Goal: Task Accomplishment & Management: Complete application form

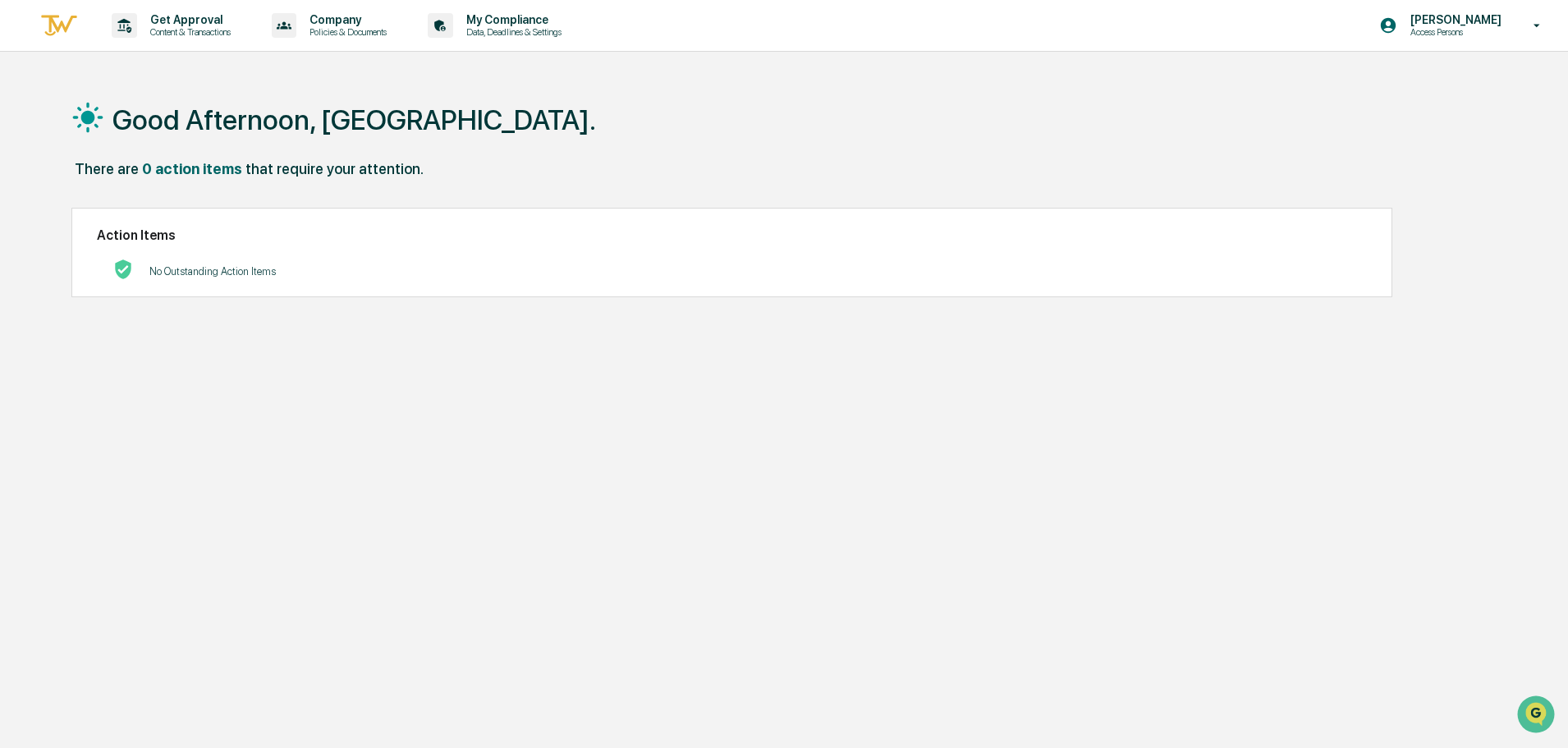
click at [1542, 32] on icon at bounding box center [1537, 26] width 29 height 16
click at [1085, 103] on div at bounding box center [788, 374] width 1576 height 748
click at [1564, 19] on div "Prescott Busk Access Persons" at bounding box center [1466, 25] width 205 height 51
click at [1472, 84] on li "Switch to Admin view..." at bounding box center [1448, 83] width 230 height 30
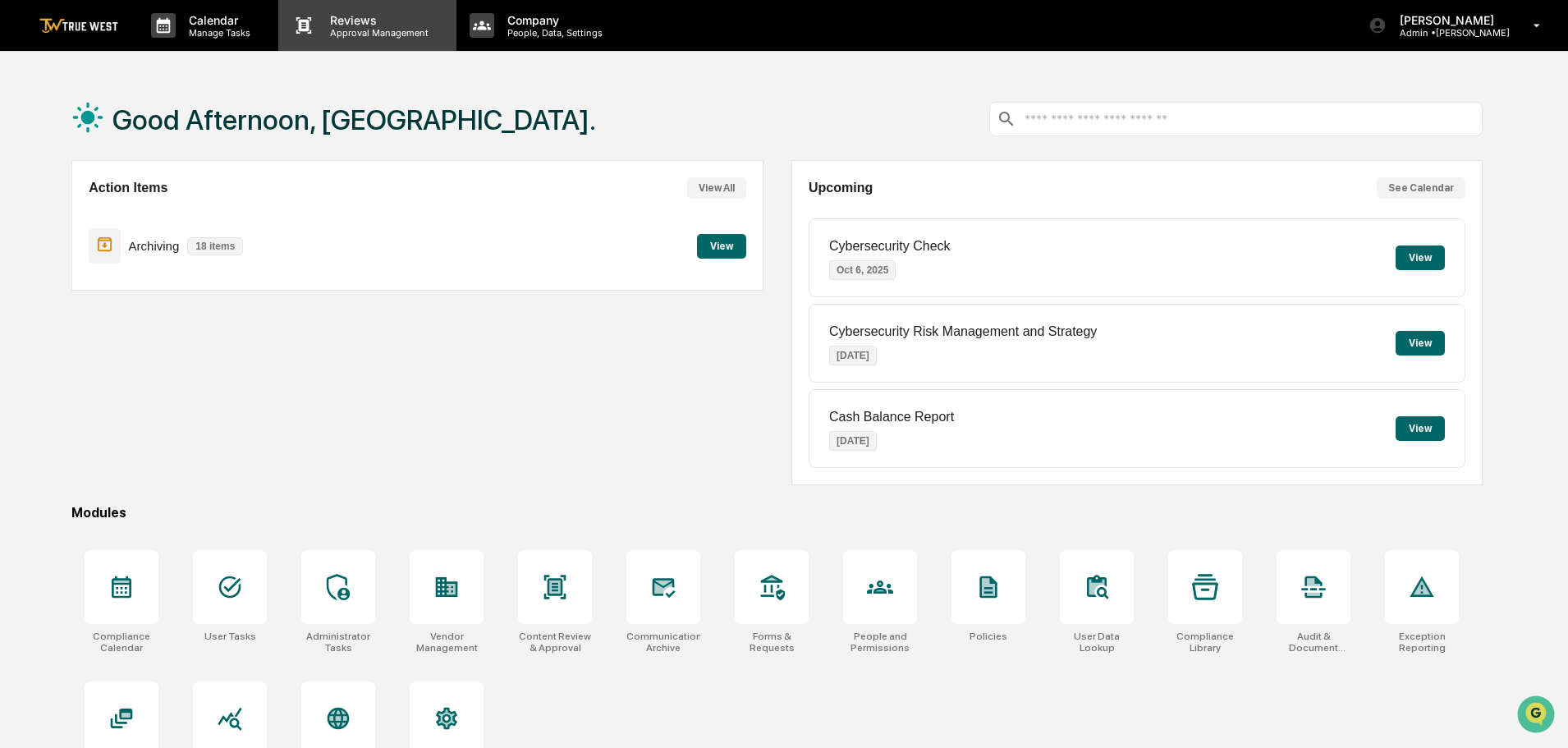
click at [357, 27] on p "Approval Management" at bounding box center [377, 32] width 120 height 11
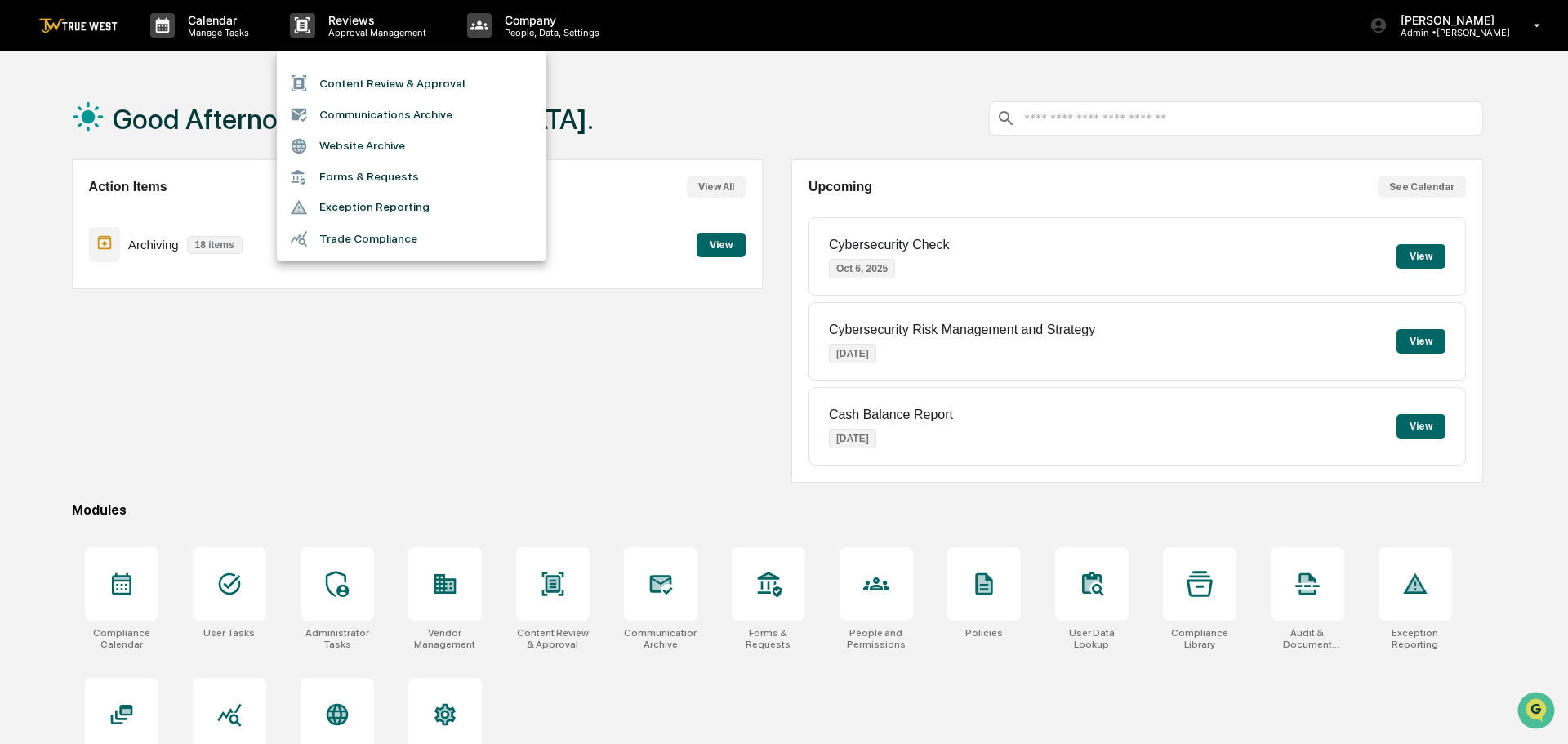
click at [359, 80] on li "Content Review & Approval" at bounding box center [412, 84] width 270 height 31
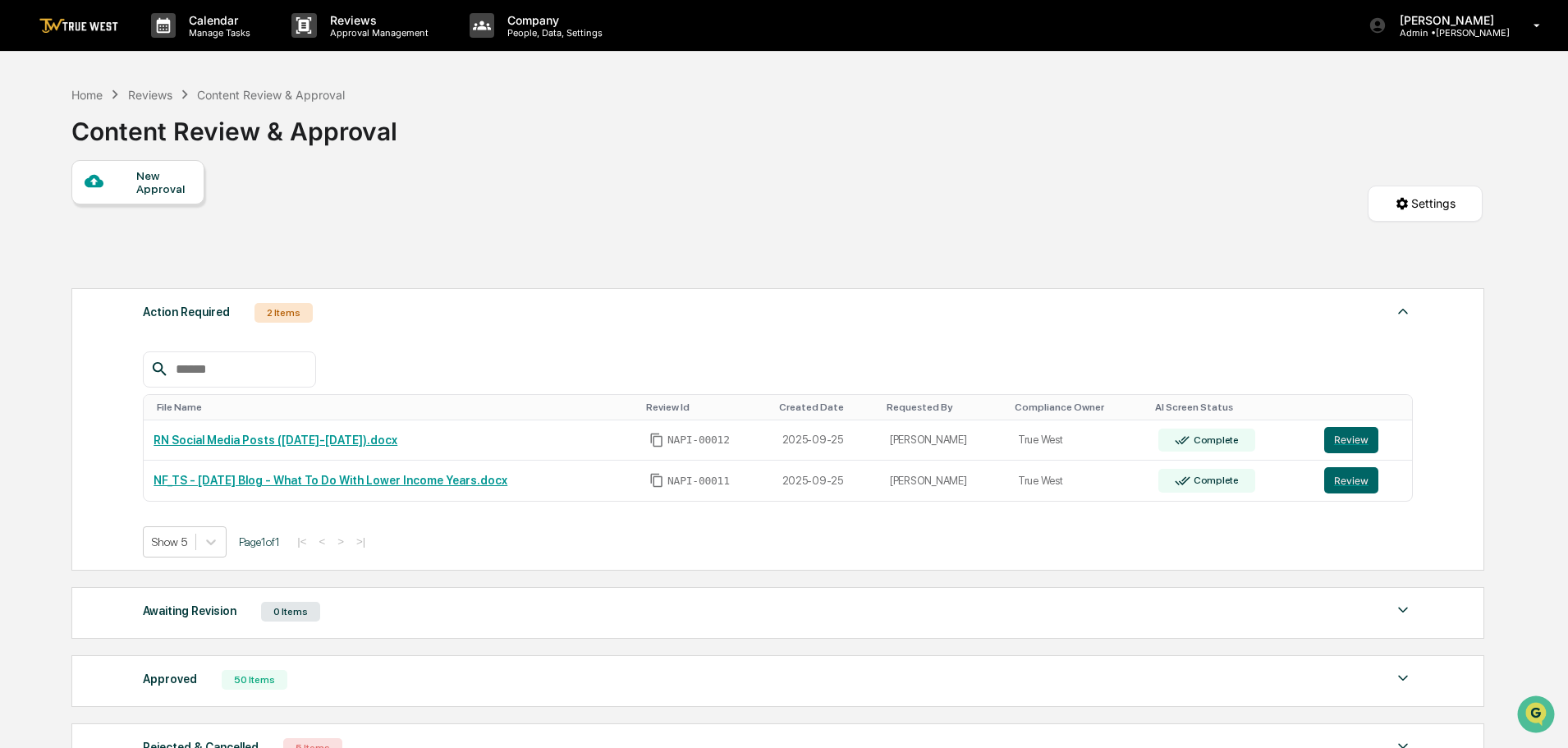
click at [152, 186] on div "New Approval" at bounding box center [164, 182] width 55 height 26
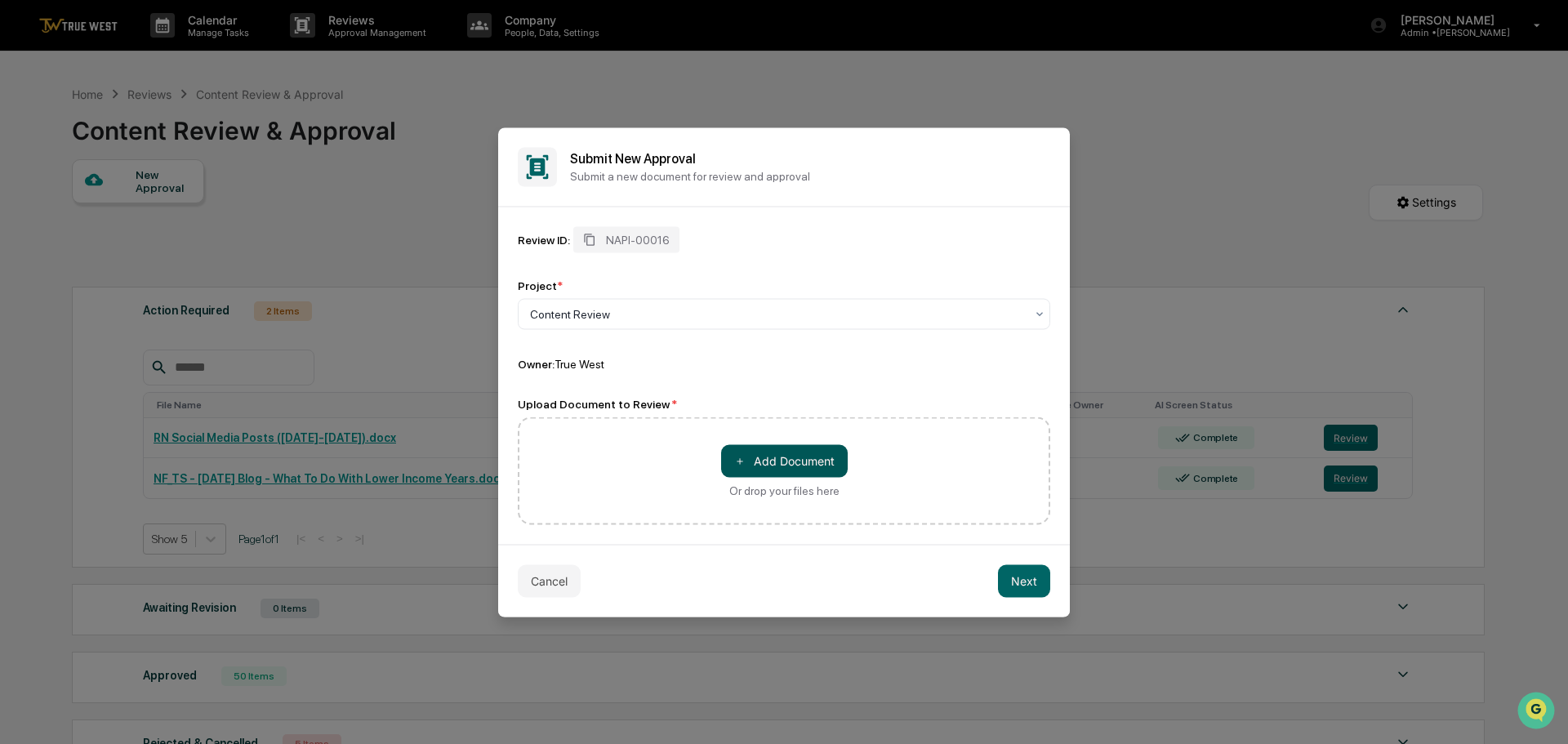
click at [766, 466] on button "＋ Add Document" at bounding box center [784, 461] width 127 height 33
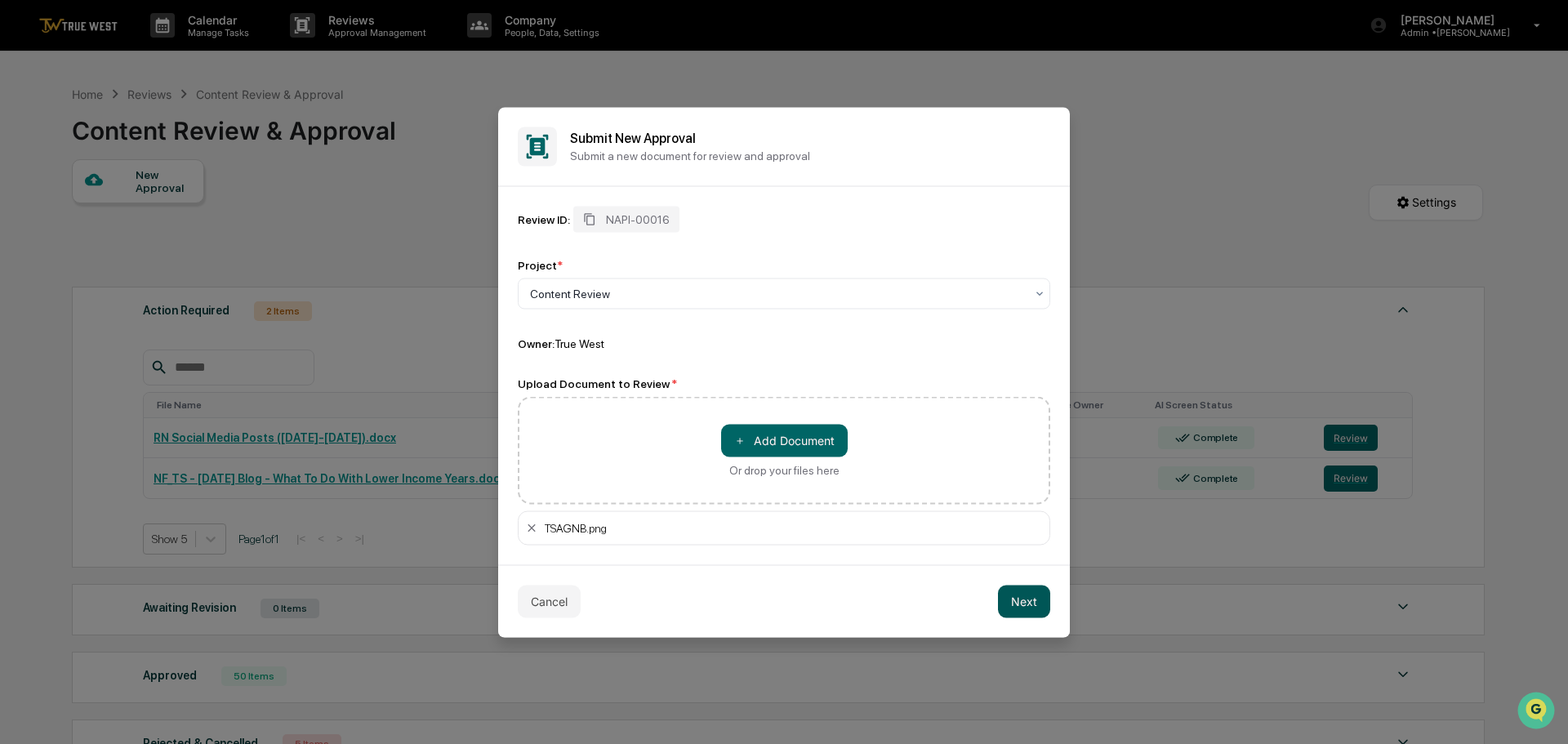
click at [1025, 602] on button "Next" at bounding box center [1024, 602] width 52 height 33
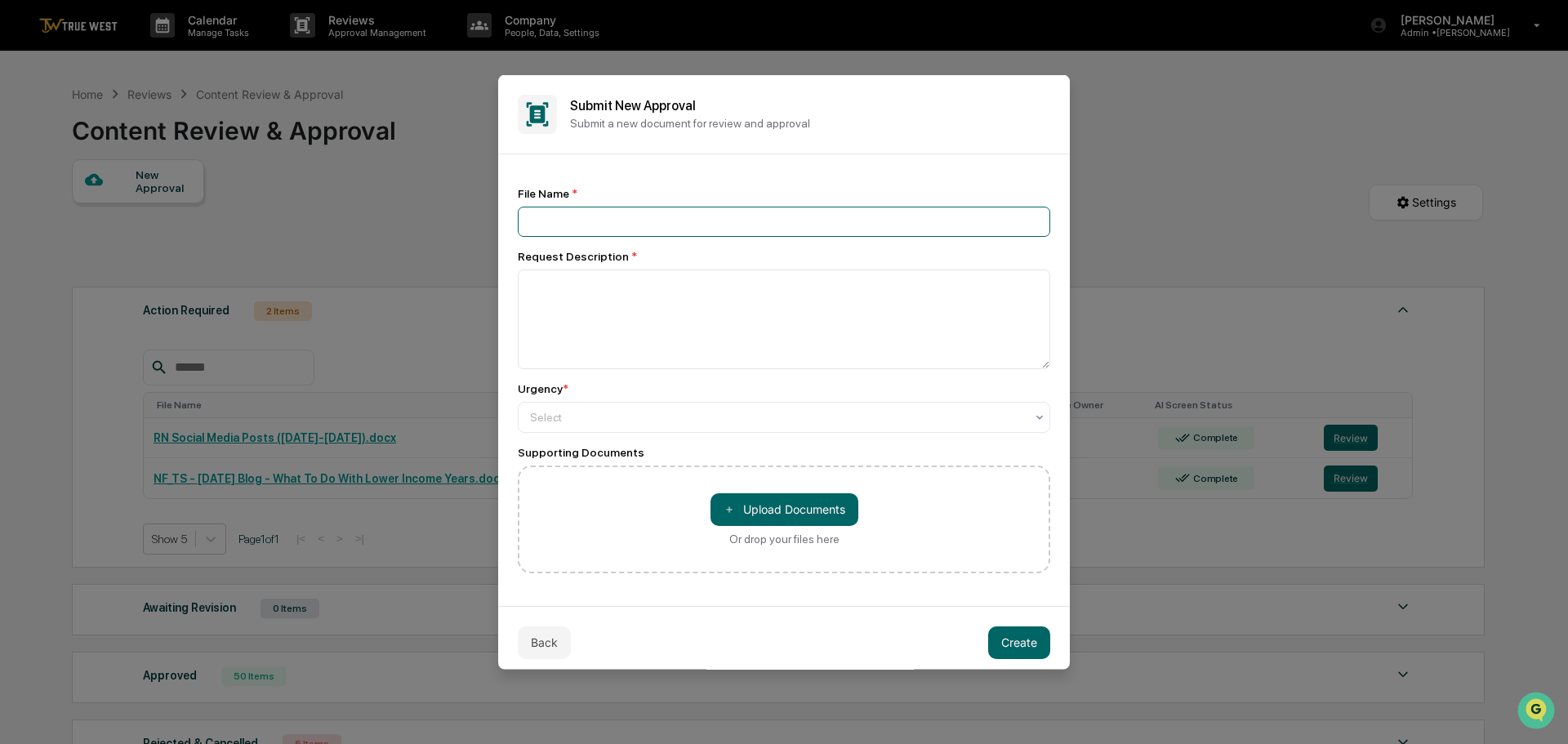
drag, startPoint x: 548, startPoint y: 219, endPoint x: 557, endPoint y: 216, distance: 9.5
click at [548, 219] on input at bounding box center [784, 220] width 532 height 30
click at [772, 508] on button "＋ Upload Documents" at bounding box center [784, 509] width 148 height 33
click at [587, 213] on input at bounding box center [784, 220] width 532 height 30
type input "**********"
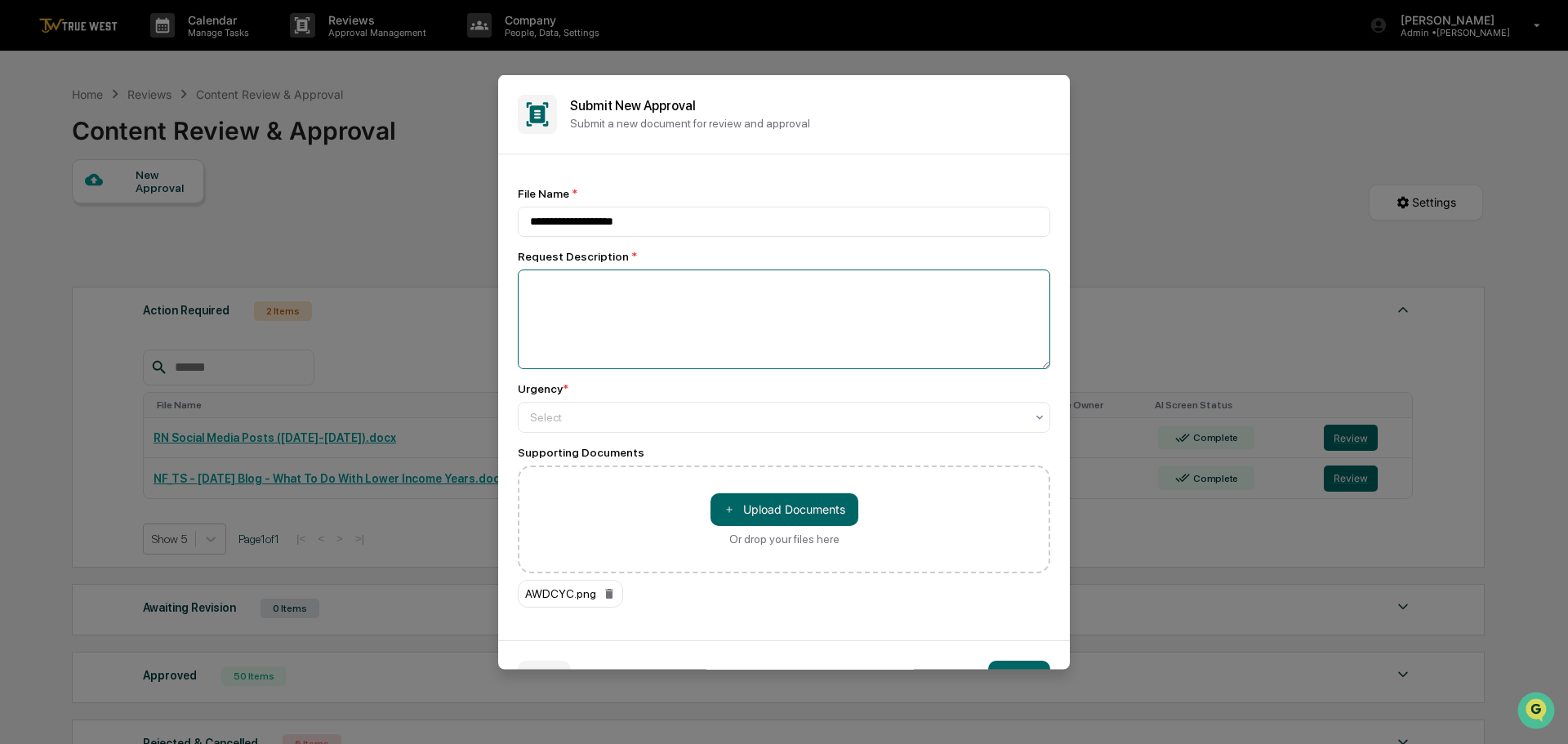
click at [614, 314] on textarea at bounding box center [784, 319] width 532 height 100
drag, startPoint x: 811, startPoint y: 300, endPoint x: 511, endPoint y: 271, distance: 301.4
click at [510, 271] on div "**********" at bounding box center [784, 396] width 572 height 486
type textarea "**********"
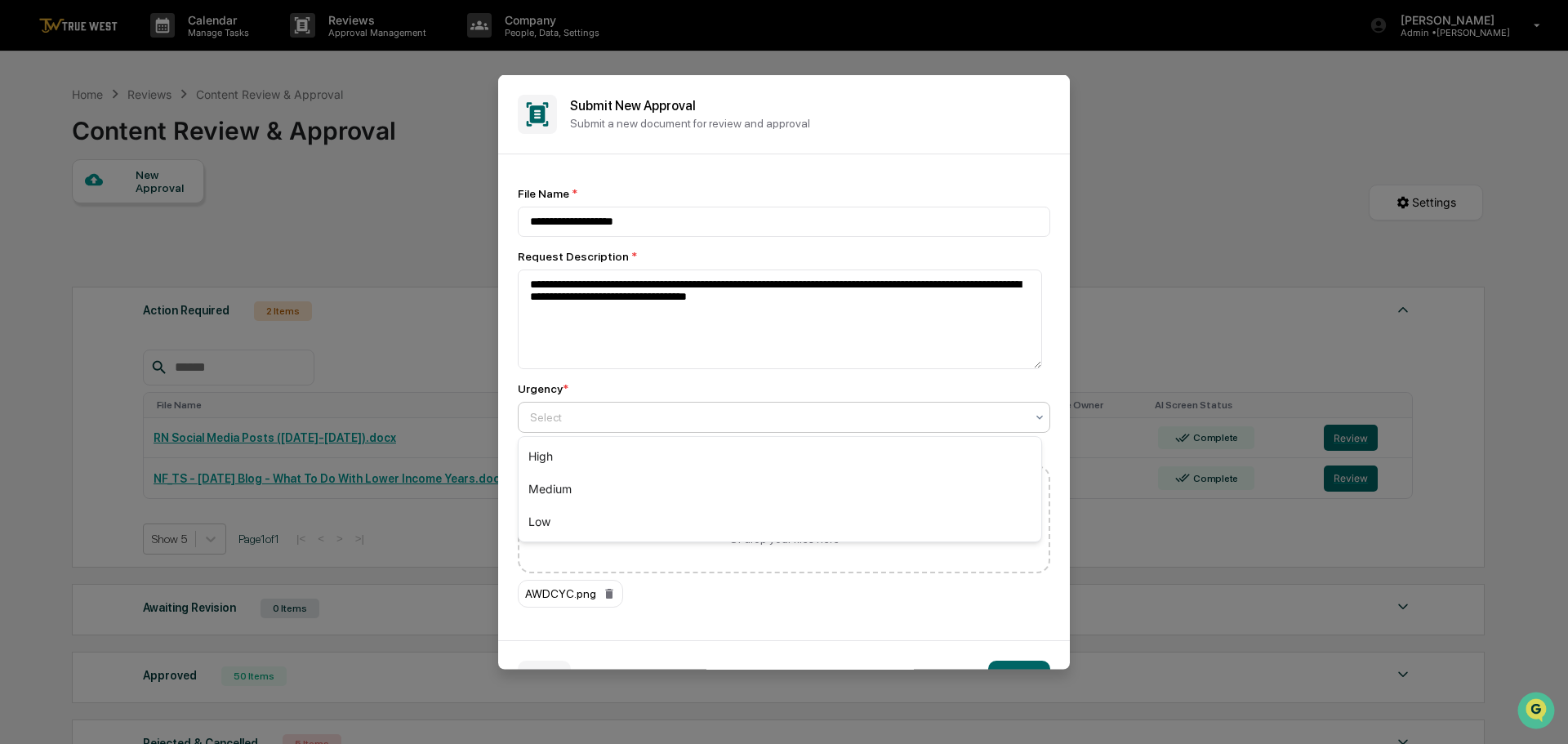
click at [610, 415] on div at bounding box center [777, 417] width 495 height 17
click at [549, 496] on div "Medium" at bounding box center [779, 490] width 522 height 33
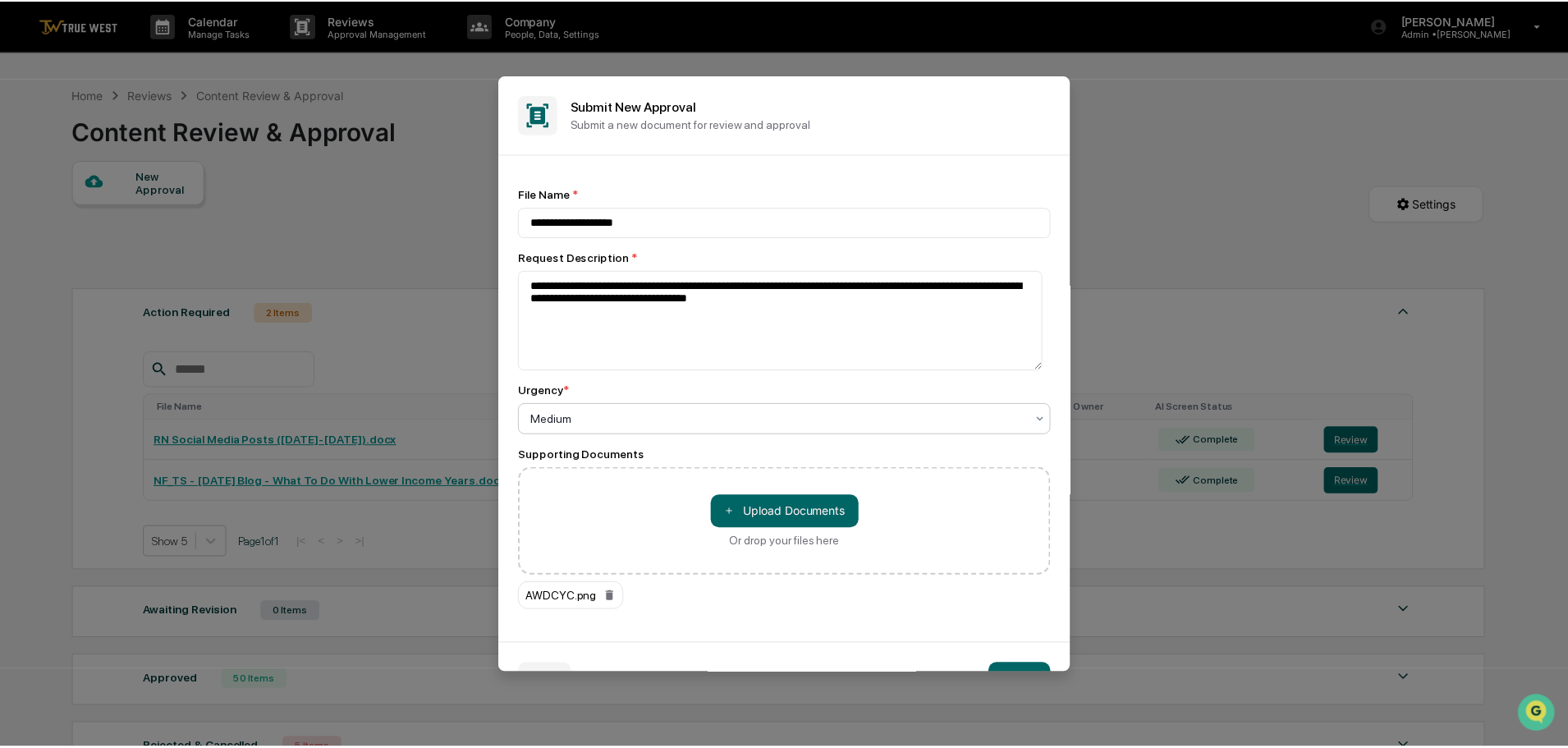
scroll to position [43, 0]
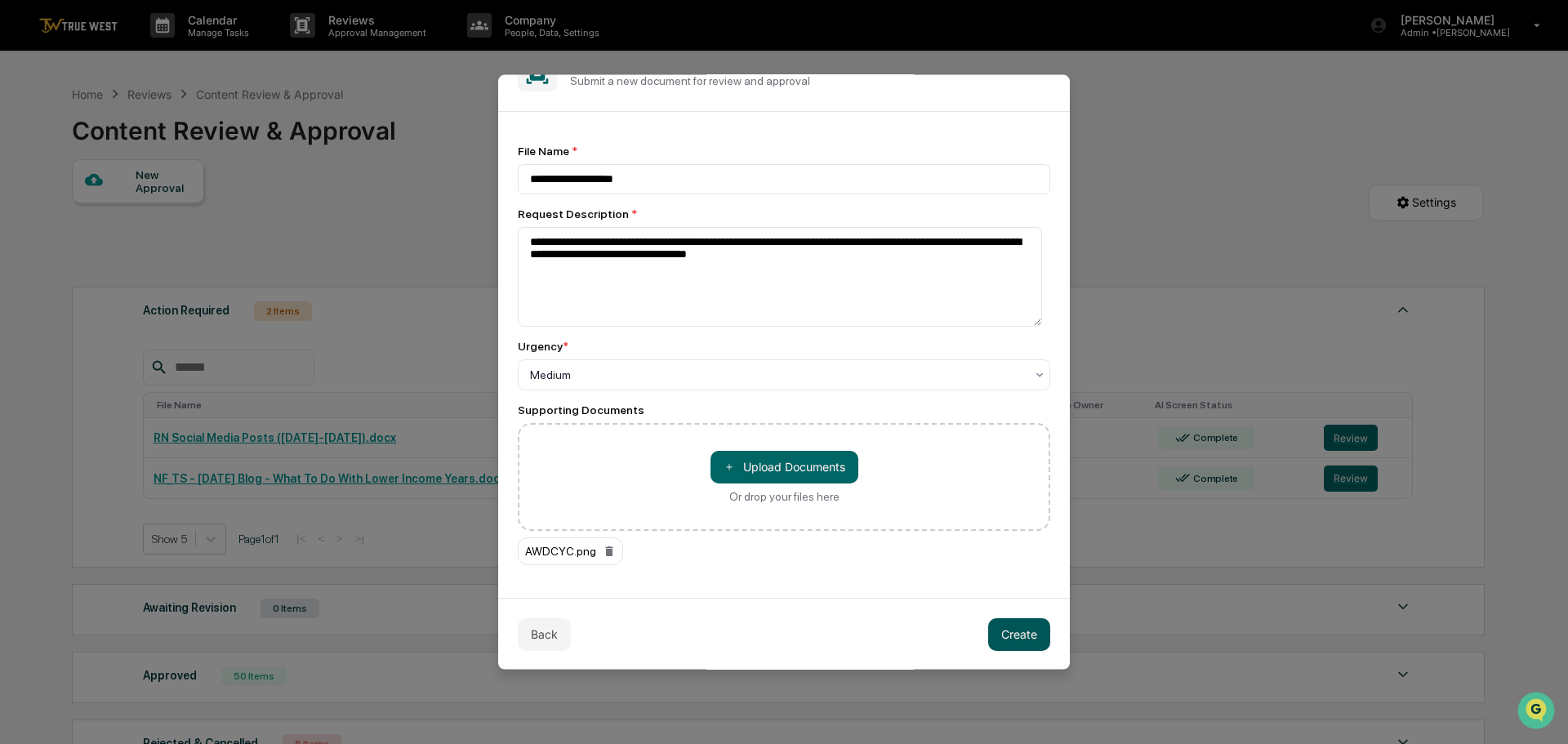
click at [1002, 633] on button "Create" at bounding box center [1019, 635] width 62 height 33
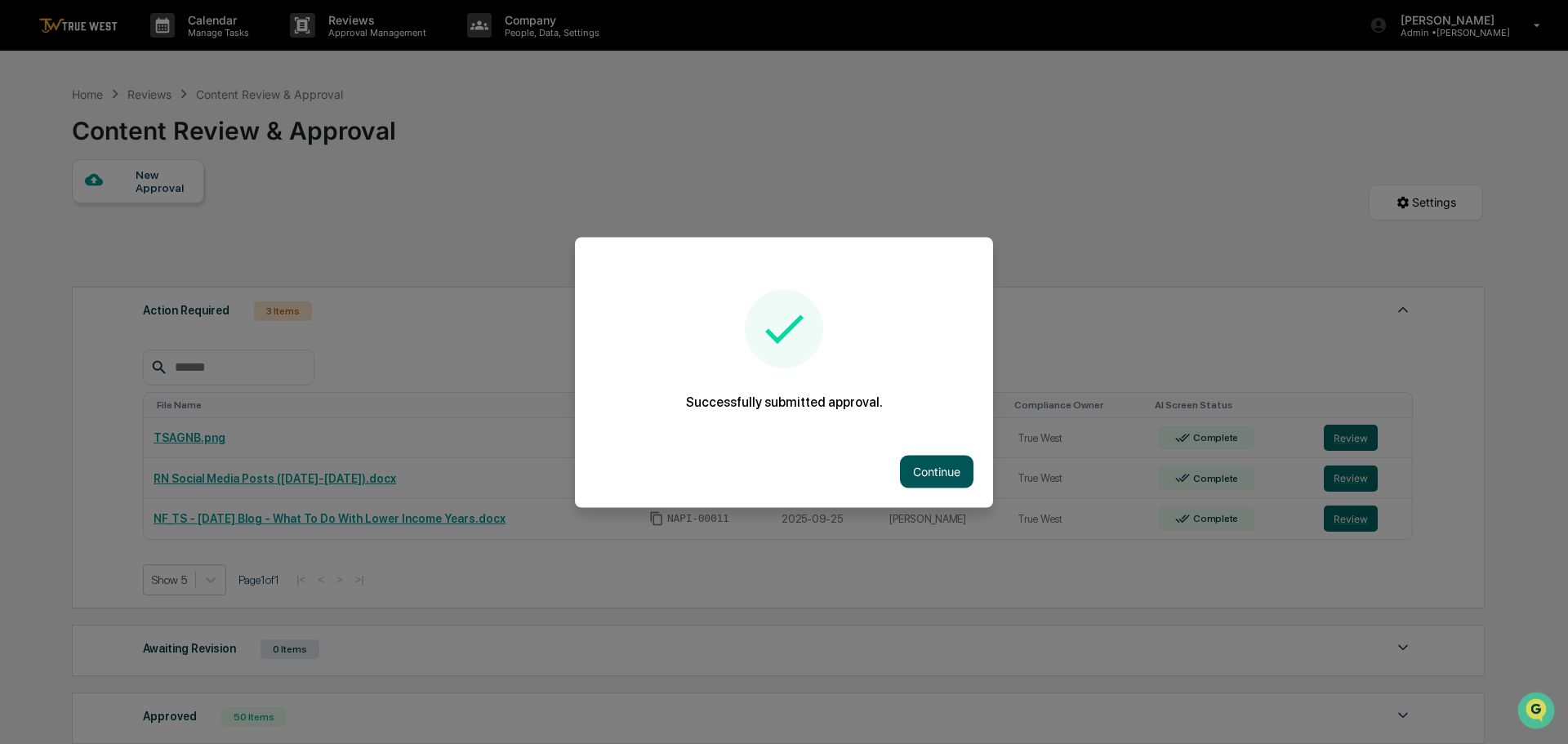
click at [943, 465] on button "Continue" at bounding box center [936, 471] width 73 height 33
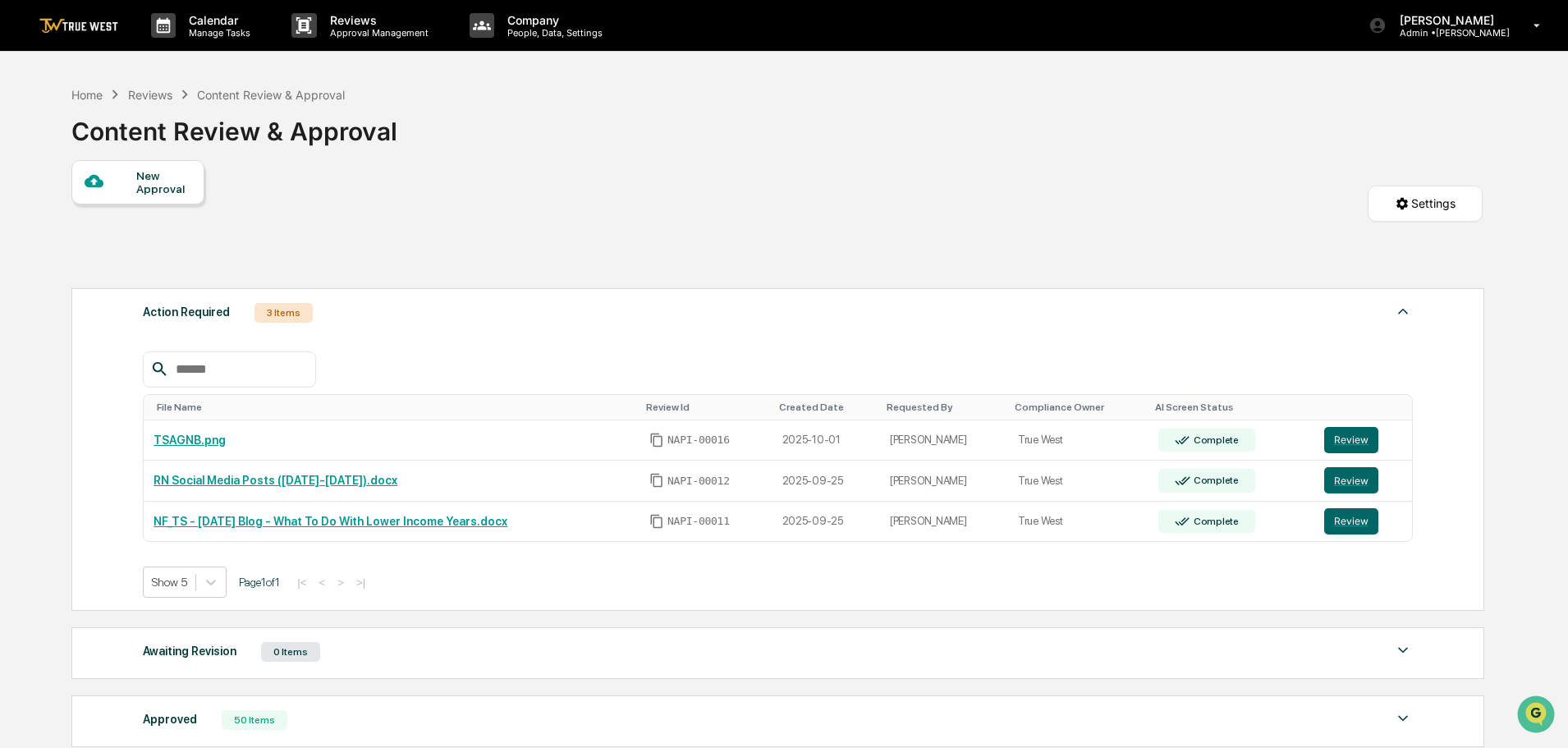
click at [126, 182] on div at bounding box center [111, 182] width 52 height 20
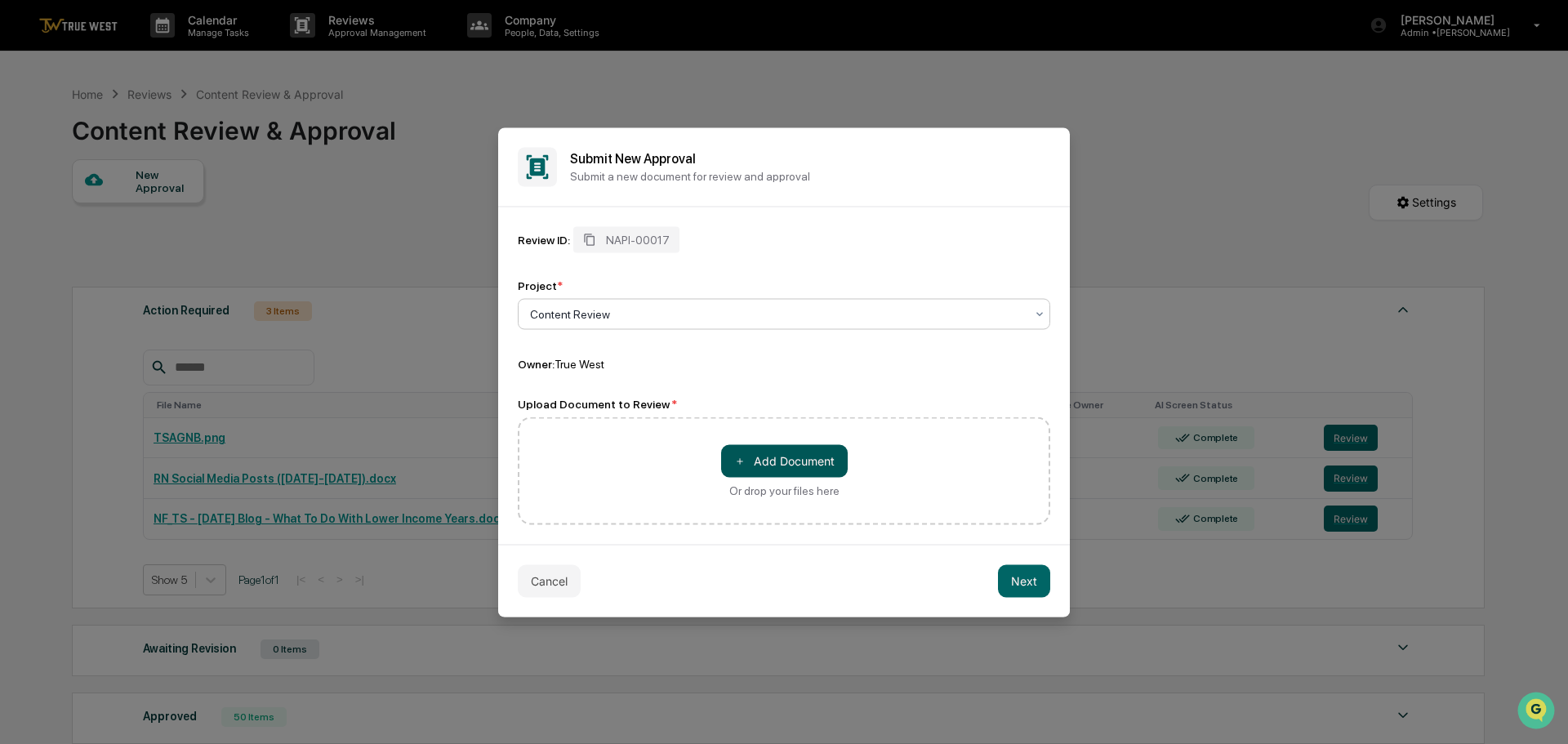
click at [752, 454] on button "＋ Add Document" at bounding box center [784, 461] width 127 height 33
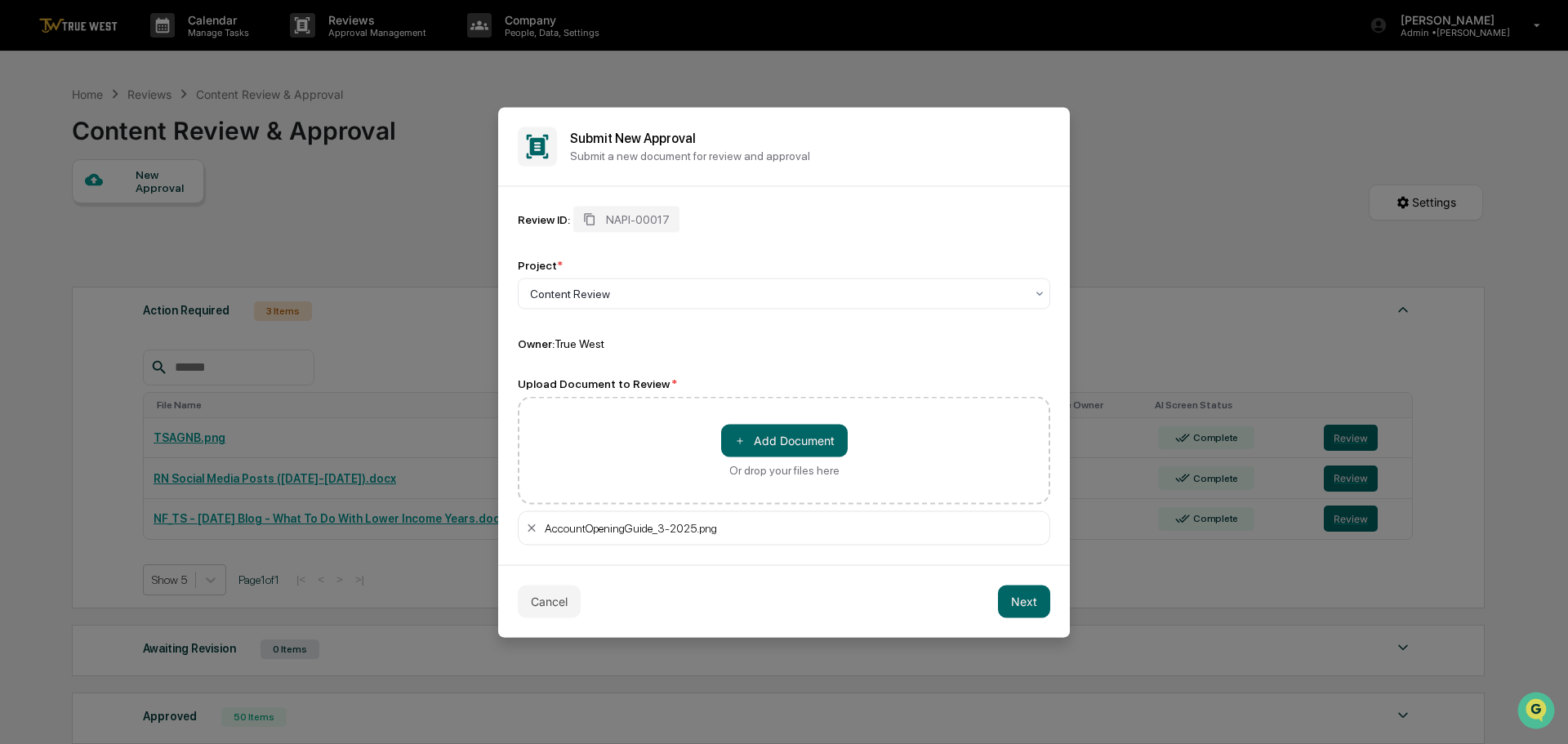
click at [1025, 605] on button "Next" at bounding box center [1024, 602] width 52 height 33
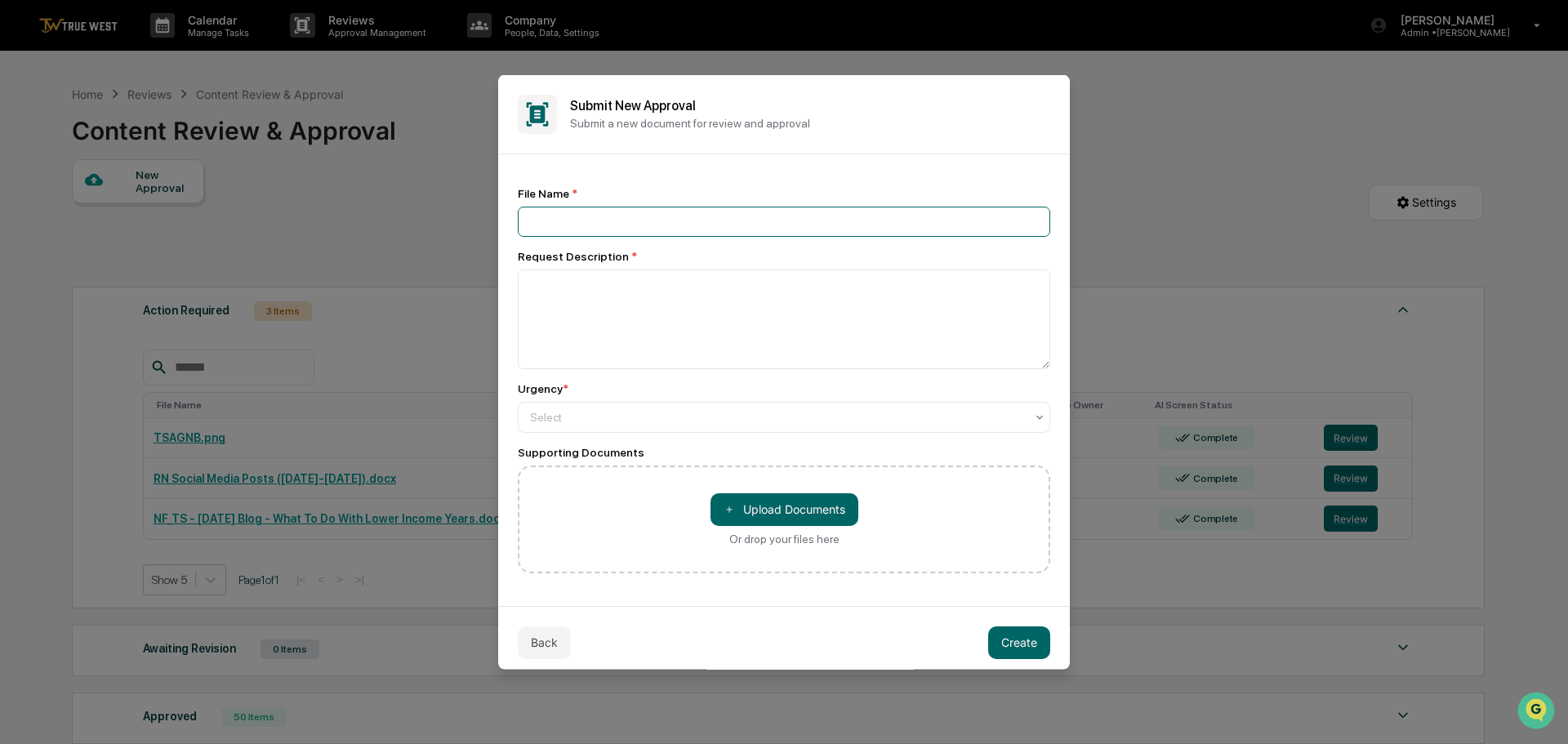
click at [600, 212] on input at bounding box center [784, 220] width 532 height 30
type input "**********"
drag, startPoint x: 566, startPoint y: 299, endPoint x: 566, endPoint y: 289, distance: 10.0
click at [566, 296] on textarea at bounding box center [784, 319] width 532 height 100
paste textarea "**********"
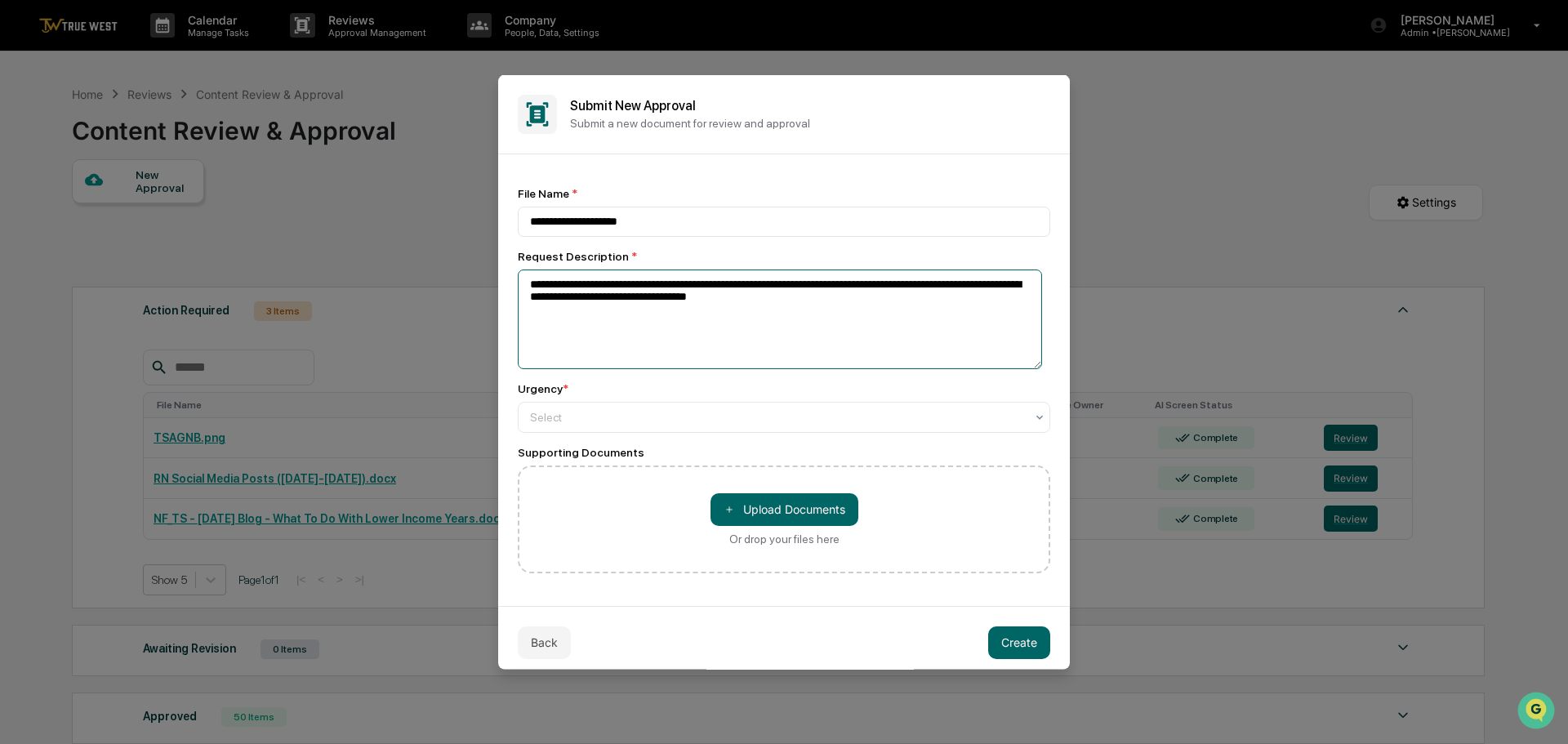
drag, startPoint x: 632, startPoint y: 299, endPoint x: 909, endPoint y: 338, distance: 279.7
click at [907, 329] on textarea "**********" at bounding box center [779, 319] width 524 height 100
type textarea "**********"
click at [545, 647] on button "Back" at bounding box center [544, 642] width 53 height 33
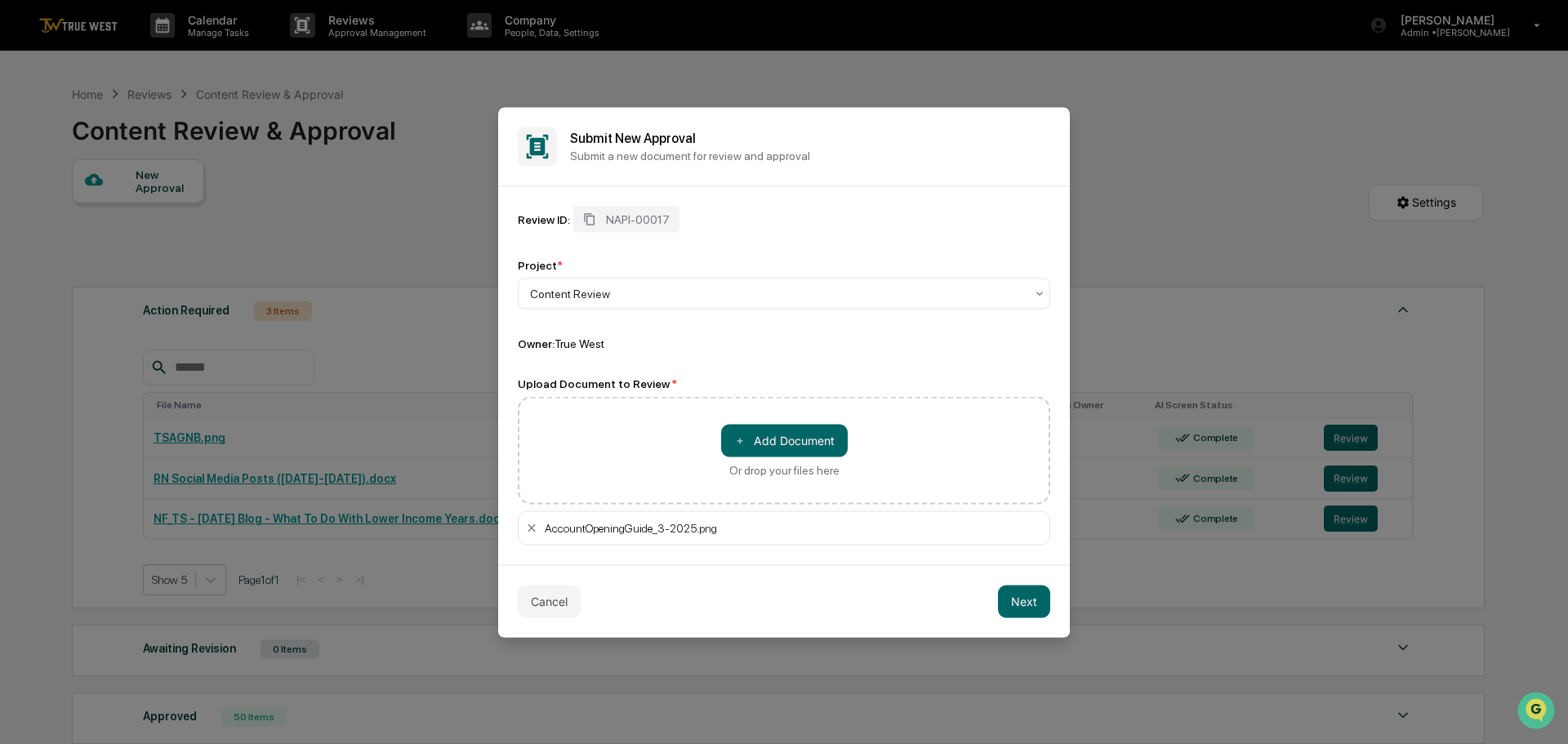
click at [539, 529] on div "AccountOpeningGuide_3-2025.png" at bounding box center [784, 527] width 532 height 34
click at [533, 529] on icon at bounding box center [532, 528] width 13 height 13
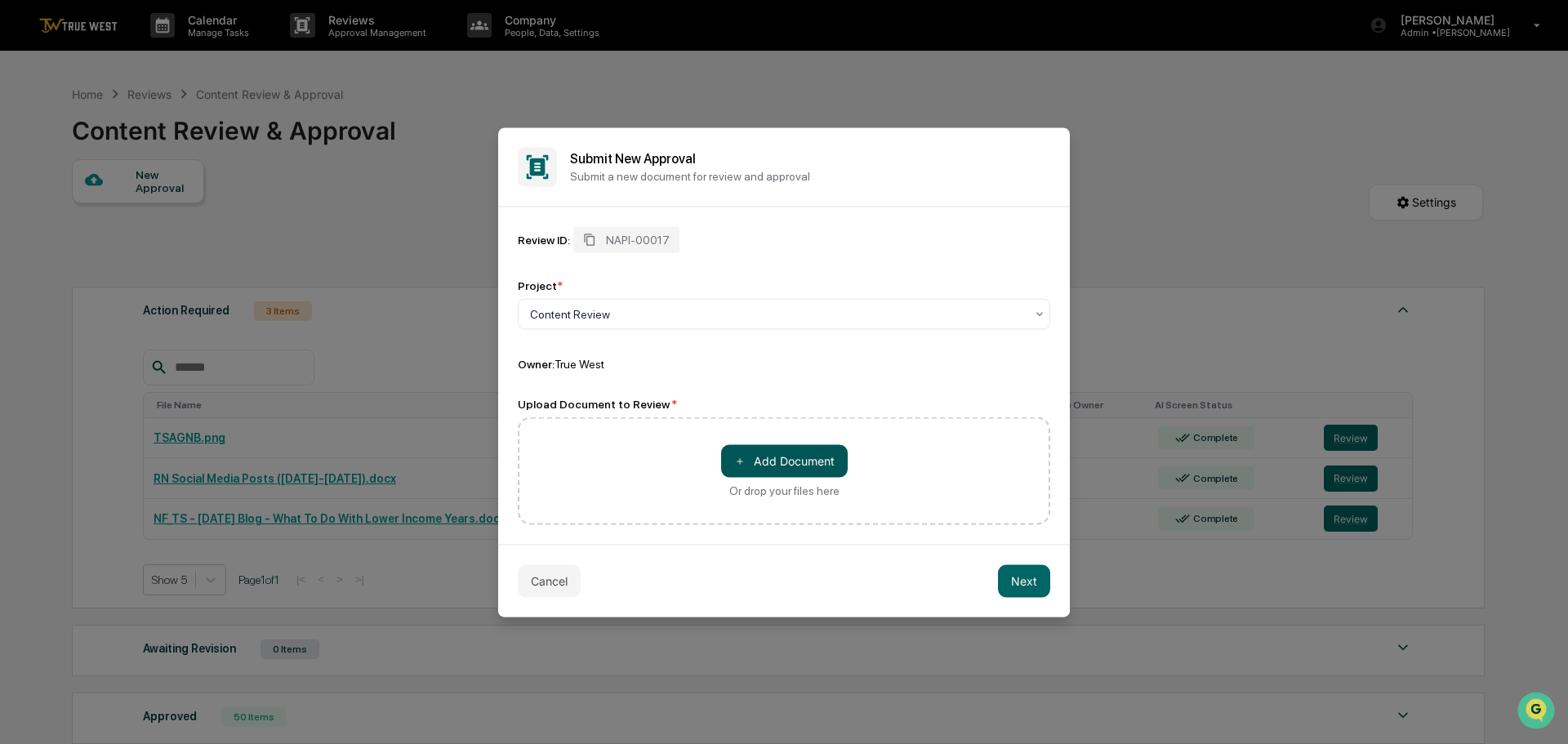
click at [791, 460] on button "＋ Add Document" at bounding box center [784, 461] width 127 height 33
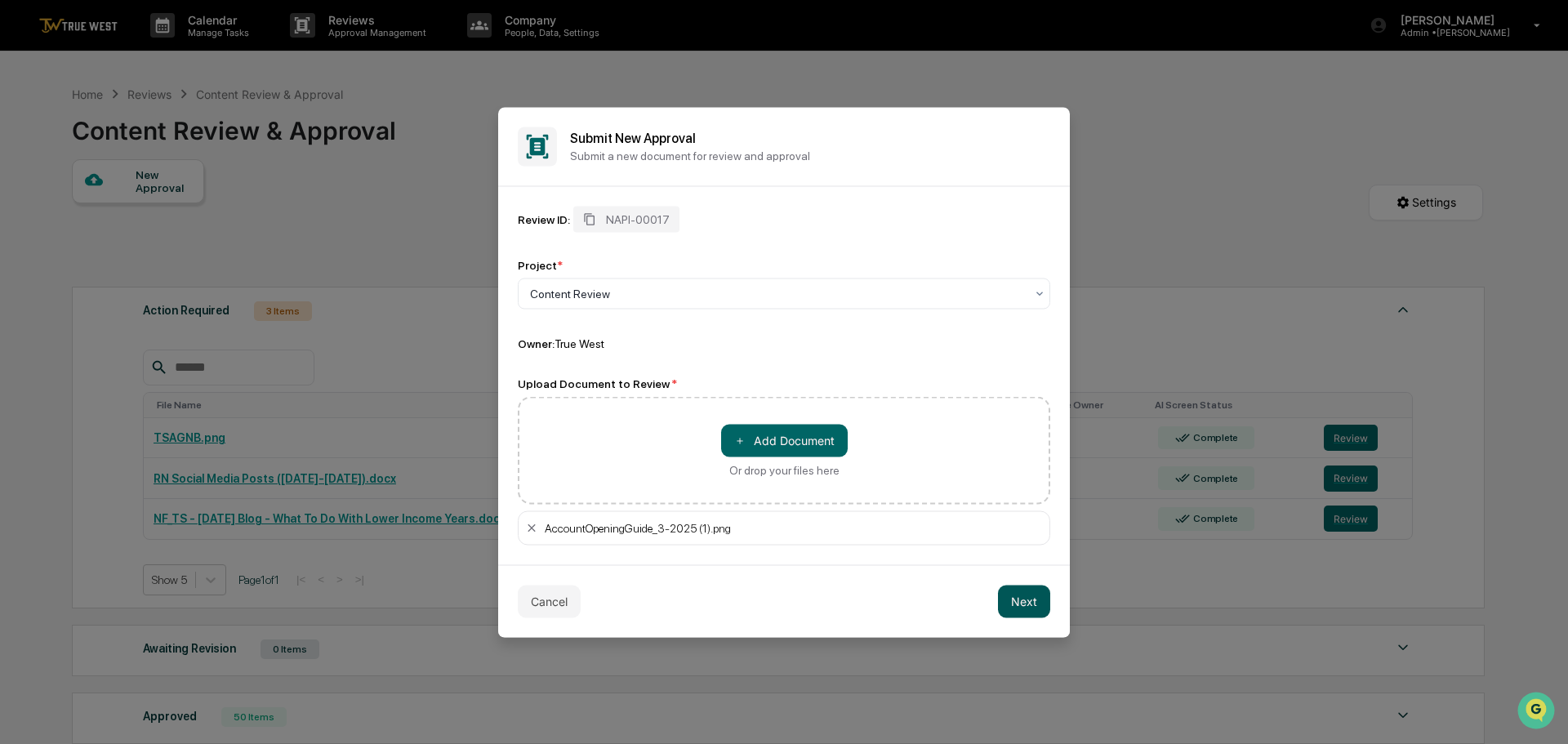
click at [1040, 603] on button "Next" at bounding box center [1024, 602] width 52 height 33
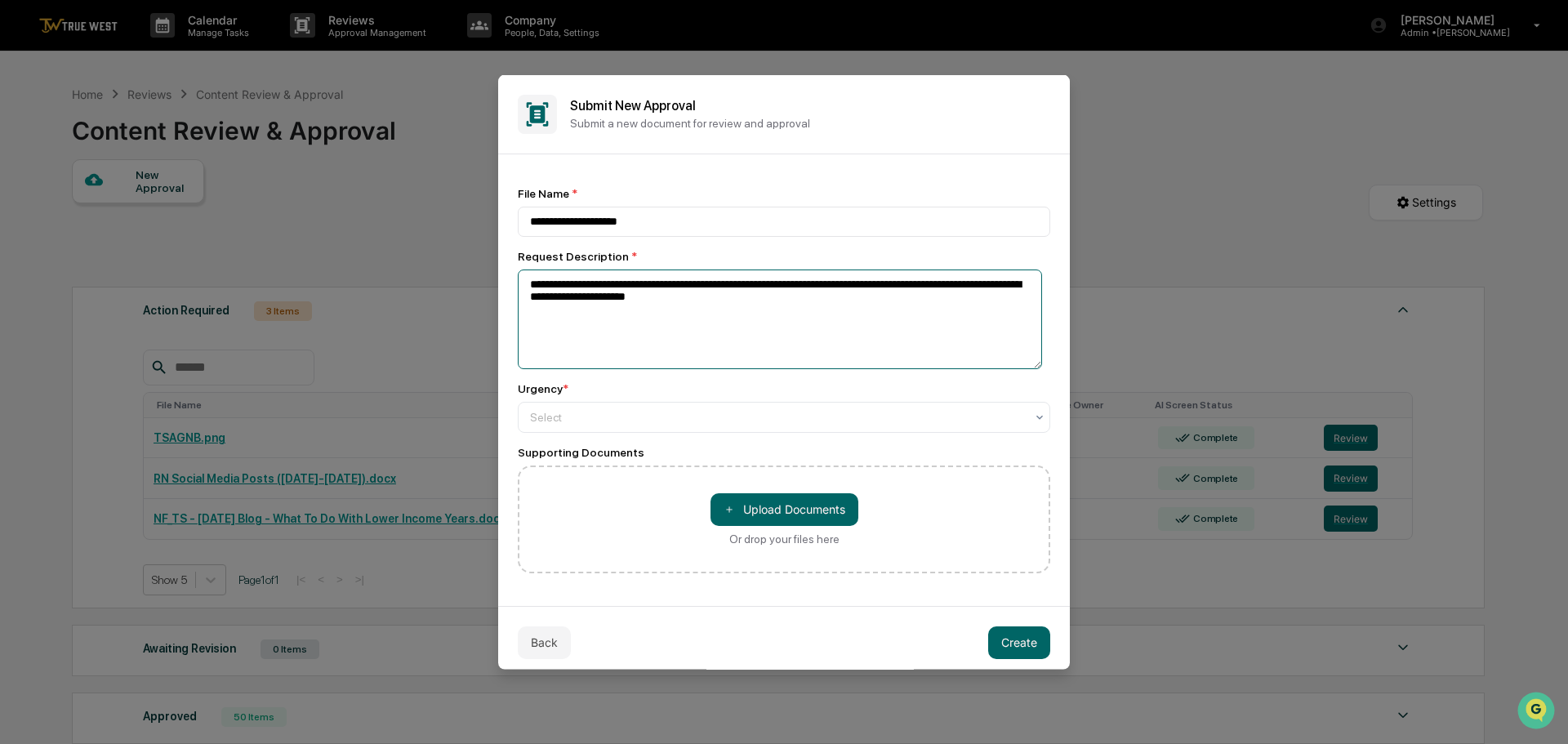
click at [736, 299] on textarea "**********" at bounding box center [779, 319] width 524 height 100
type textarea "**********"
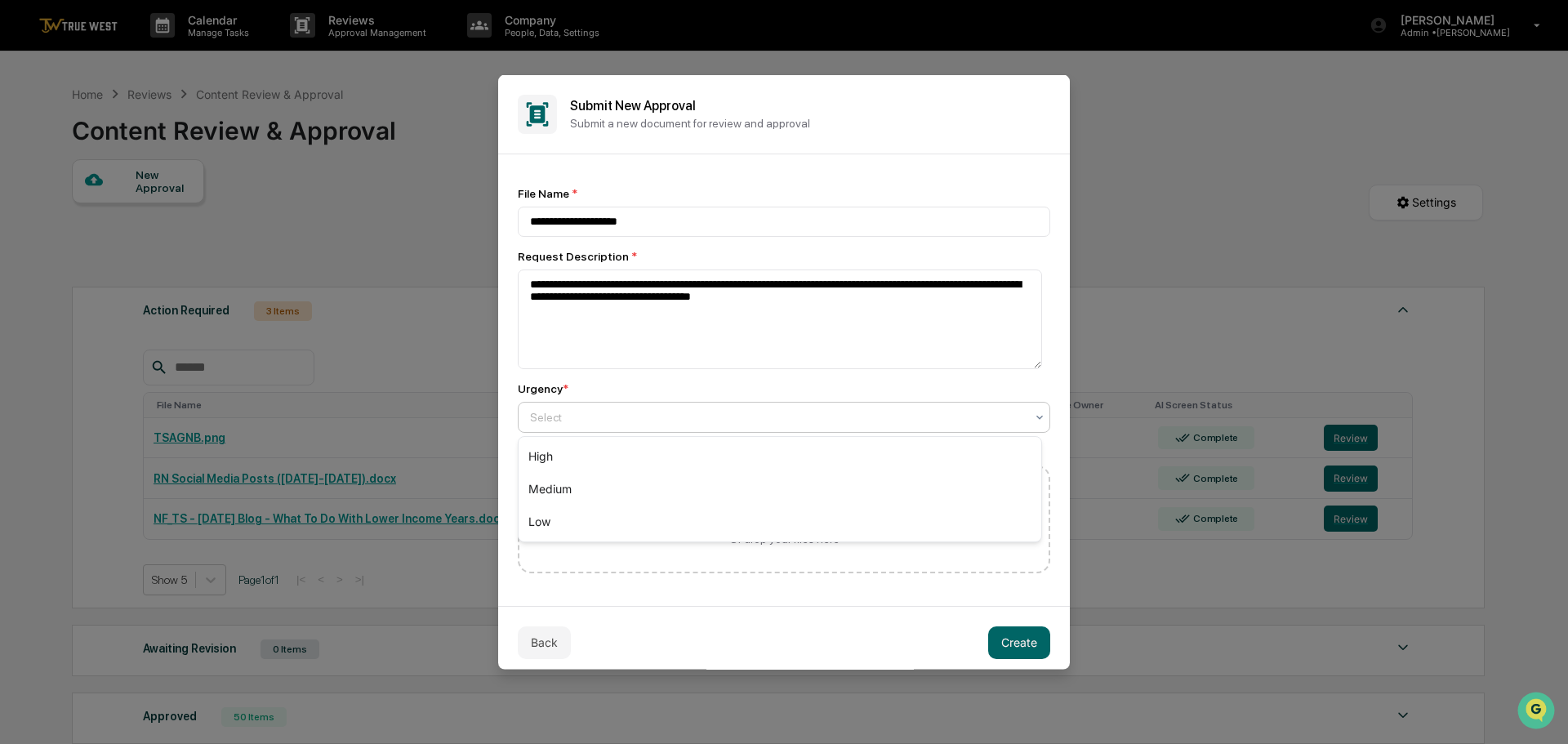
click at [572, 423] on div at bounding box center [777, 417] width 495 height 17
click at [573, 484] on div "Medium" at bounding box center [779, 490] width 522 height 33
click at [1013, 639] on button "Create" at bounding box center [1019, 642] width 62 height 33
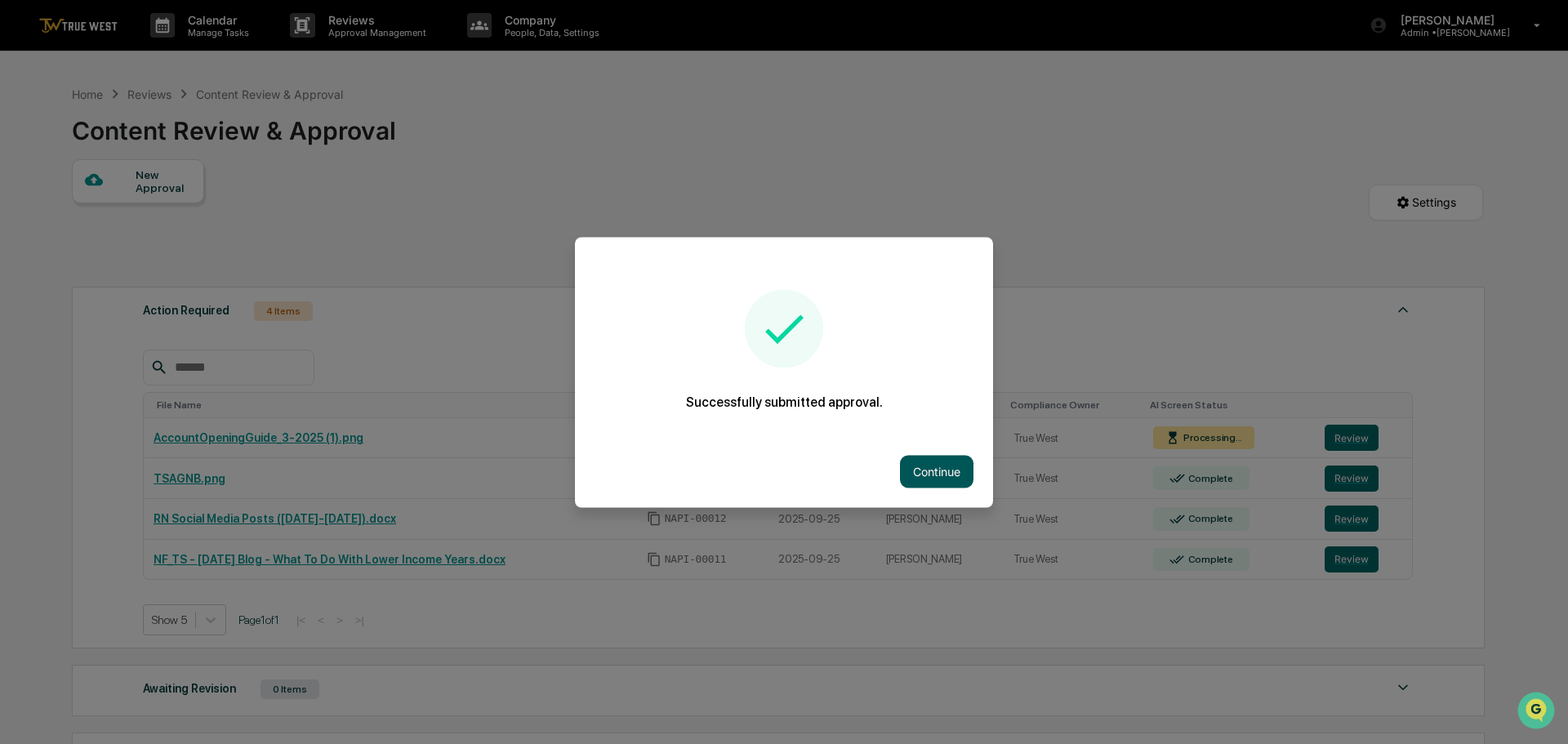
click at [949, 466] on button "Continue" at bounding box center [936, 471] width 73 height 33
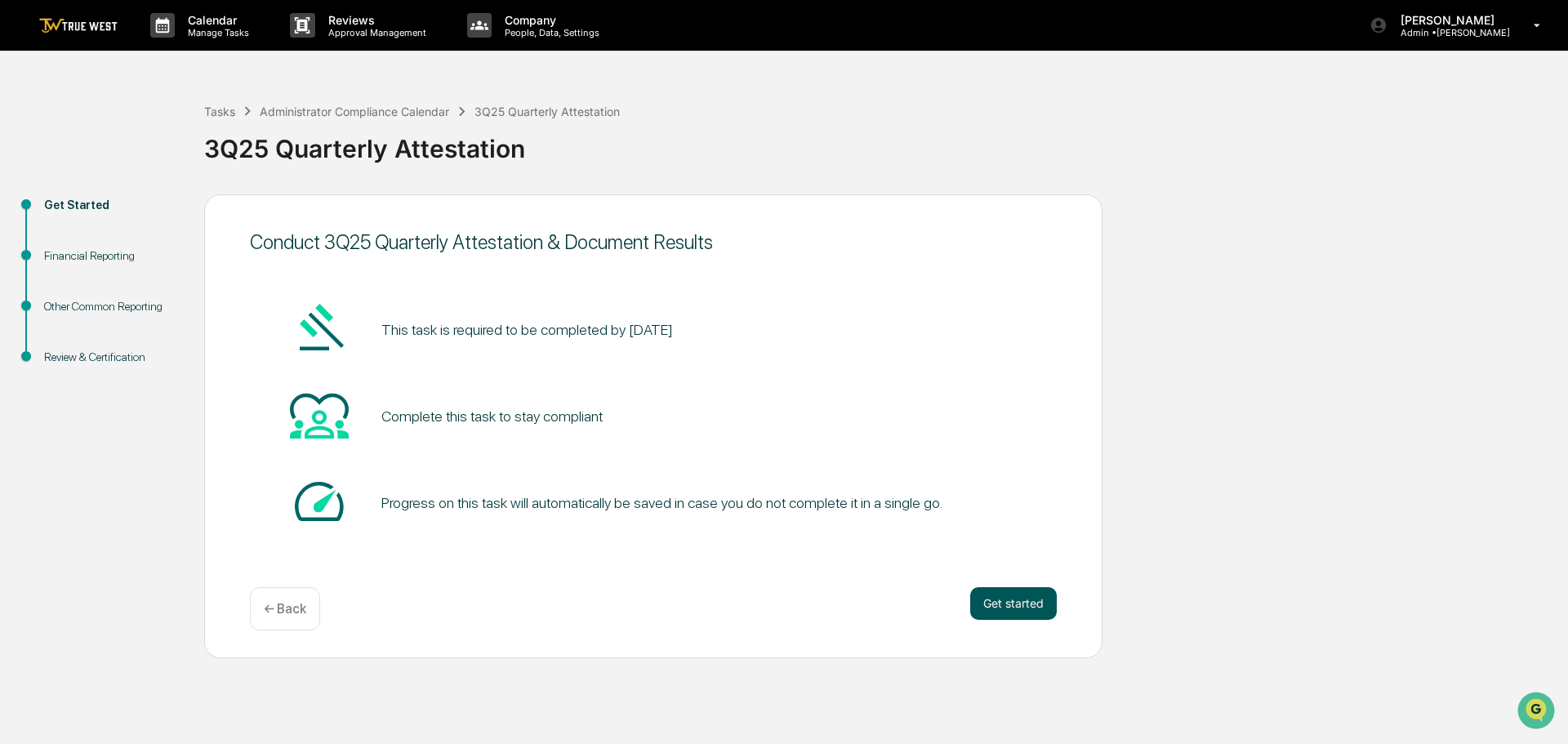
click at [1012, 613] on button "Get started" at bounding box center [1014, 604] width 86 height 33
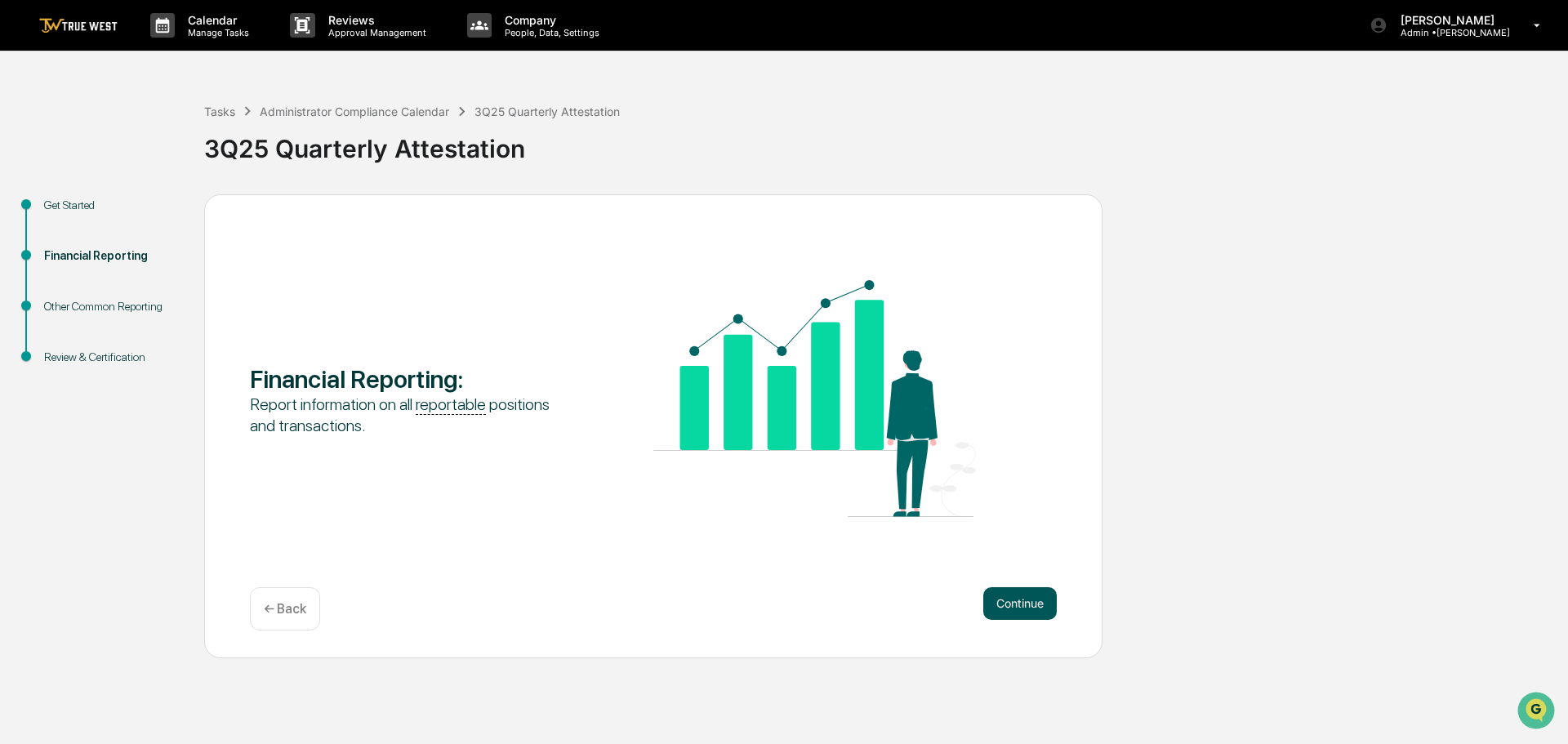
click at [1025, 603] on button "Continue" at bounding box center [1020, 604] width 73 height 33
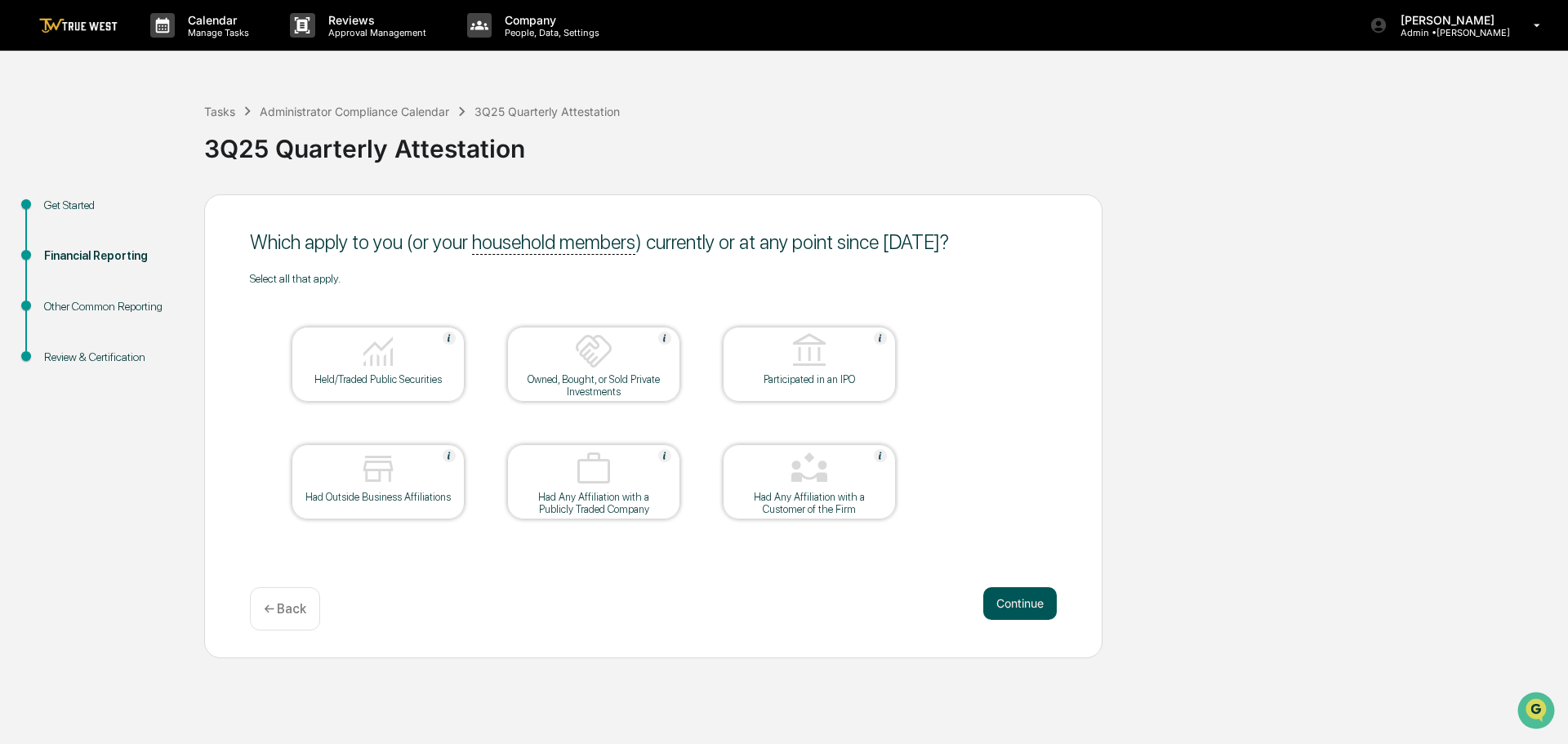
click at [1016, 606] on button "Continue" at bounding box center [1020, 604] width 73 height 33
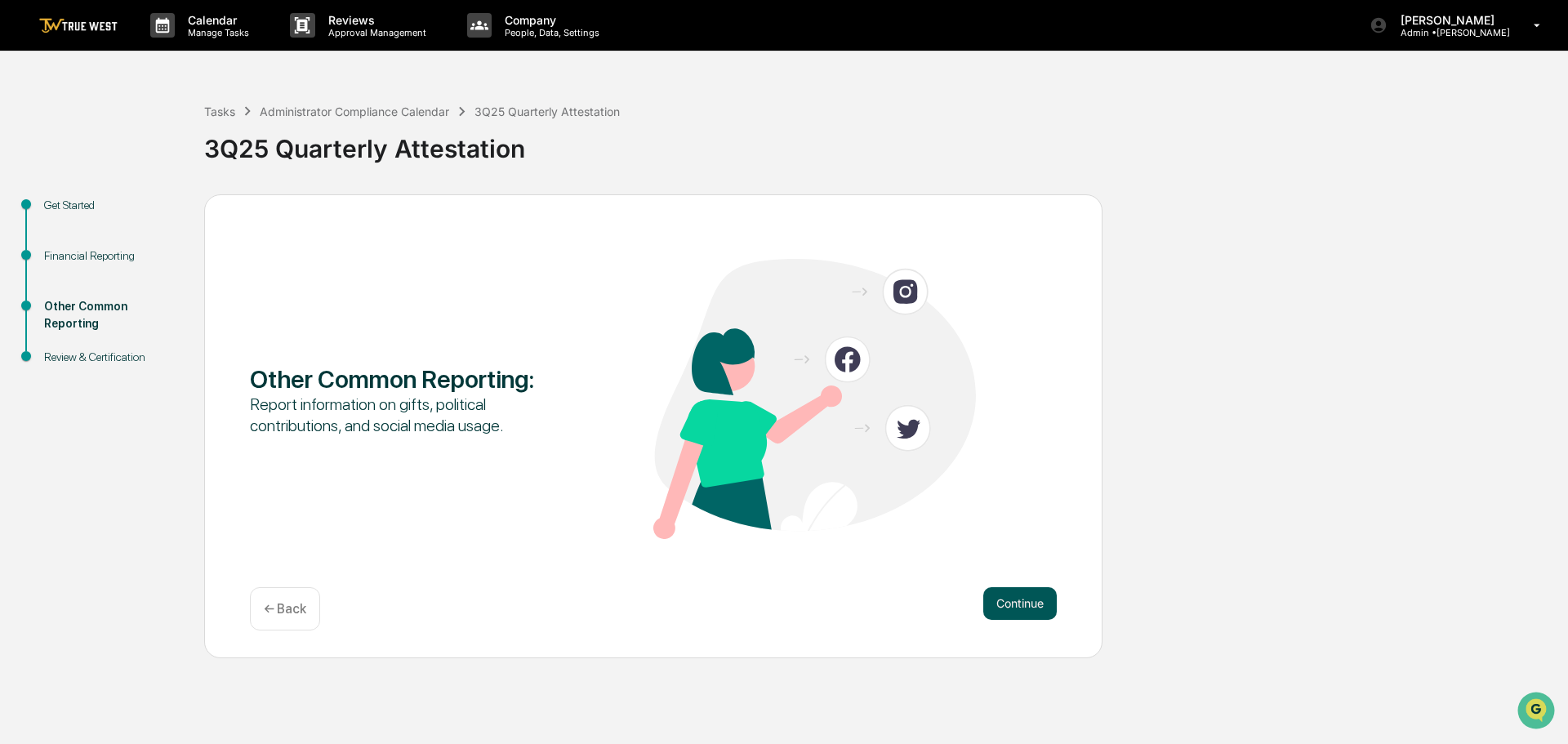
click at [1017, 603] on button "Continue" at bounding box center [1020, 604] width 73 height 33
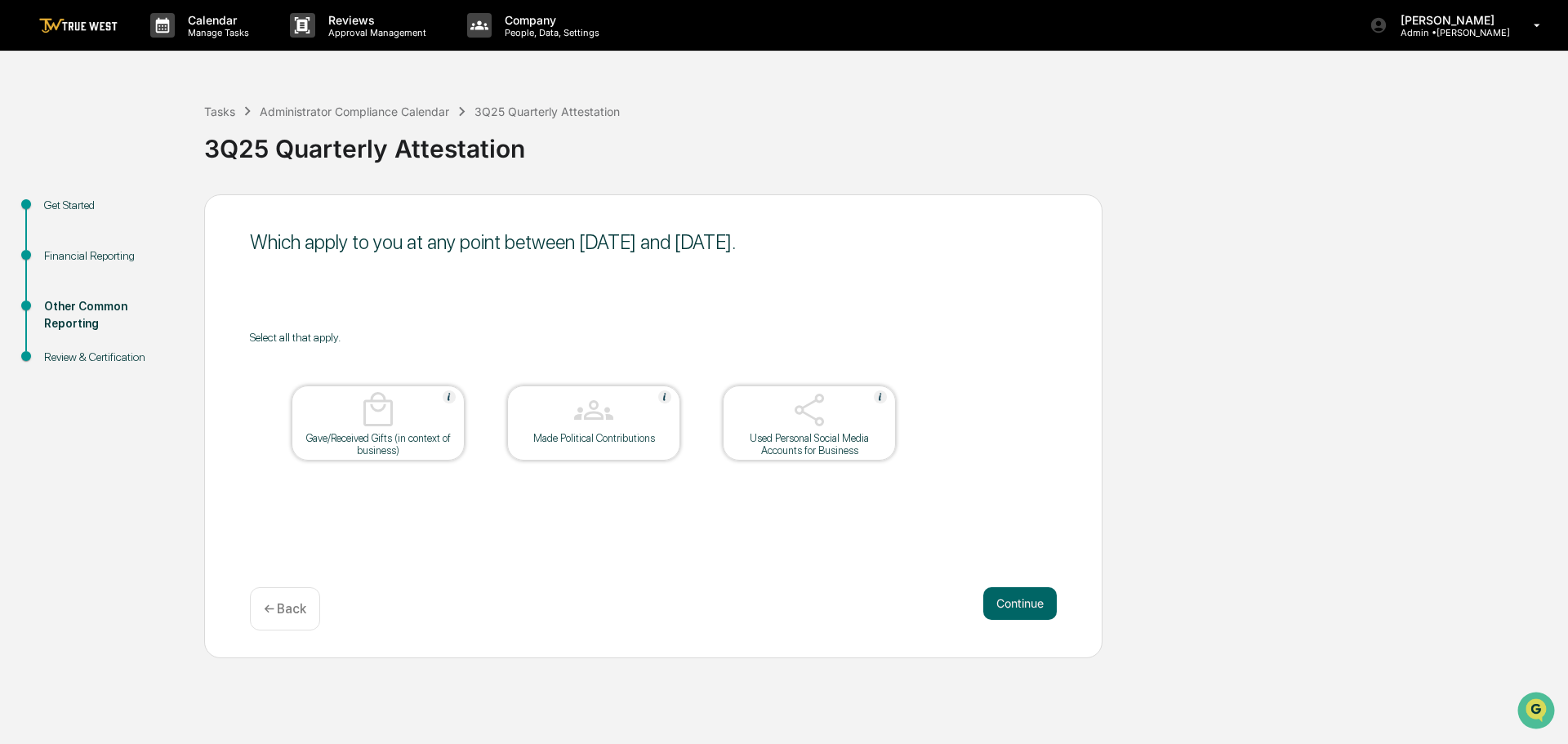
click at [577, 551] on div "Which apply to you at any point between [DATE] and [DATE]. Select all that appl…" at bounding box center [653, 426] width 899 height 464
click at [332, 246] on div "Which apply to you at any point between [DATE] and [DATE]." at bounding box center [653, 242] width 807 height 24
click at [577, 537] on div "Which apply to you at any point between [DATE] and [DATE]. Select all that appl…" at bounding box center [653, 426] width 899 height 464
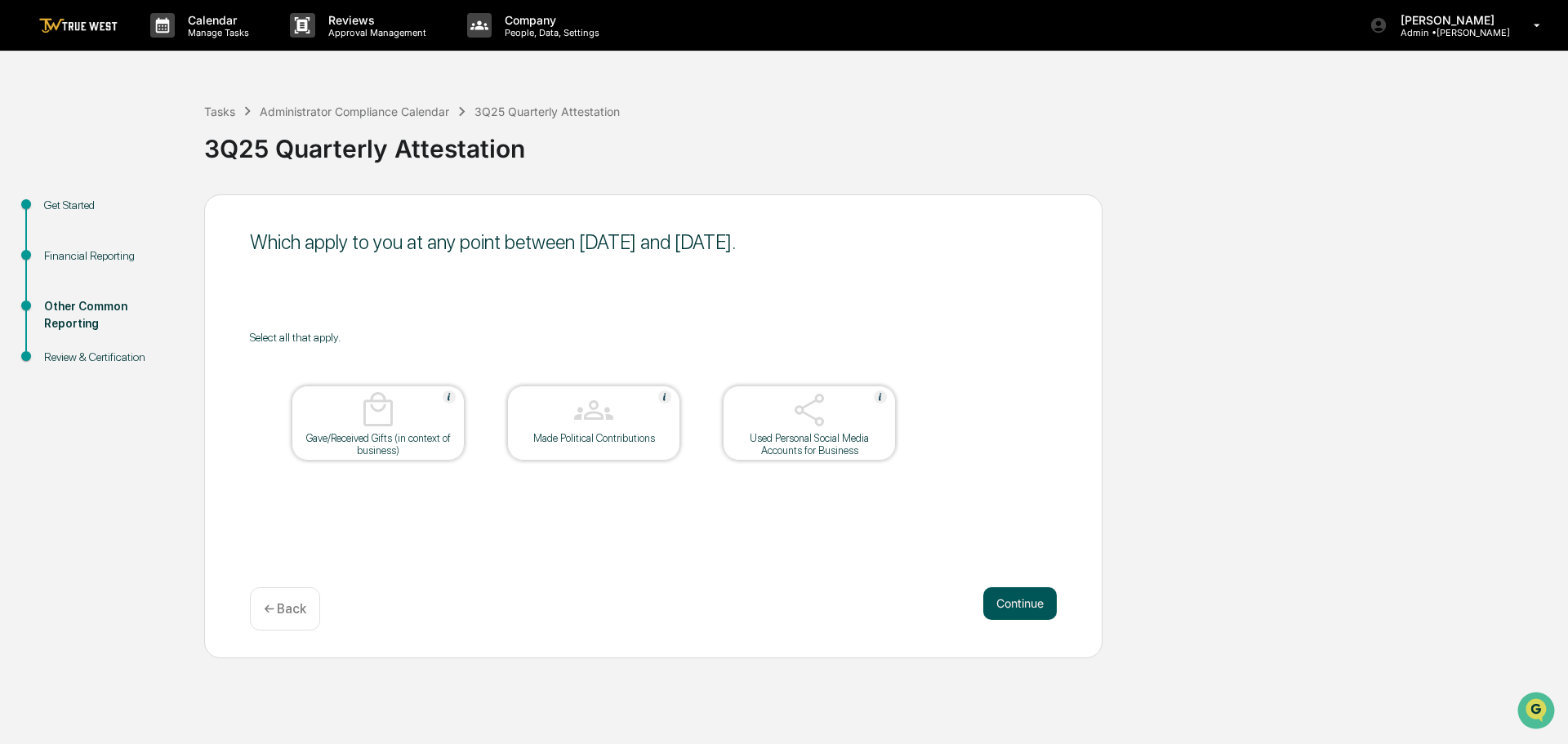
click at [1021, 604] on button "Continue" at bounding box center [1020, 604] width 73 height 33
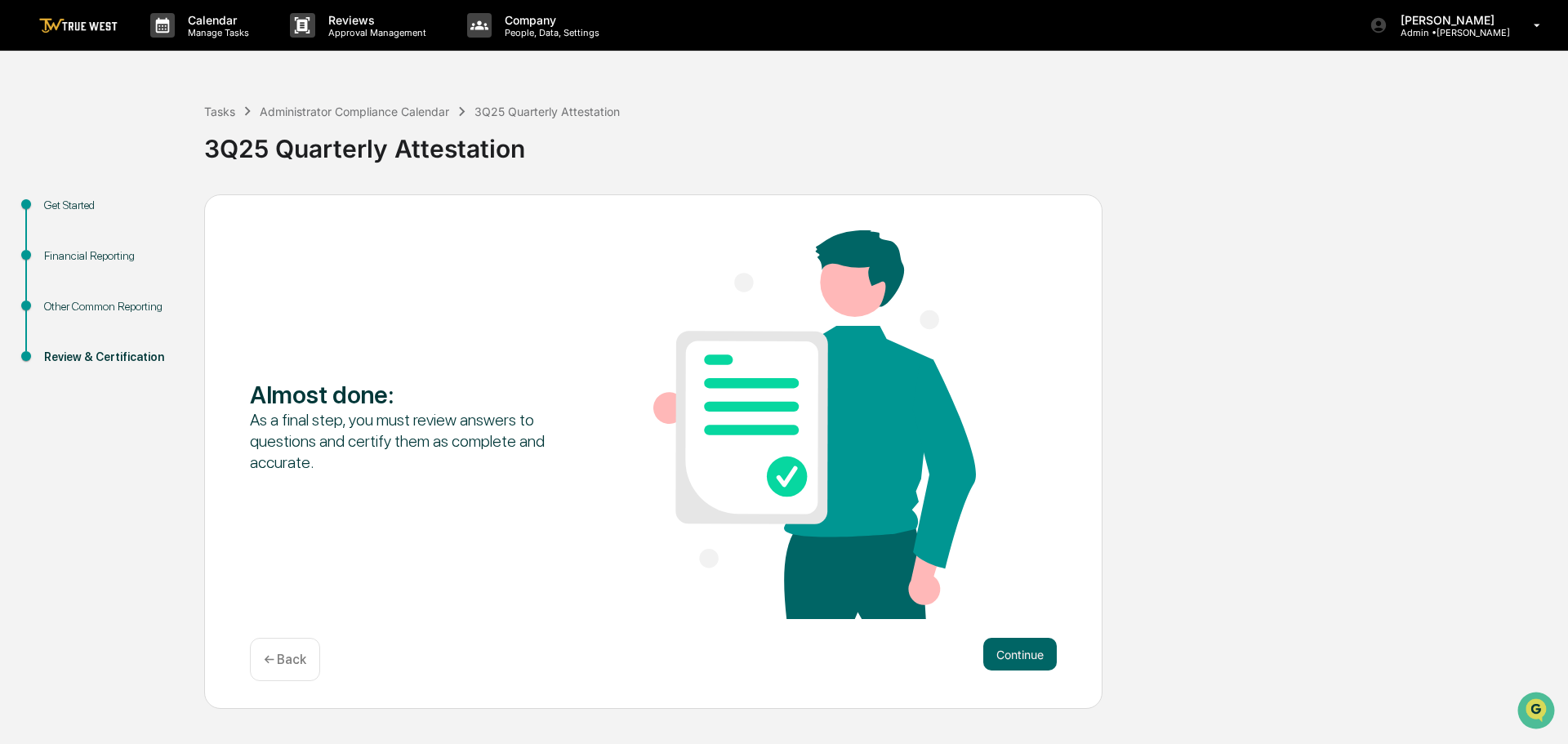
click at [98, 257] on div "Financial Reporting" at bounding box center [111, 256] width 134 height 17
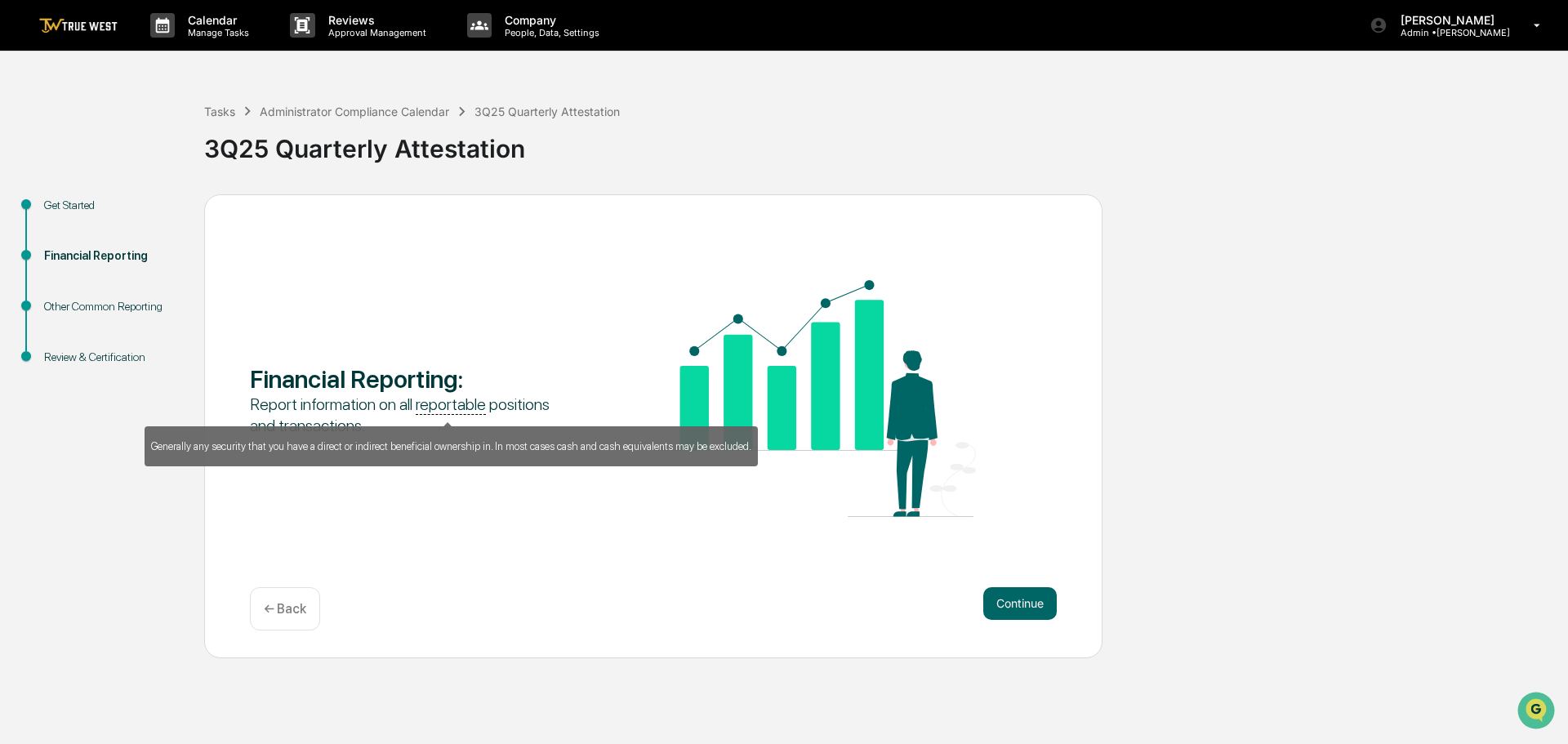
click at [447, 406] on u "reportable" at bounding box center [451, 405] width 71 height 20
click at [451, 400] on u "reportable" at bounding box center [451, 405] width 71 height 20
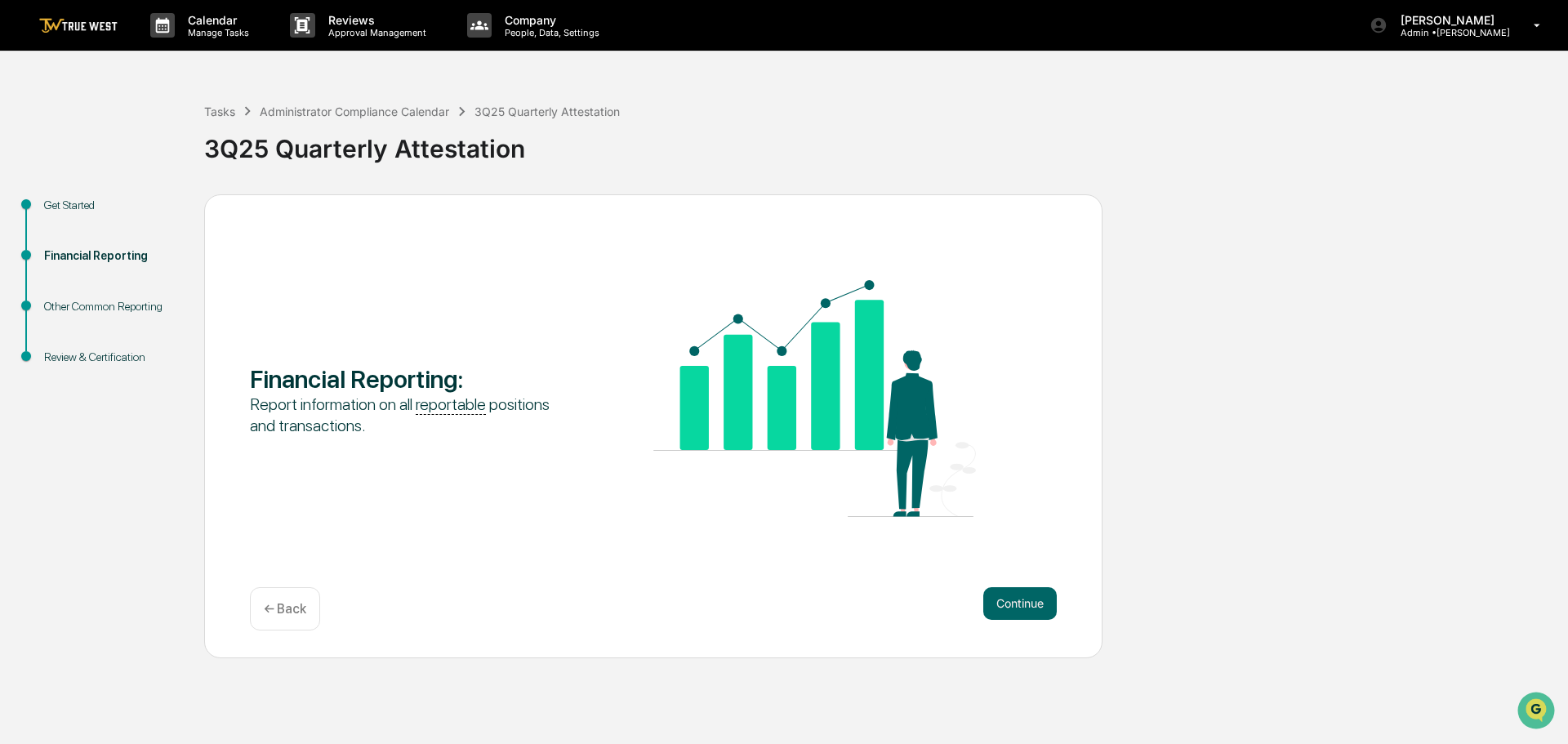
click at [483, 579] on div "Financial Reporting : Report information on all reportable positions and transa…" at bounding box center [653, 426] width 899 height 464
click at [1017, 599] on button "Continue" at bounding box center [1020, 604] width 73 height 33
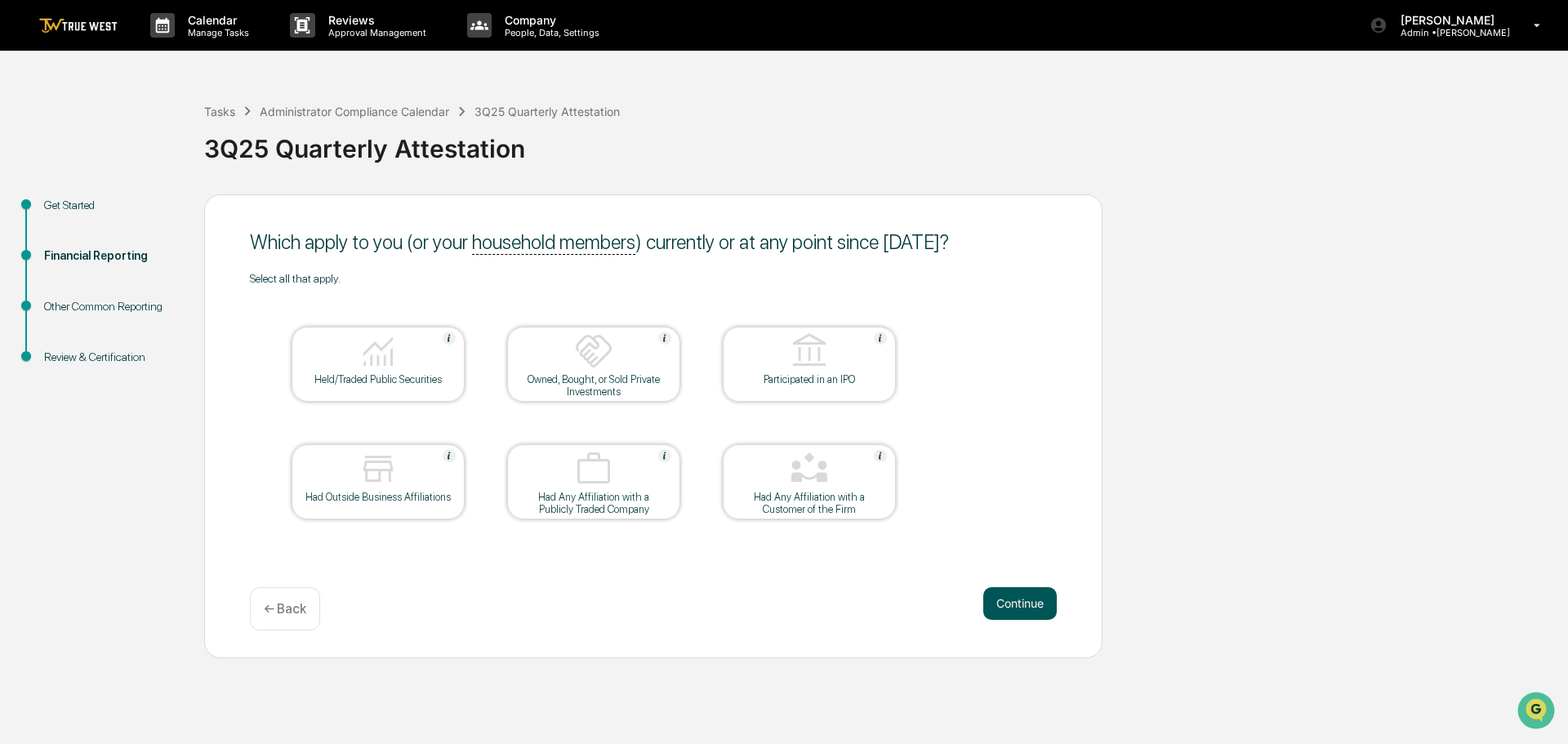
click at [1018, 603] on button "Continue" at bounding box center [1020, 604] width 73 height 33
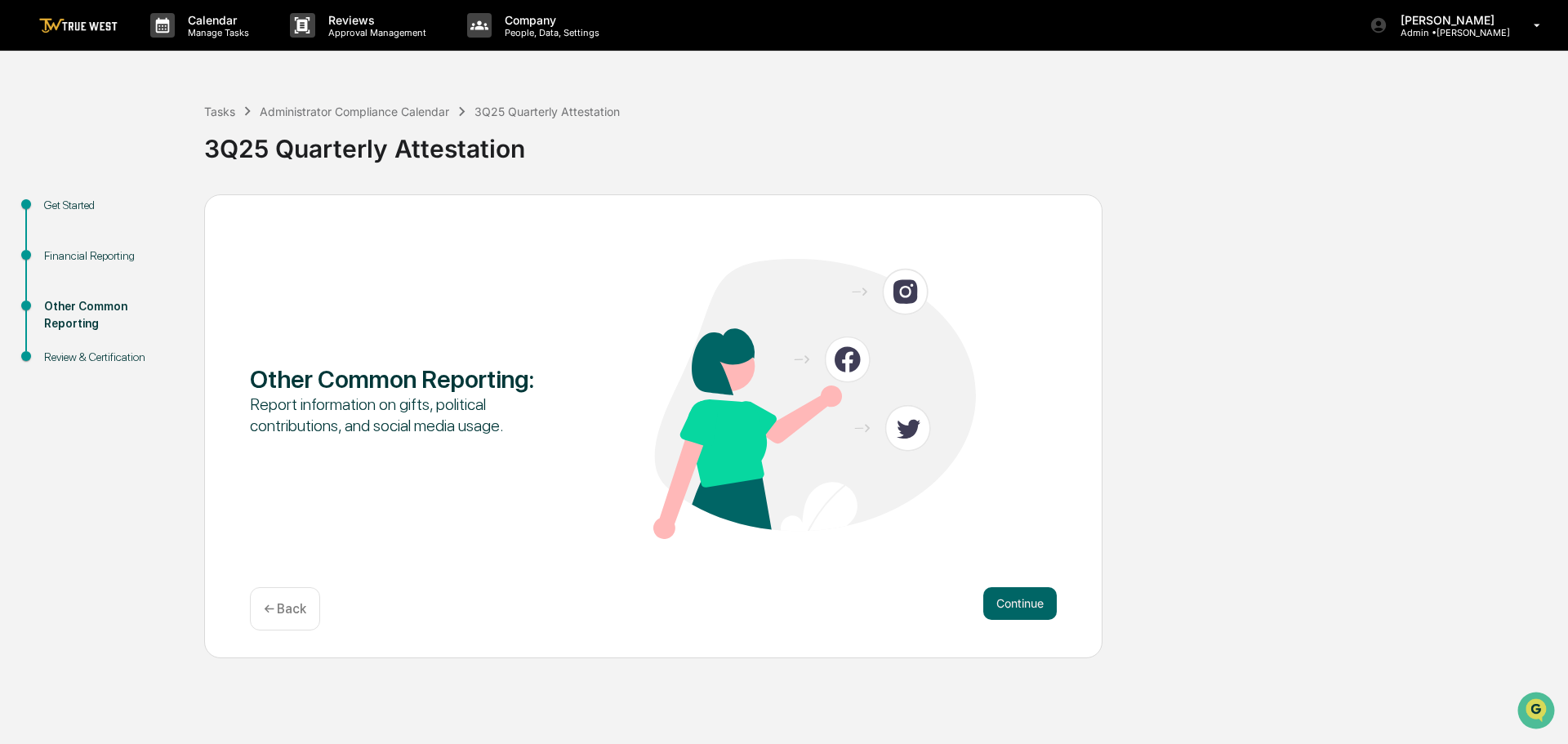
click at [72, 201] on div "Get Started" at bounding box center [111, 205] width 134 height 17
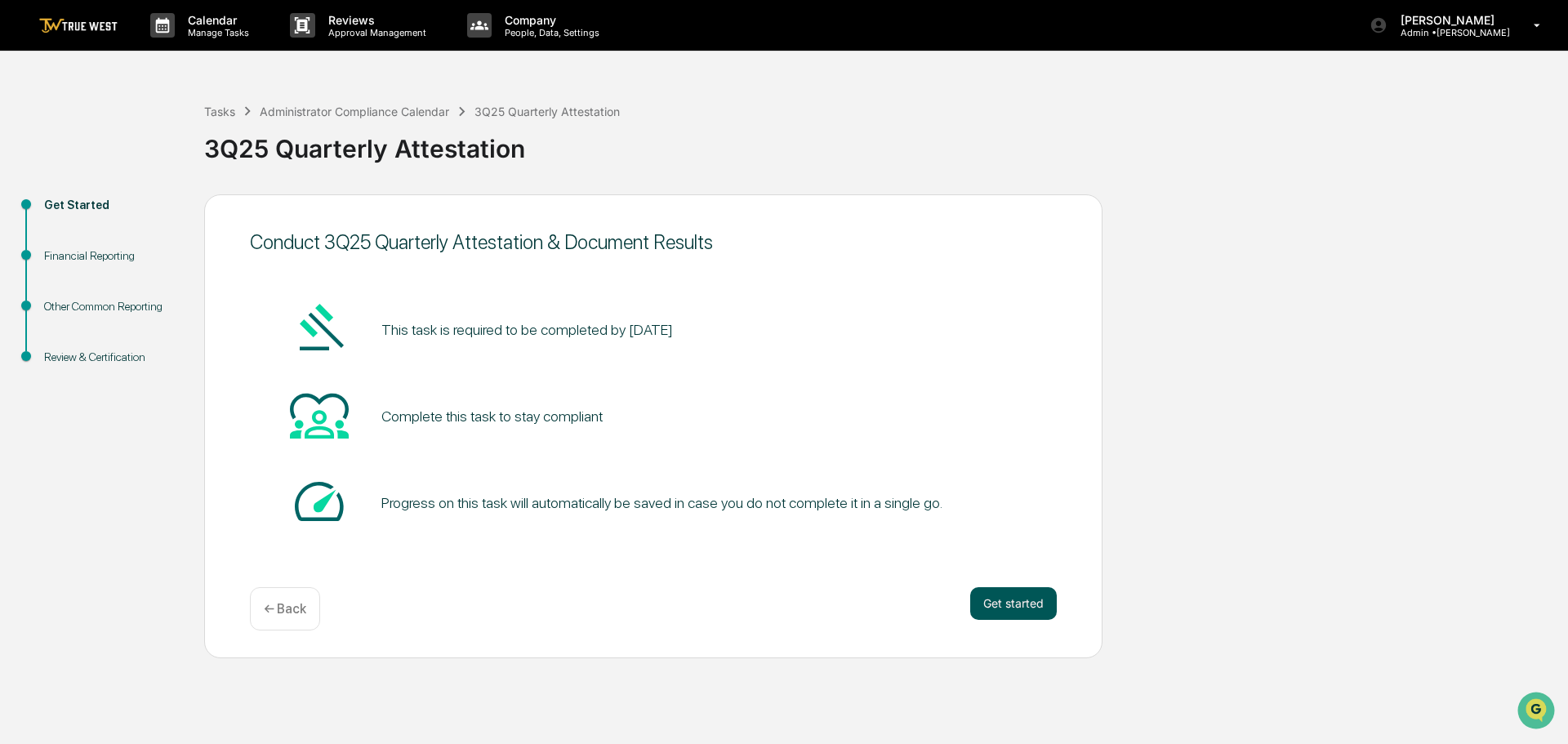
click at [1006, 599] on button "Get started" at bounding box center [1014, 604] width 86 height 33
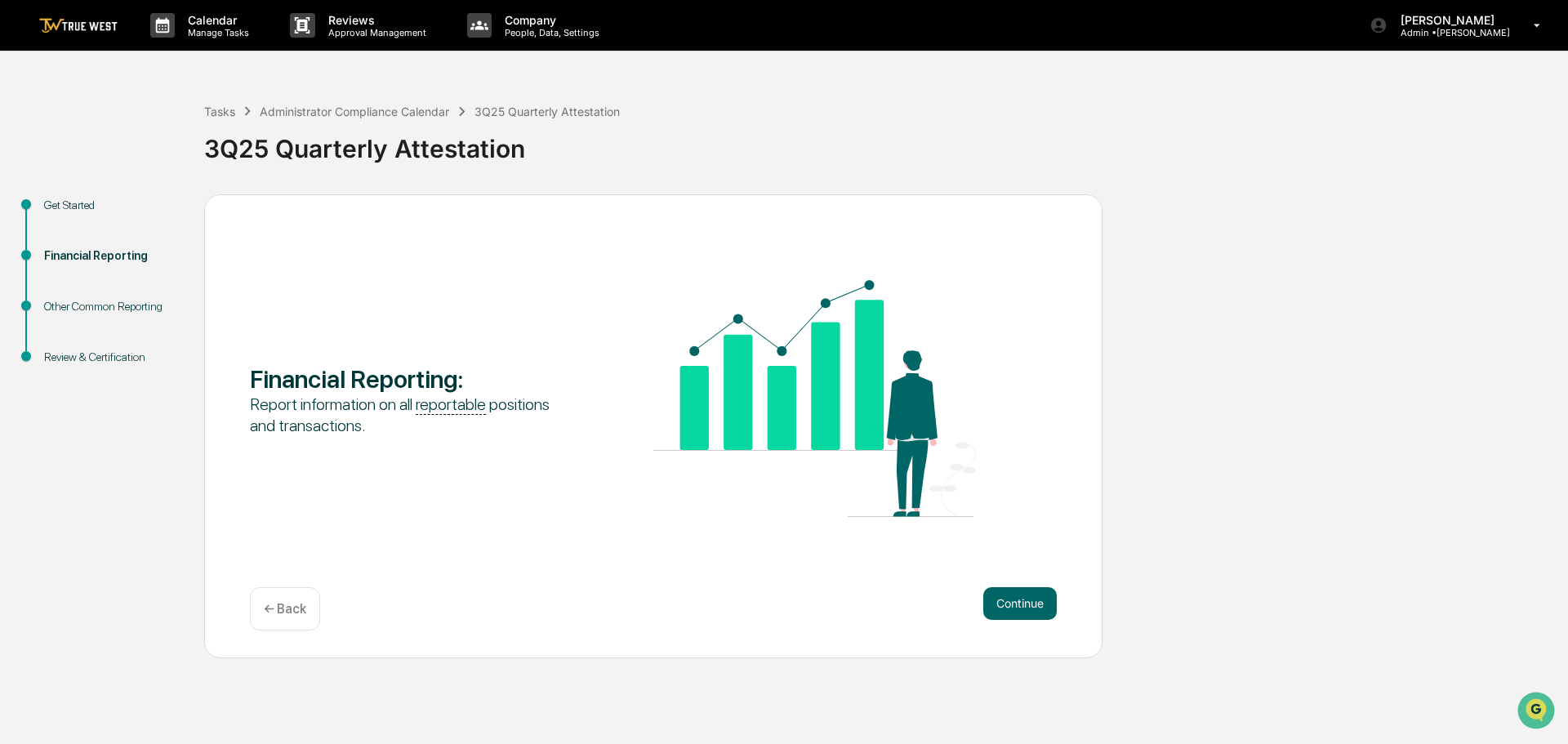
click at [1006, 599] on button "Continue" at bounding box center [1020, 604] width 73 height 33
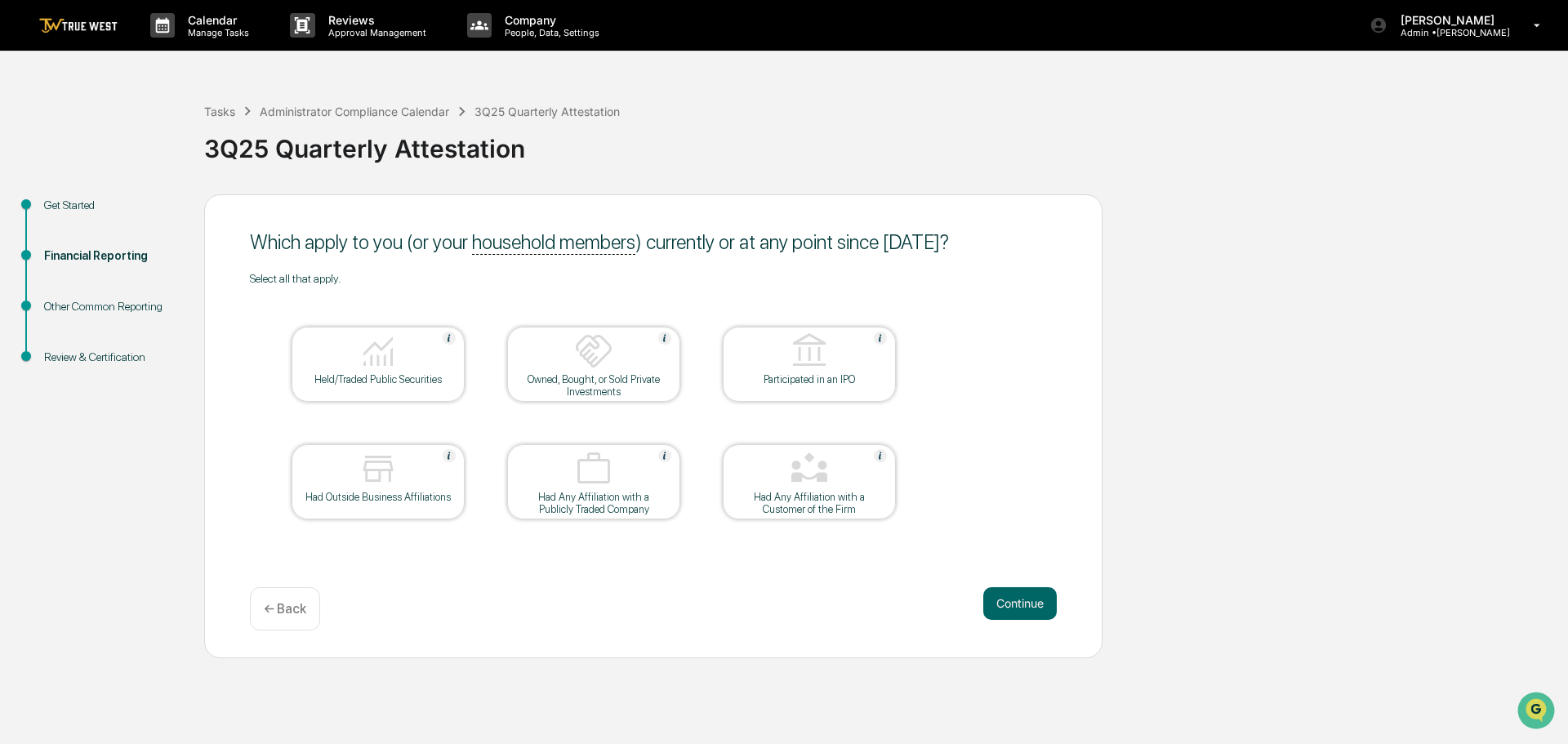
click at [396, 375] on div "Held/Traded Public Securities" at bounding box center [378, 379] width 147 height 12
click at [1009, 611] on button "Continue" at bounding box center [1020, 604] width 73 height 33
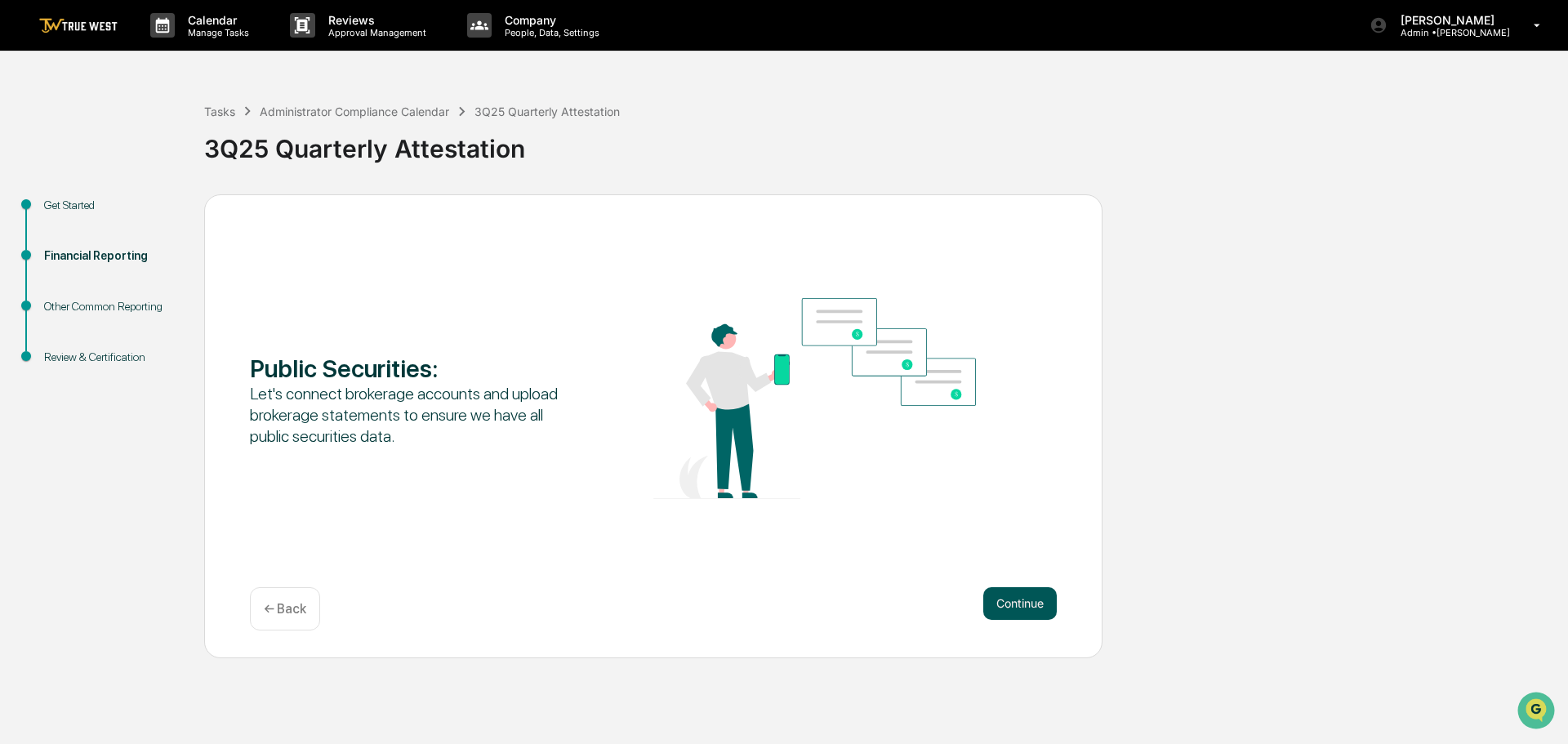
click at [1003, 618] on button "Continue" at bounding box center [1020, 604] width 73 height 33
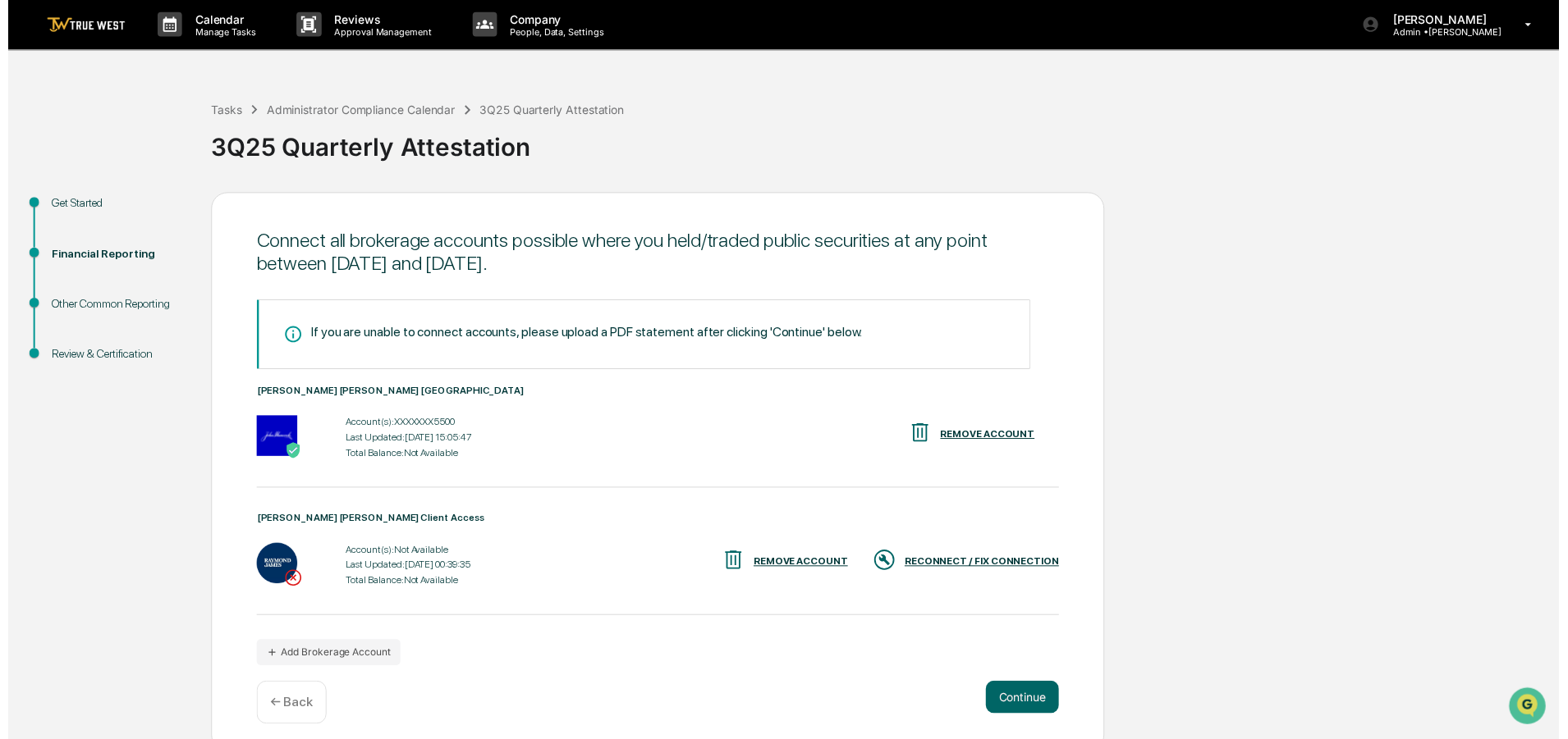
scroll to position [13, 0]
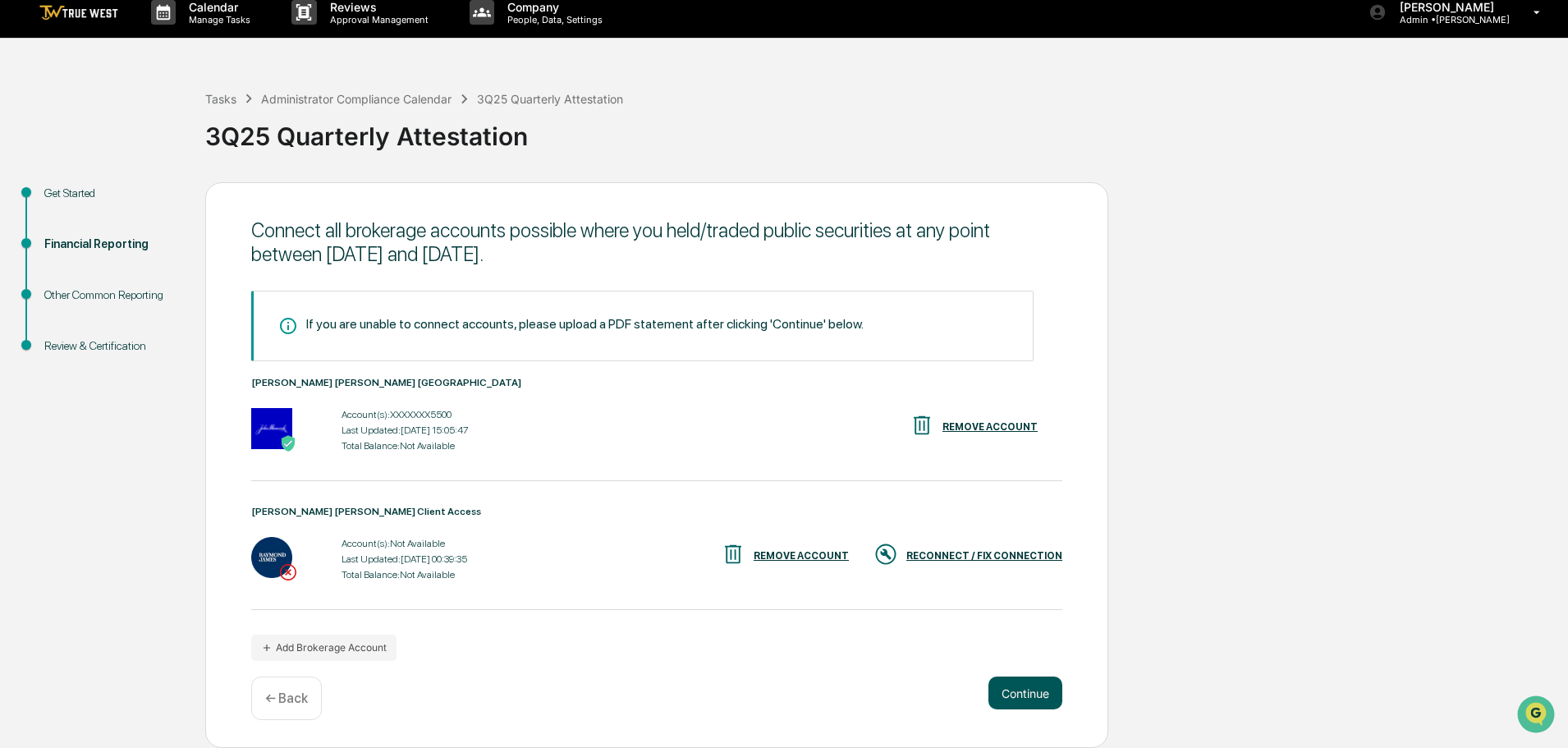
click at [1022, 695] on button "Continue" at bounding box center [1025, 694] width 74 height 33
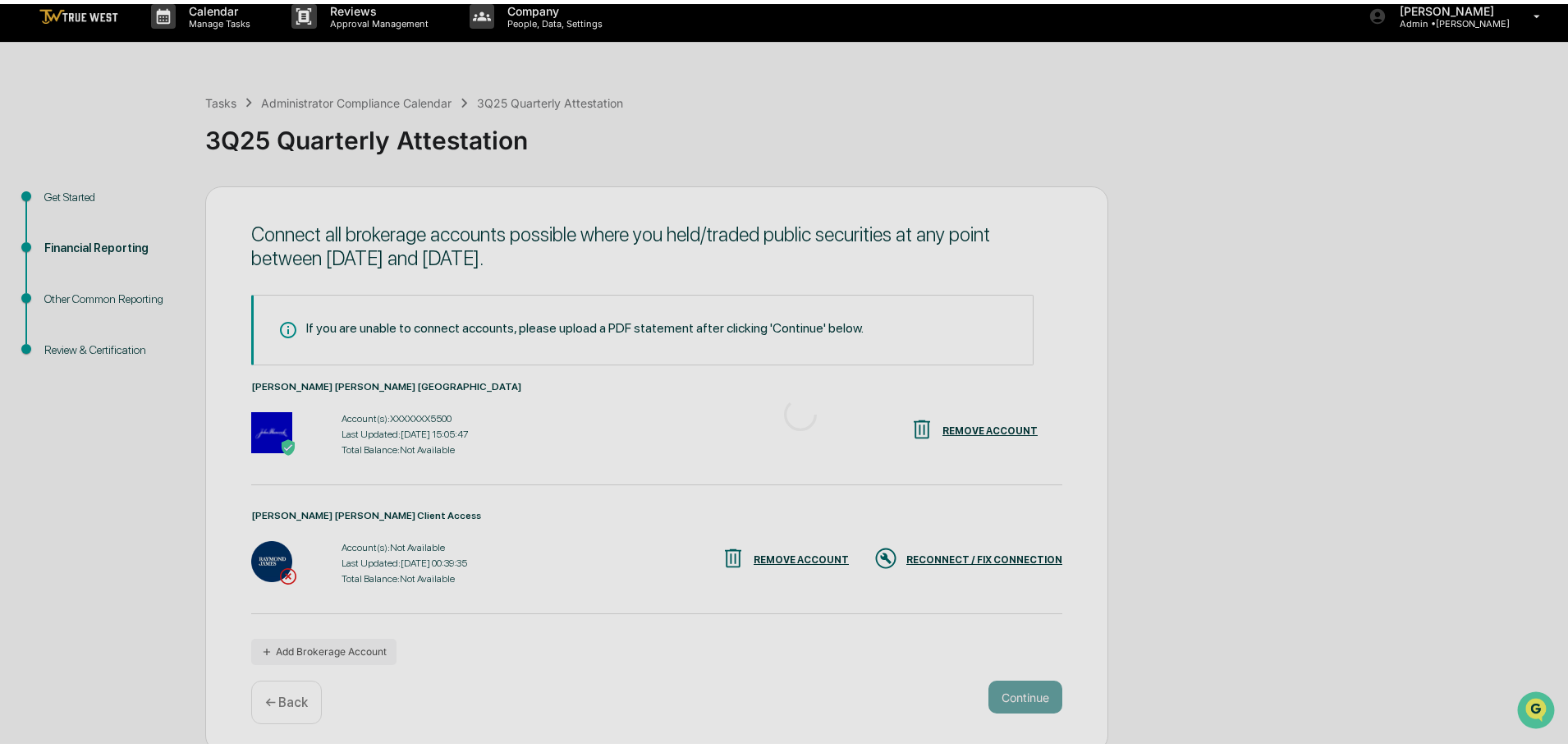
scroll to position [0, 0]
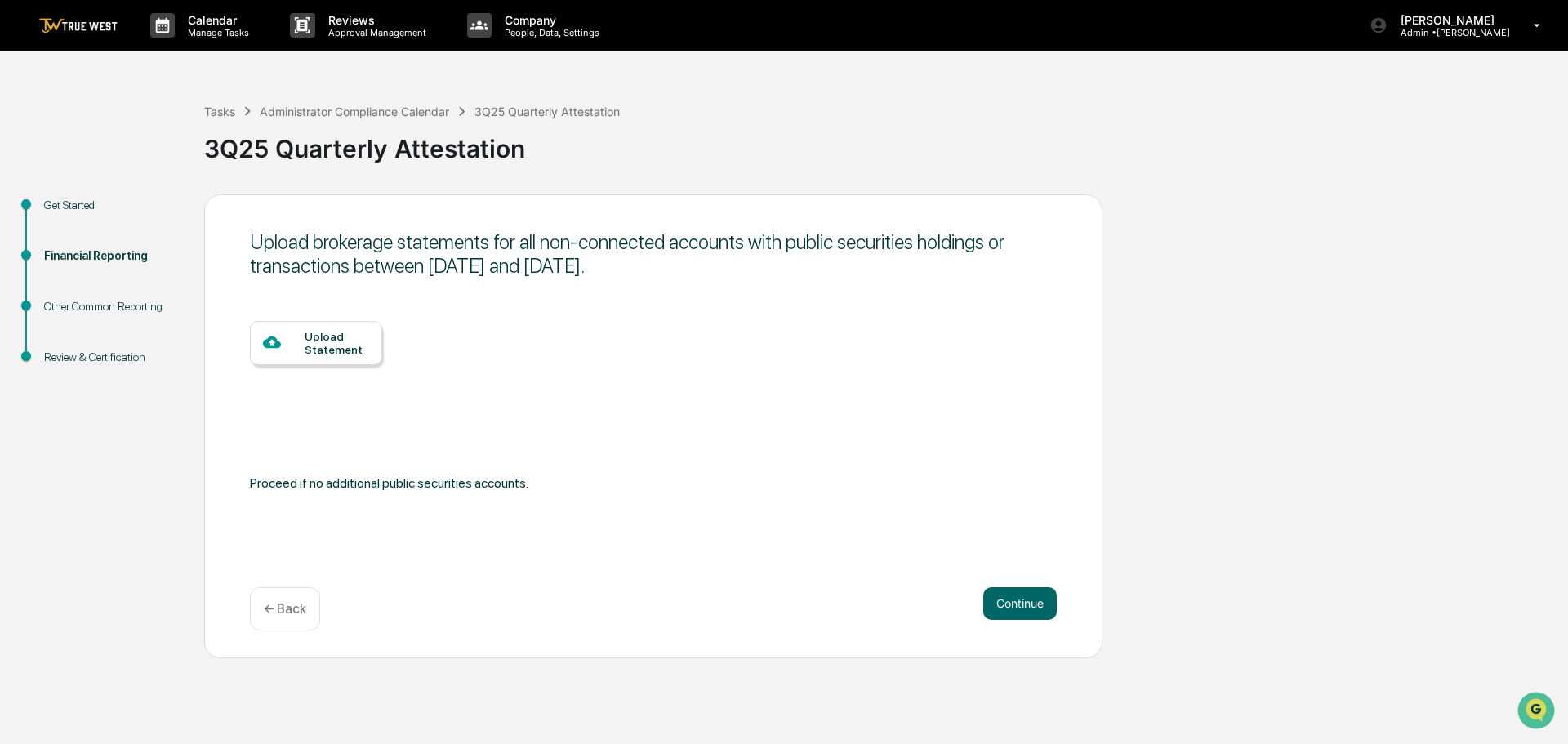
click at [318, 329] on div "Upload Statement" at bounding box center [316, 344] width 132 height 44
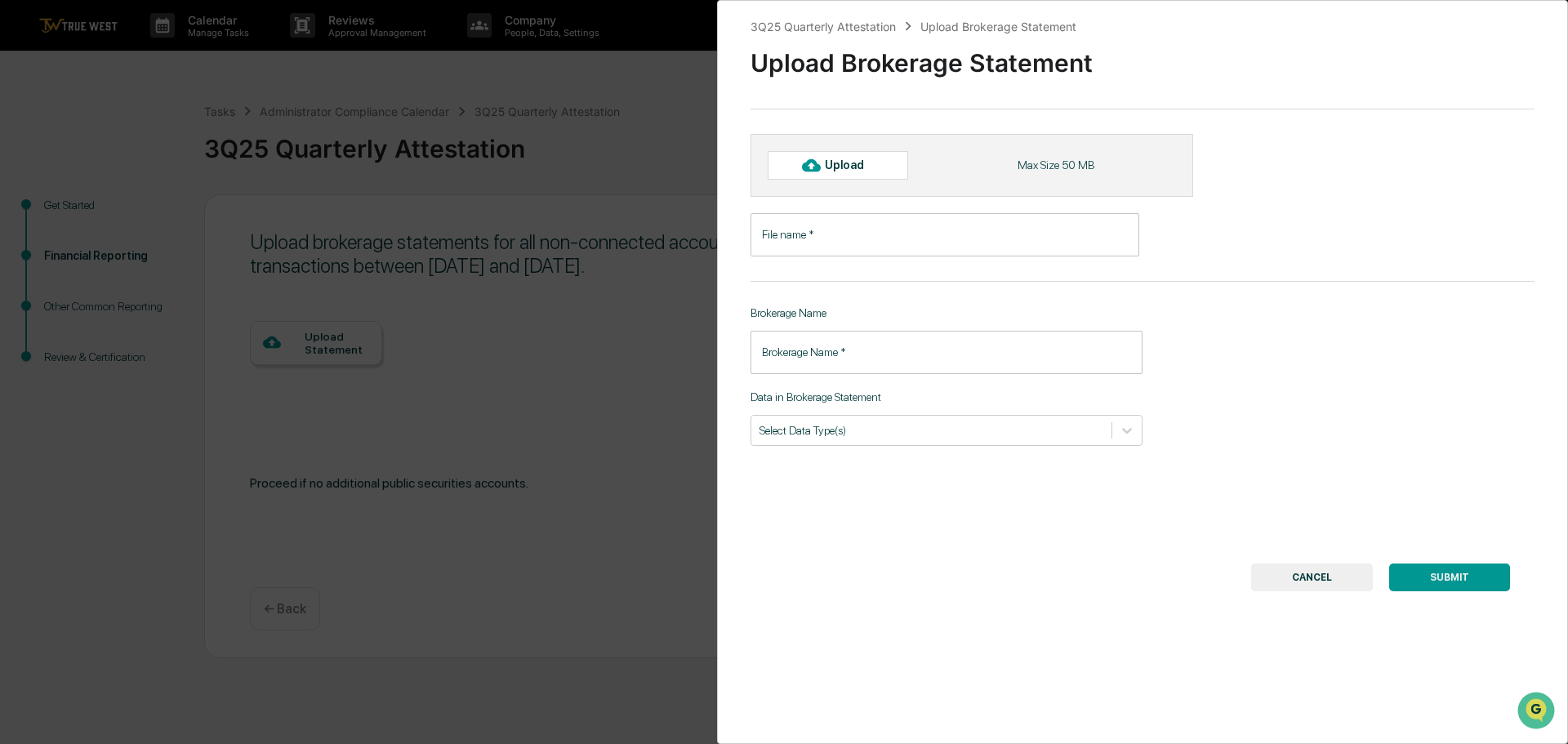
click at [866, 167] on div "Upload" at bounding box center [851, 165] width 53 height 13
type input "**********"
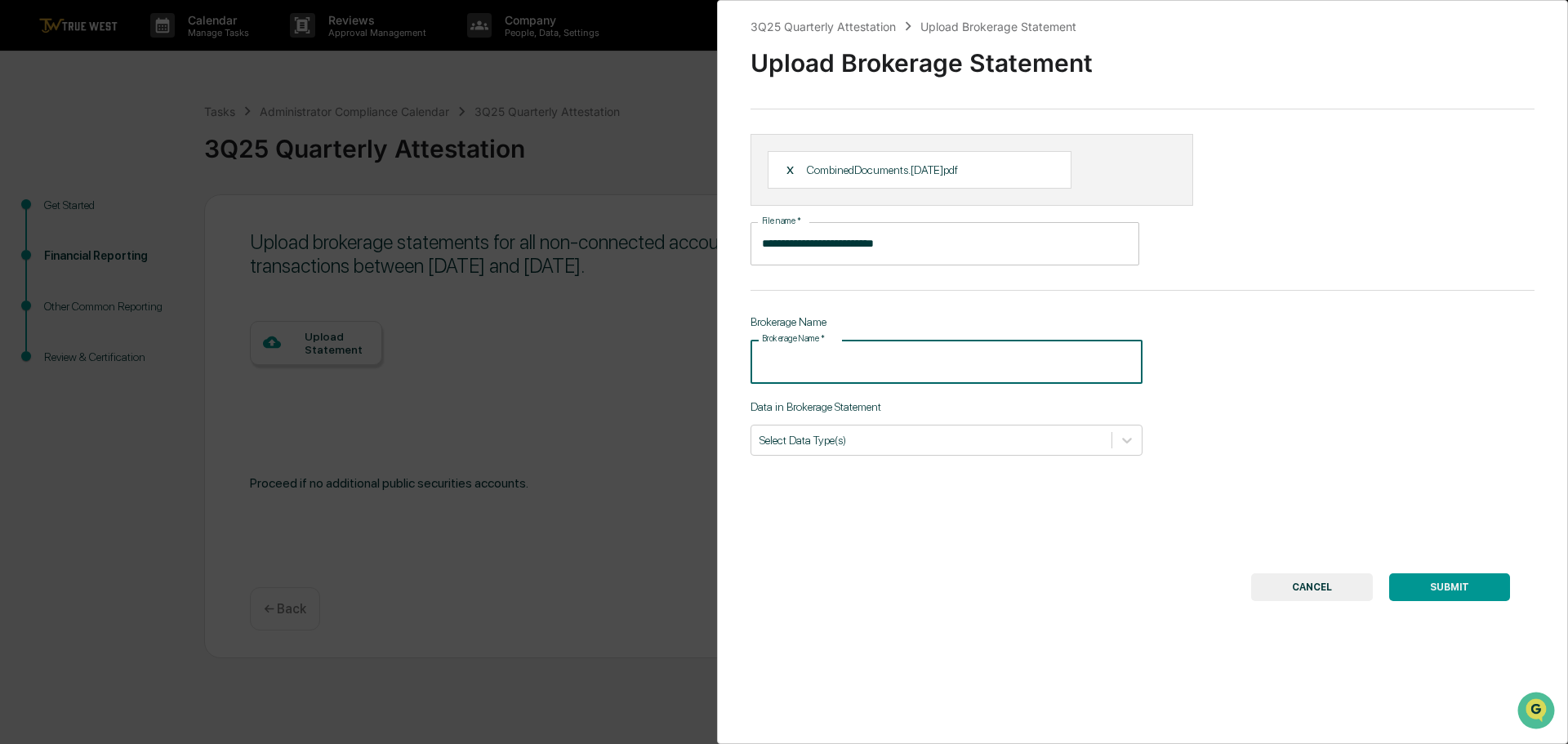
click at [868, 366] on input "Brokerage Name   *" at bounding box center [946, 361] width 392 height 43
type input "**********"
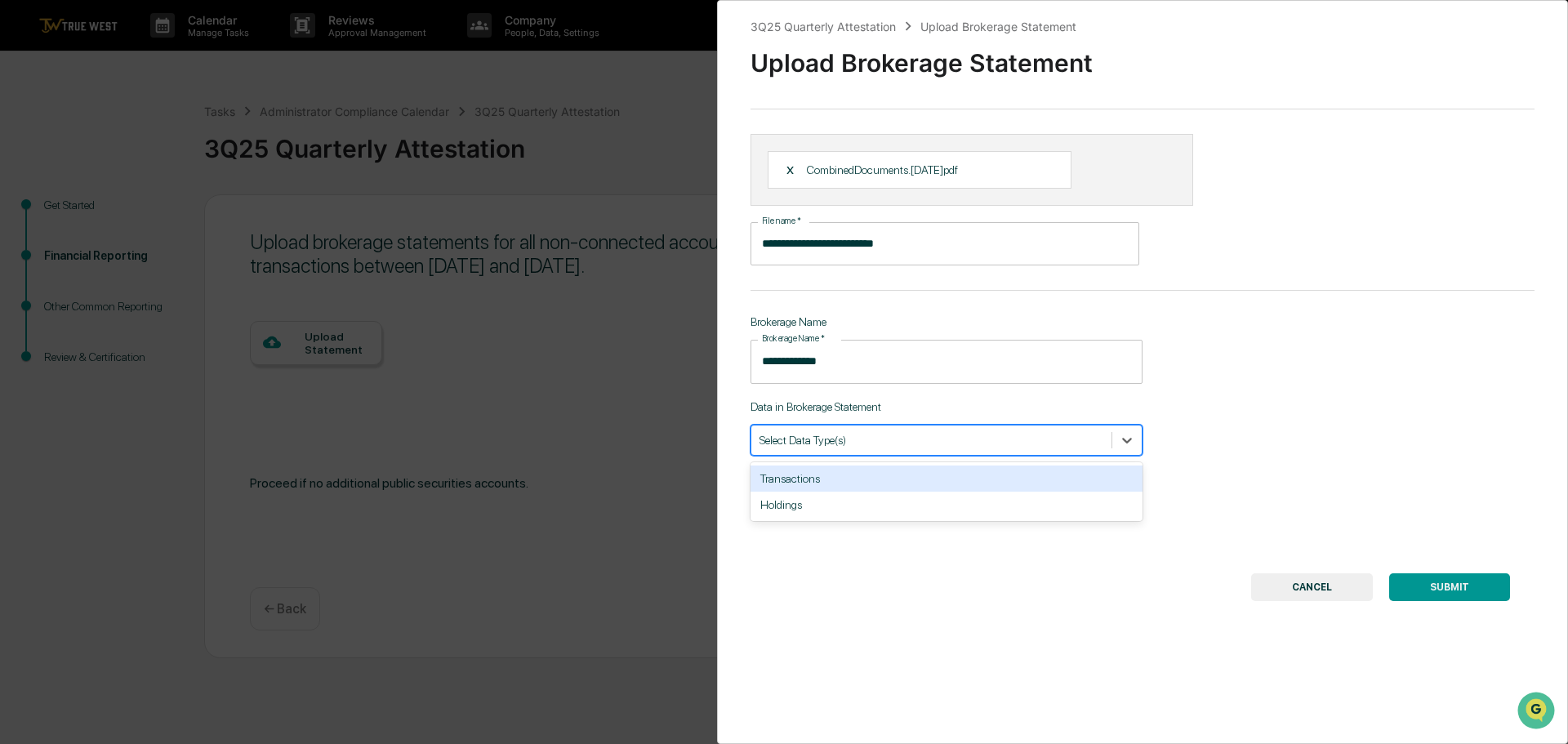
click at [847, 446] on div at bounding box center [931, 440] width 344 height 16
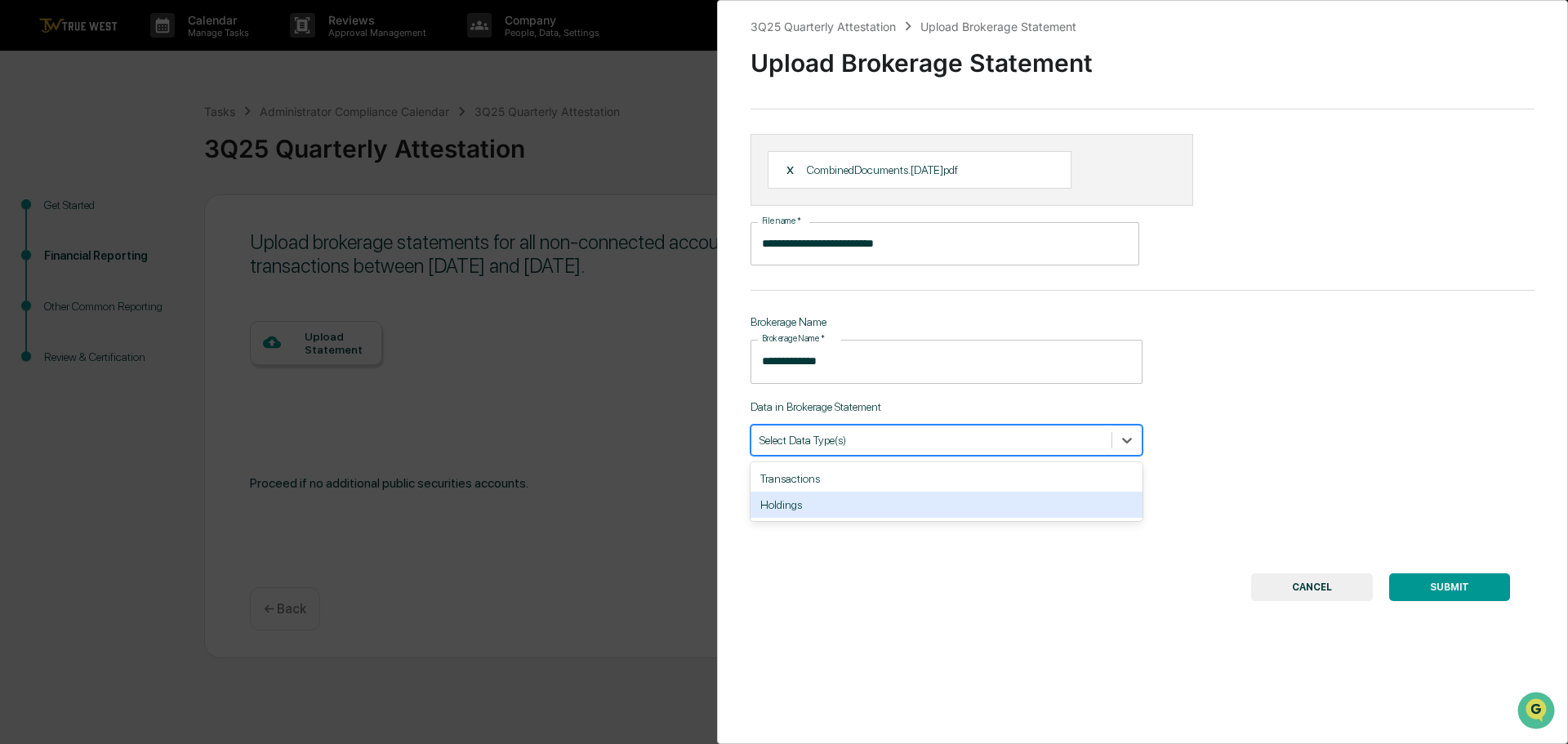
click at [929, 593] on div "SUBMIT CANCEL" at bounding box center [1142, 587] width 735 height 28
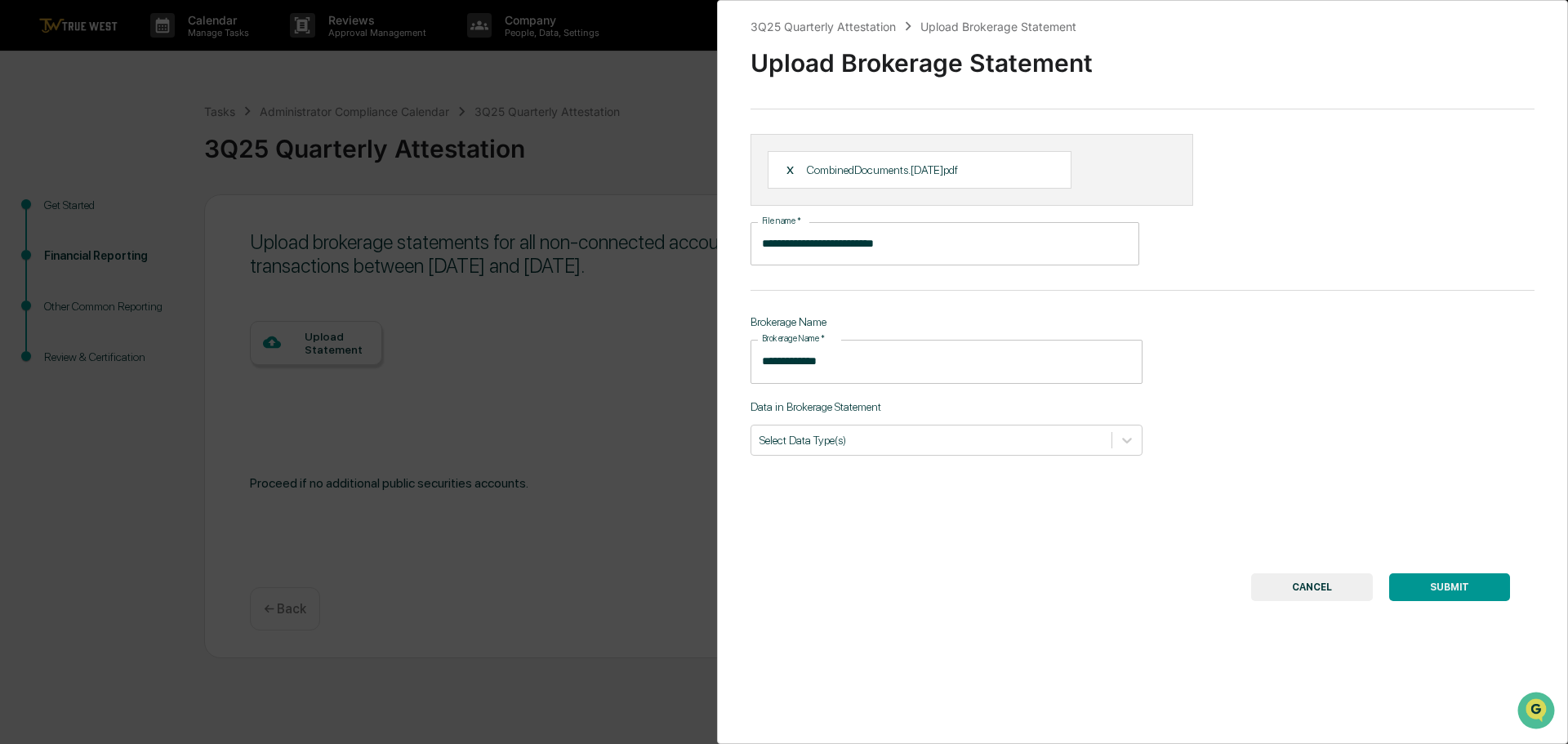
click at [1428, 582] on button "SUBMIT" at bounding box center [1450, 587] width 121 height 28
click at [1014, 451] on div "Select Data Type(s)" at bounding box center [931, 440] width 360 height 22
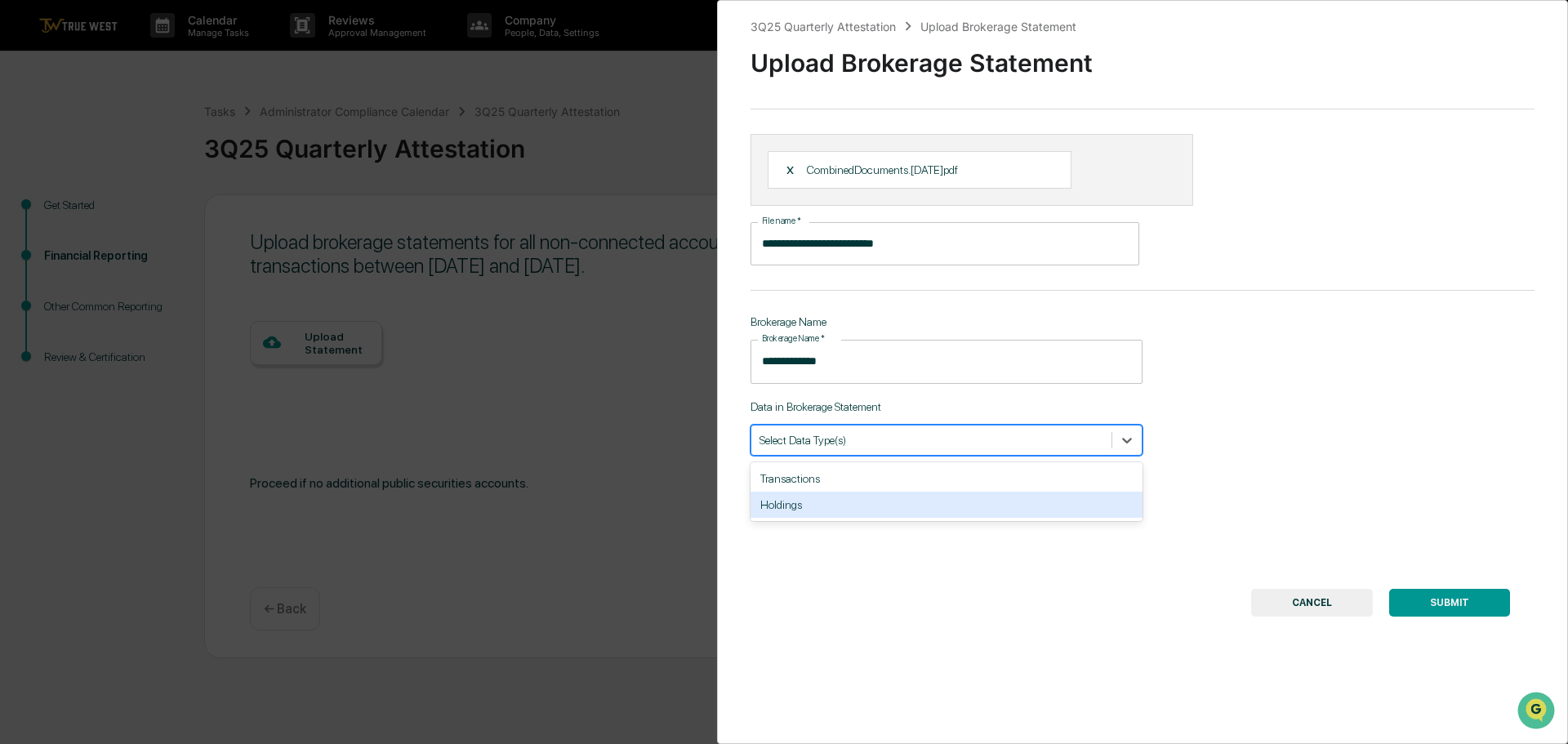
click at [794, 502] on div "Holdings" at bounding box center [946, 505] width 392 height 26
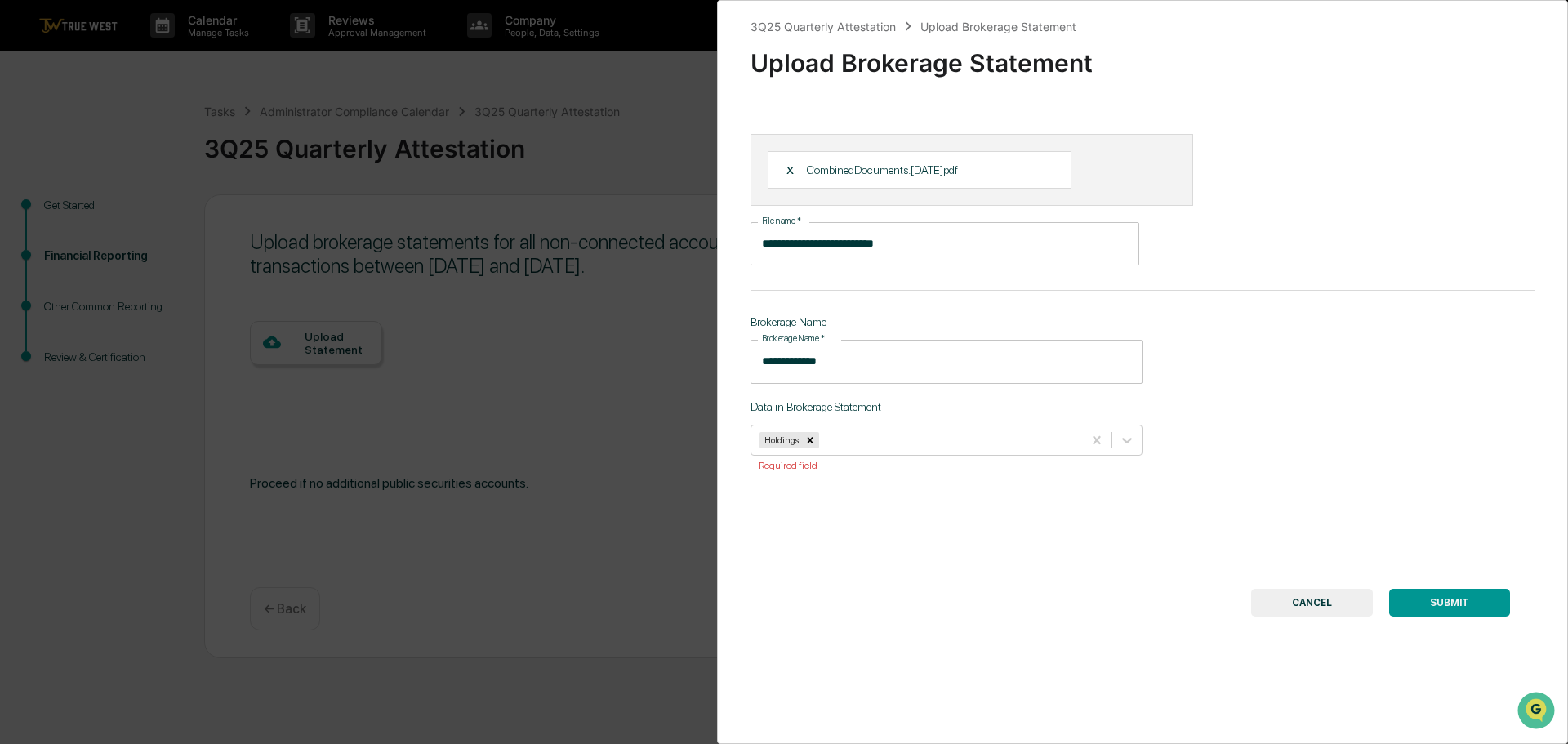
click at [1439, 607] on button "SUBMIT" at bounding box center [1450, 603] width 121 height 28
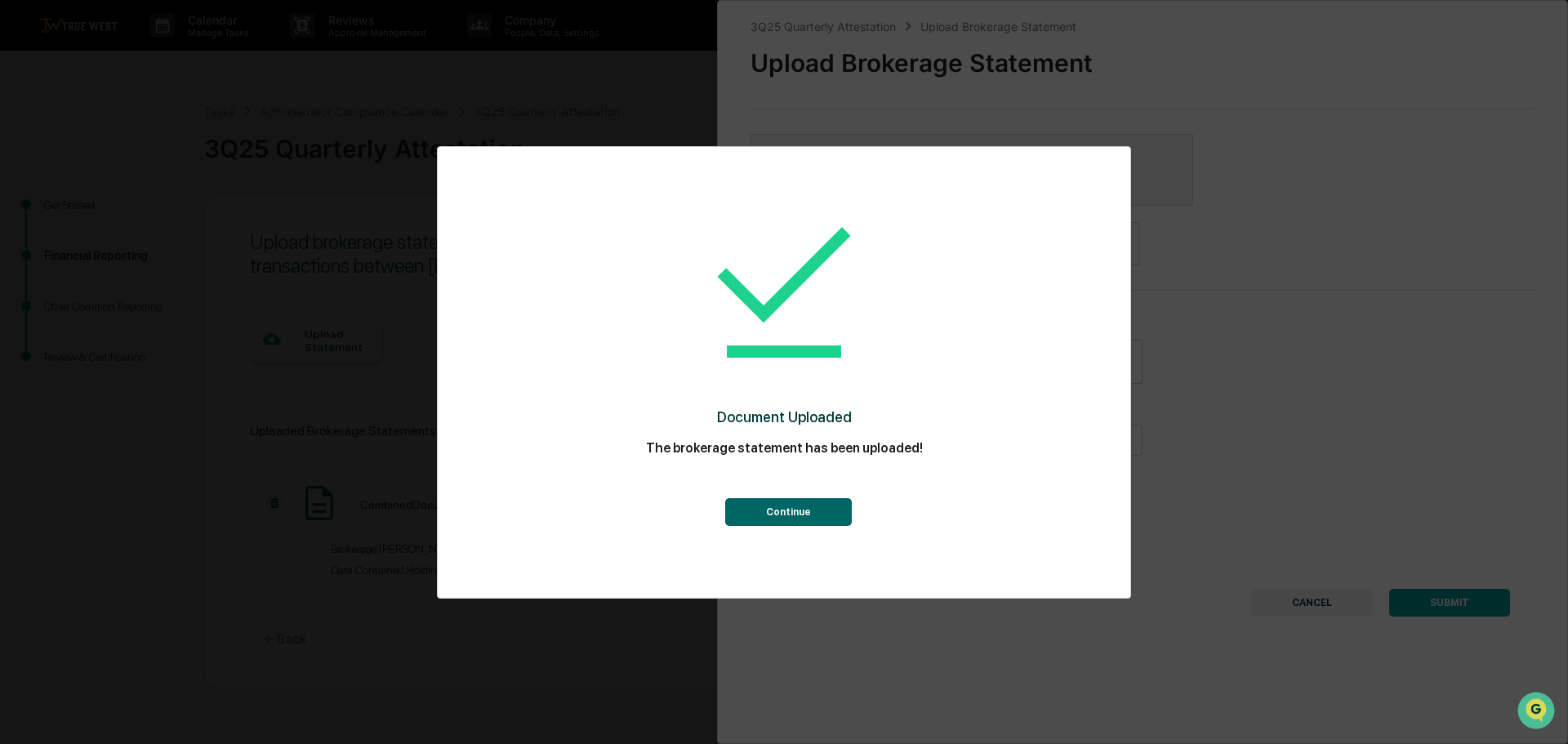
click at [777, 511] on button "Continue" at bounding box center [789, 513] width 127 height 28
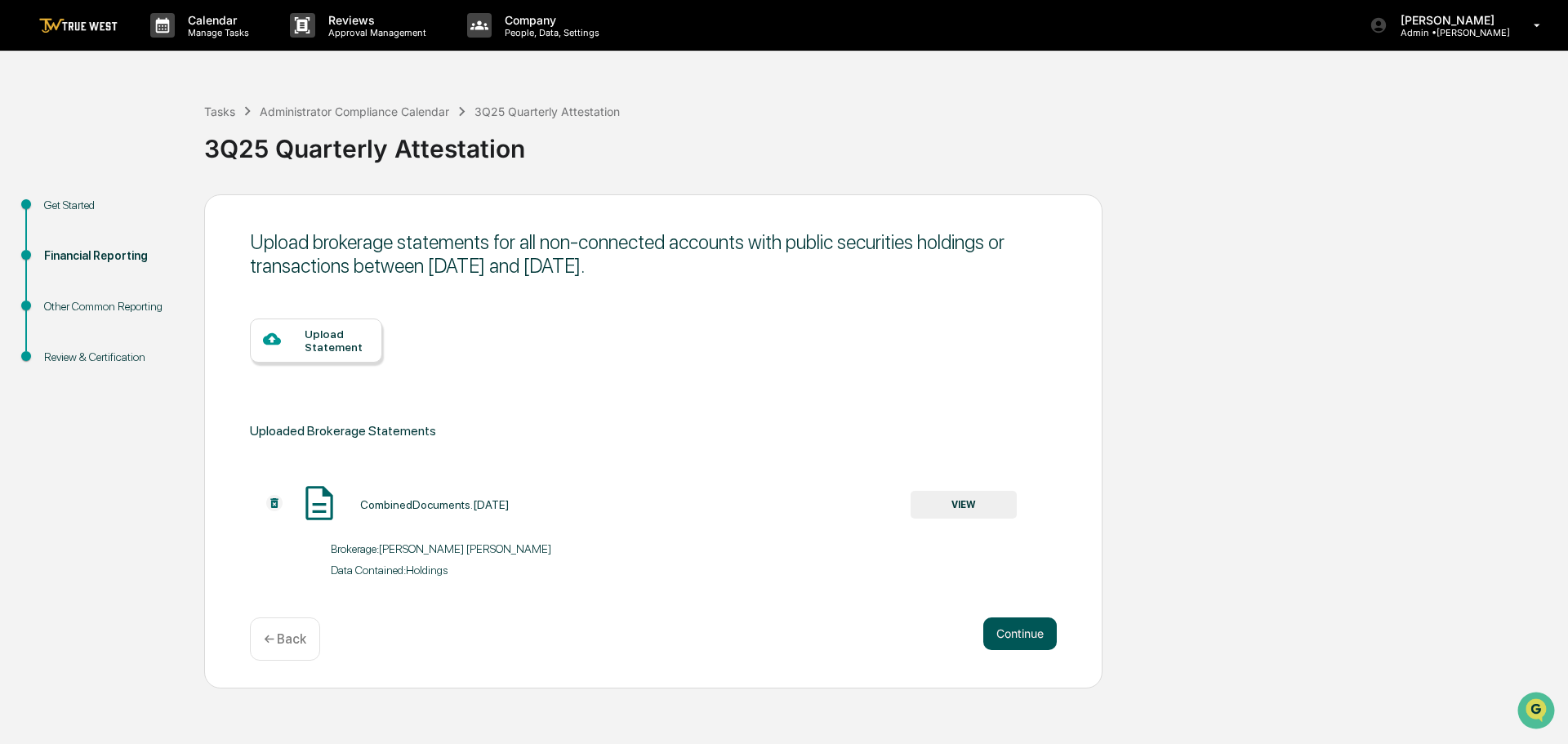
click at [1013, 632] on button "Continue" at bounding box center [1020, 635] width 73 height 33
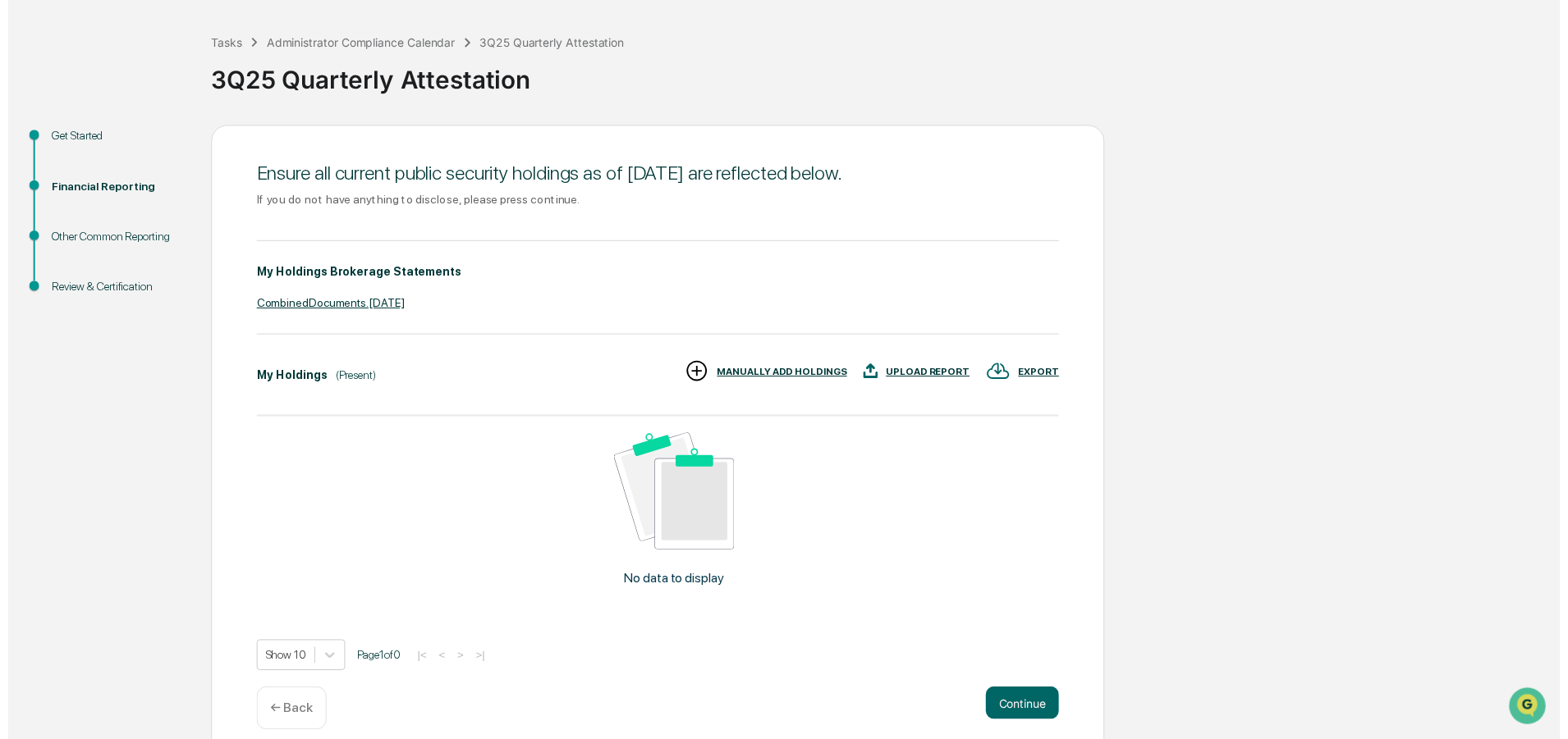
scroll to position [87, 0]
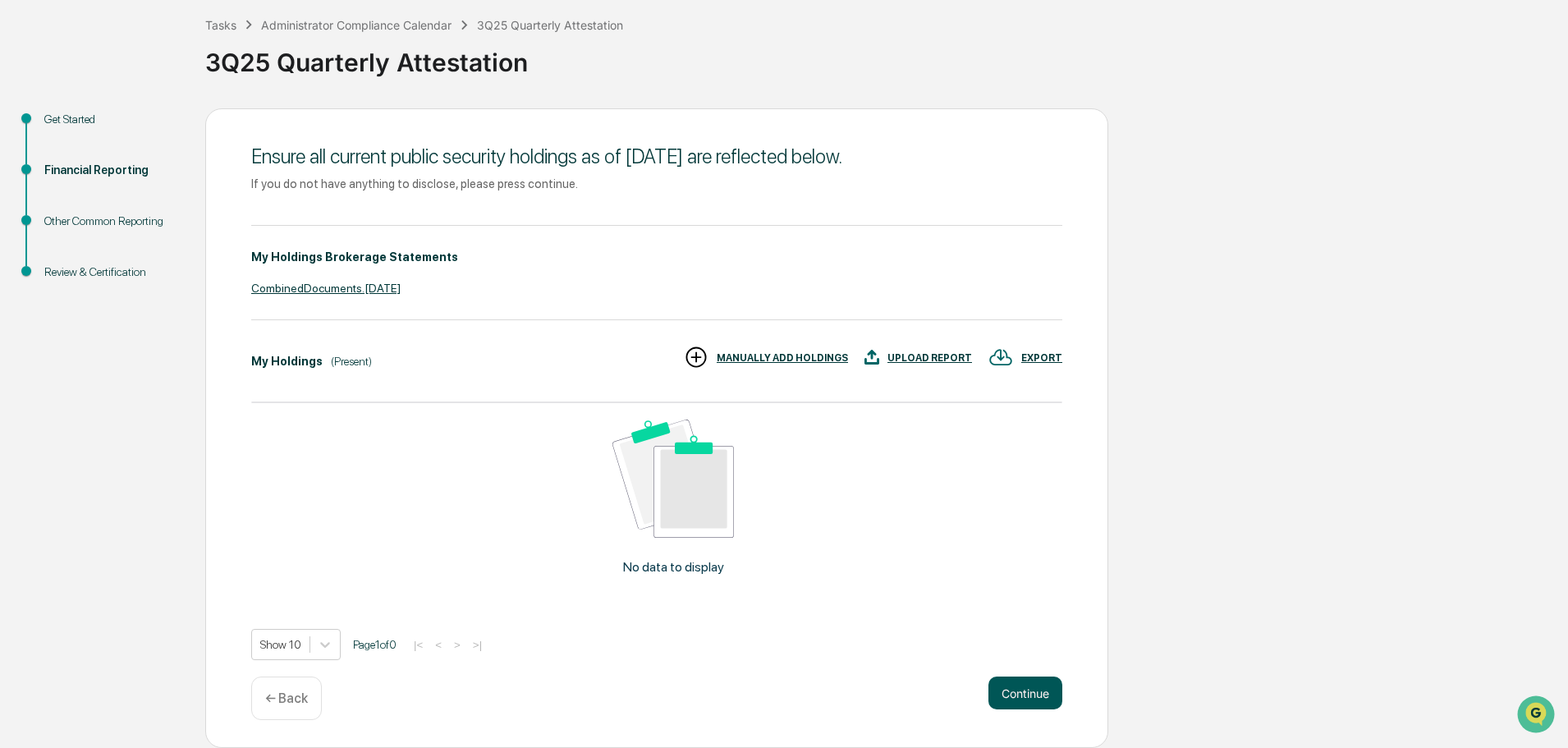
drag, startPoint x: 1028, startPoint y: 695, endPoint x: 1037, endPoint y: 690, distance: 10.3
click at [1037, 690] on button "Continue" at bounding box center [1025, 694] width 74 height 33
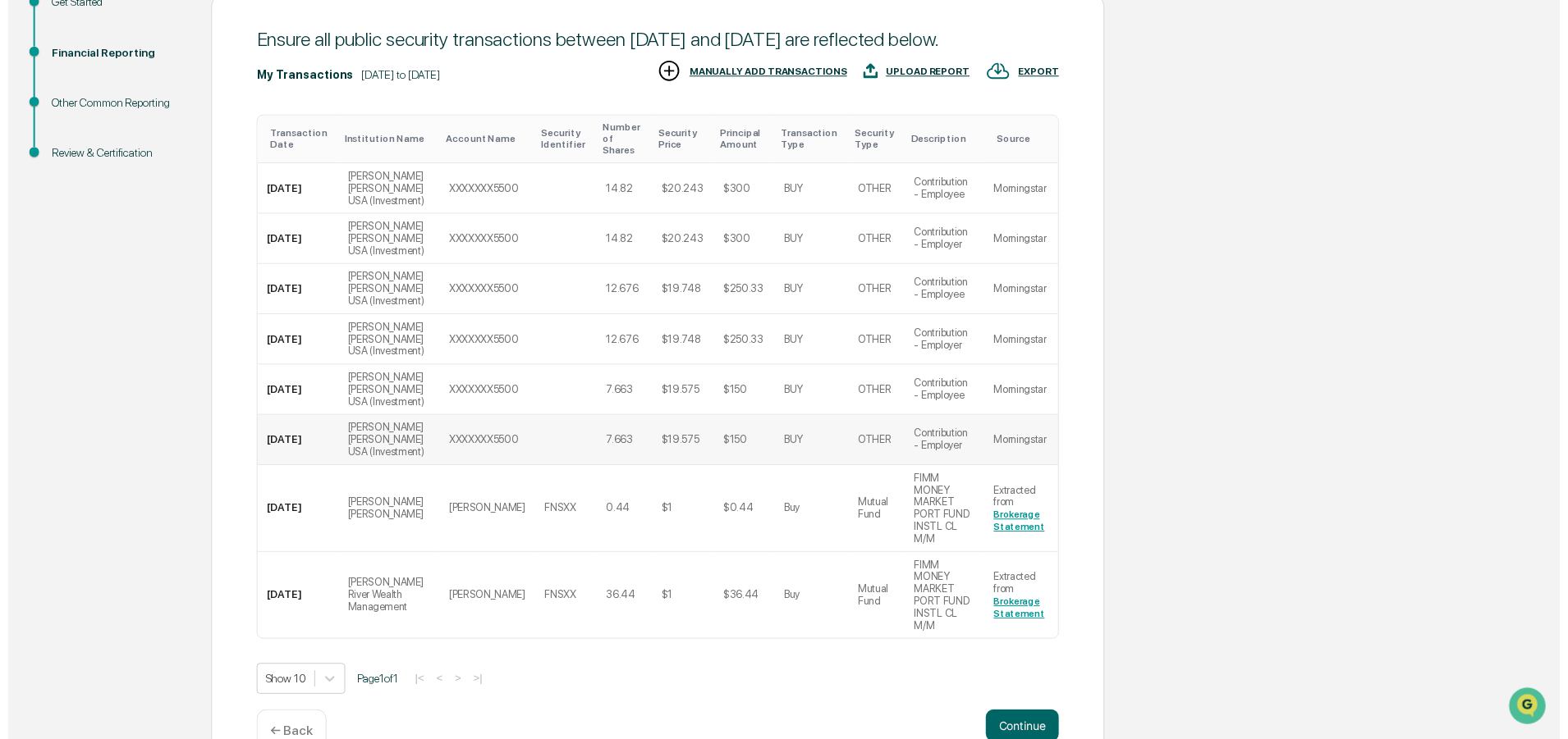
scroll to position [209, 0]
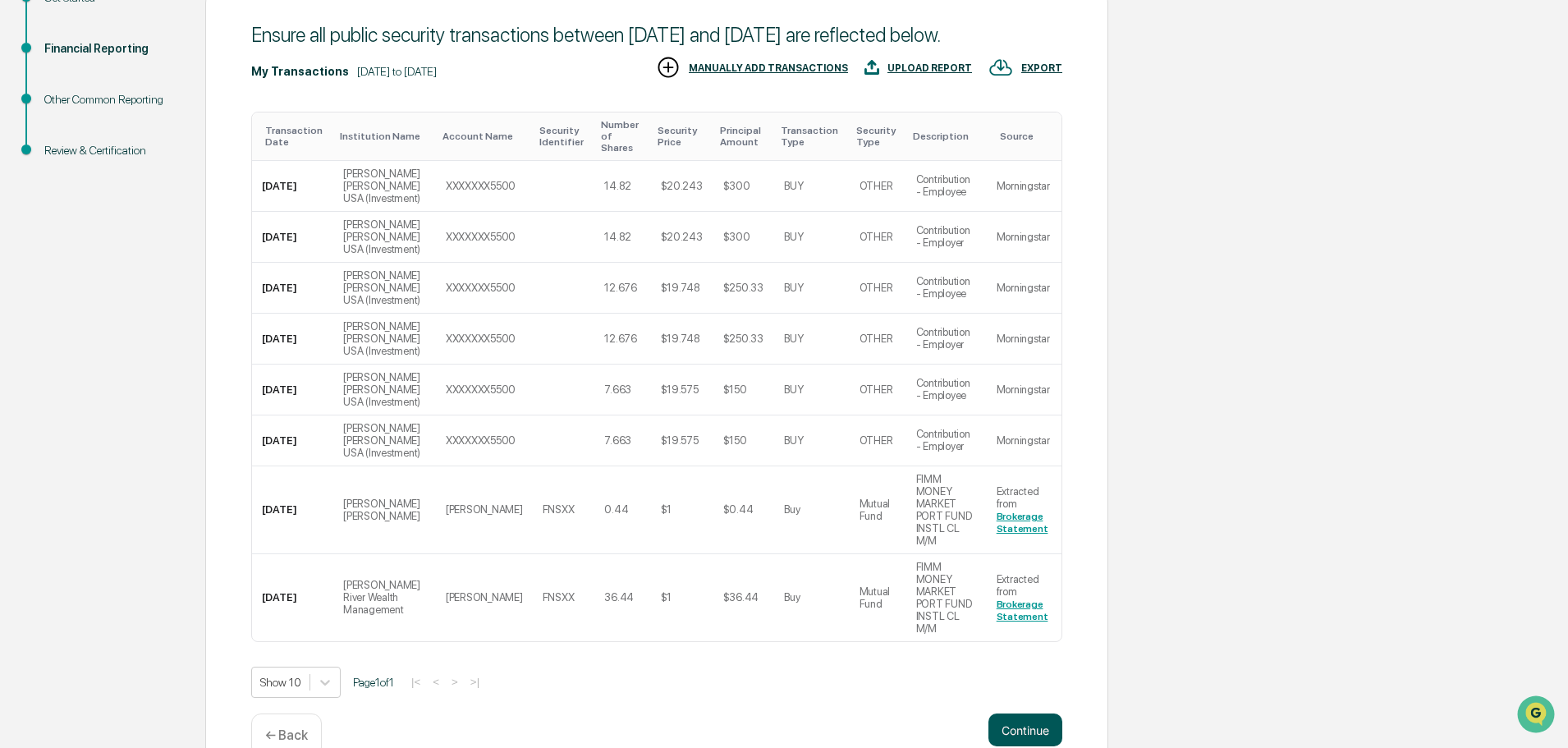
click at [1030, 714] on button "Continue" at bounding box center [1025, 730] width 74 height 33
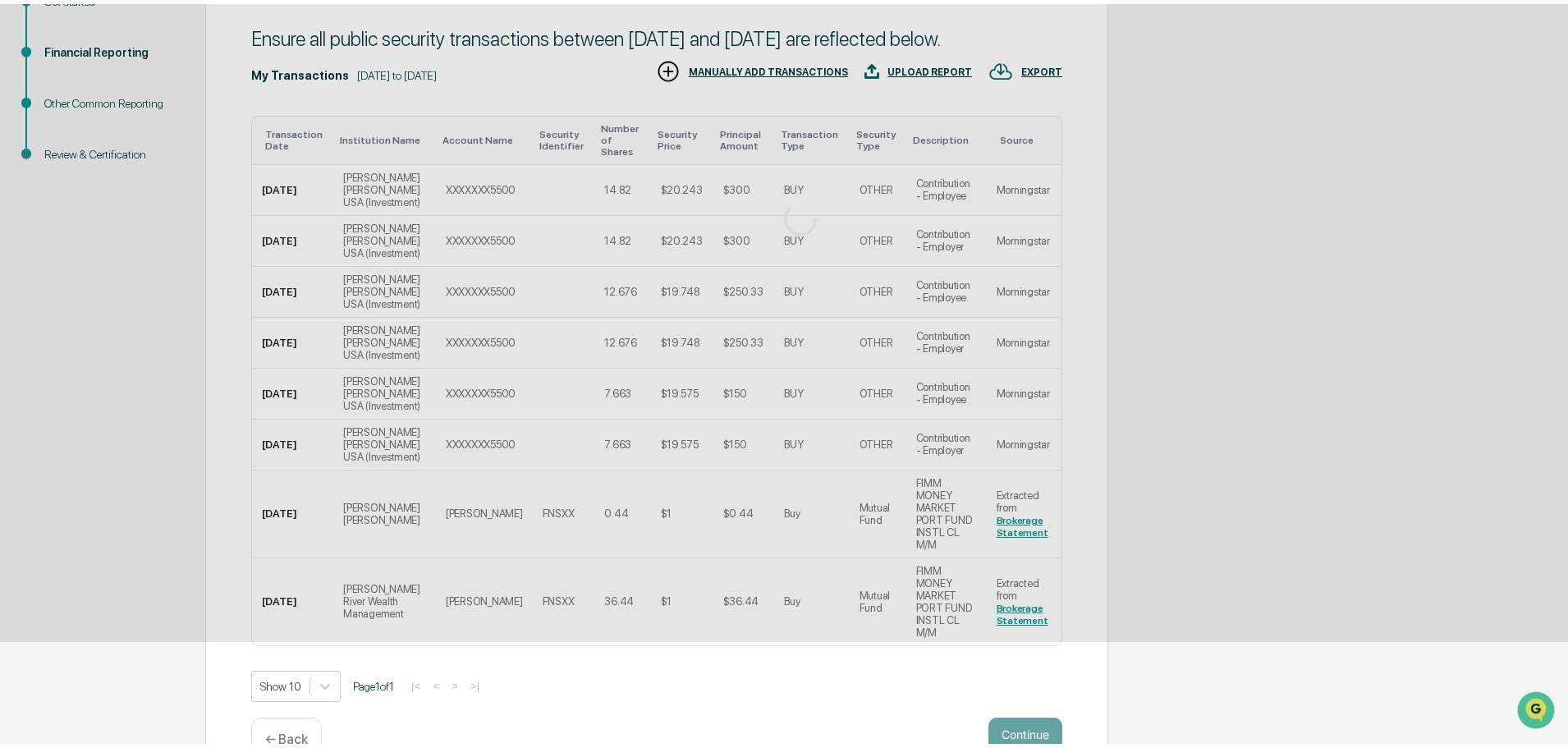
scroll to position [0, 0]
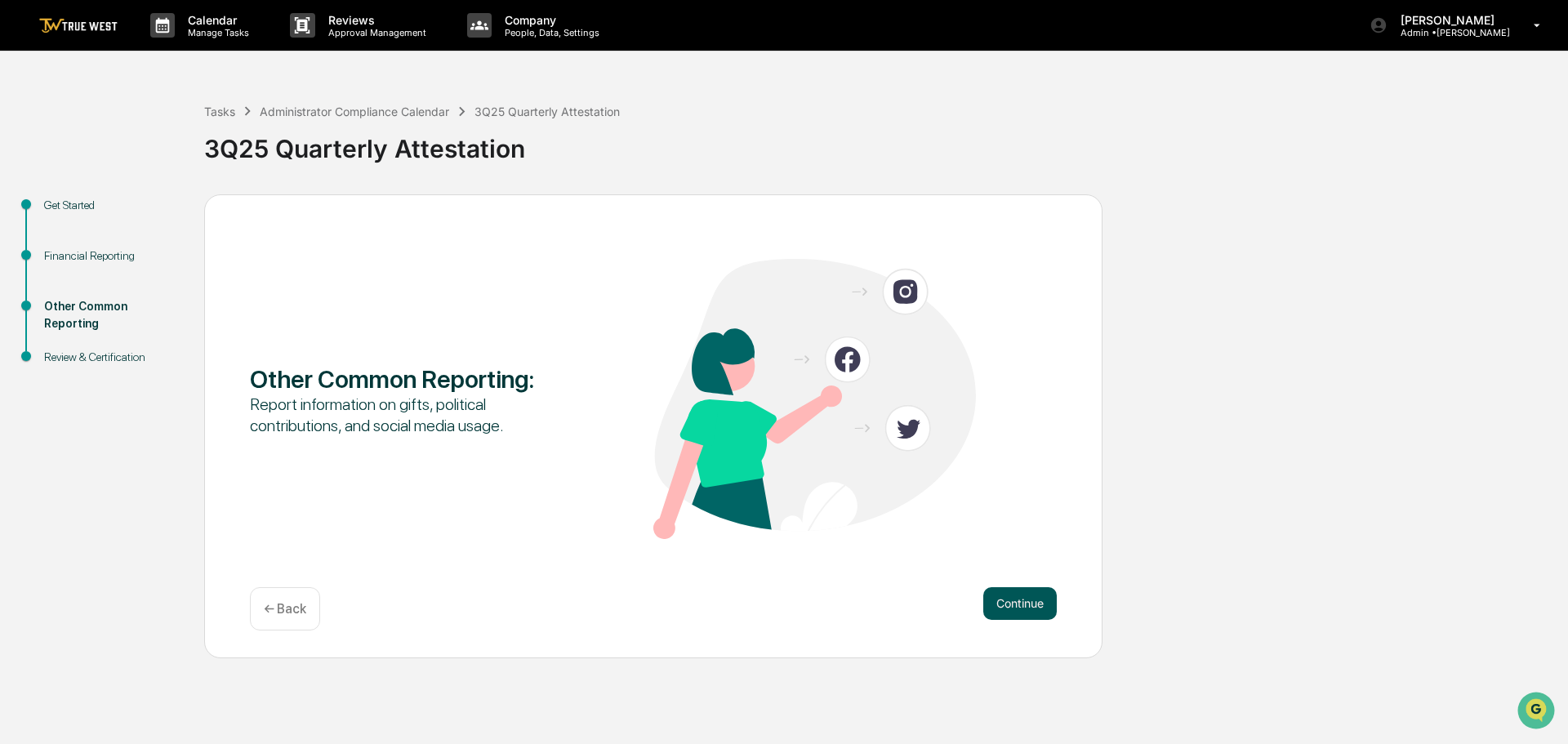
click at [1014, 603] on button "Continue" at bounding box center [1020, 604] width 73 height 33
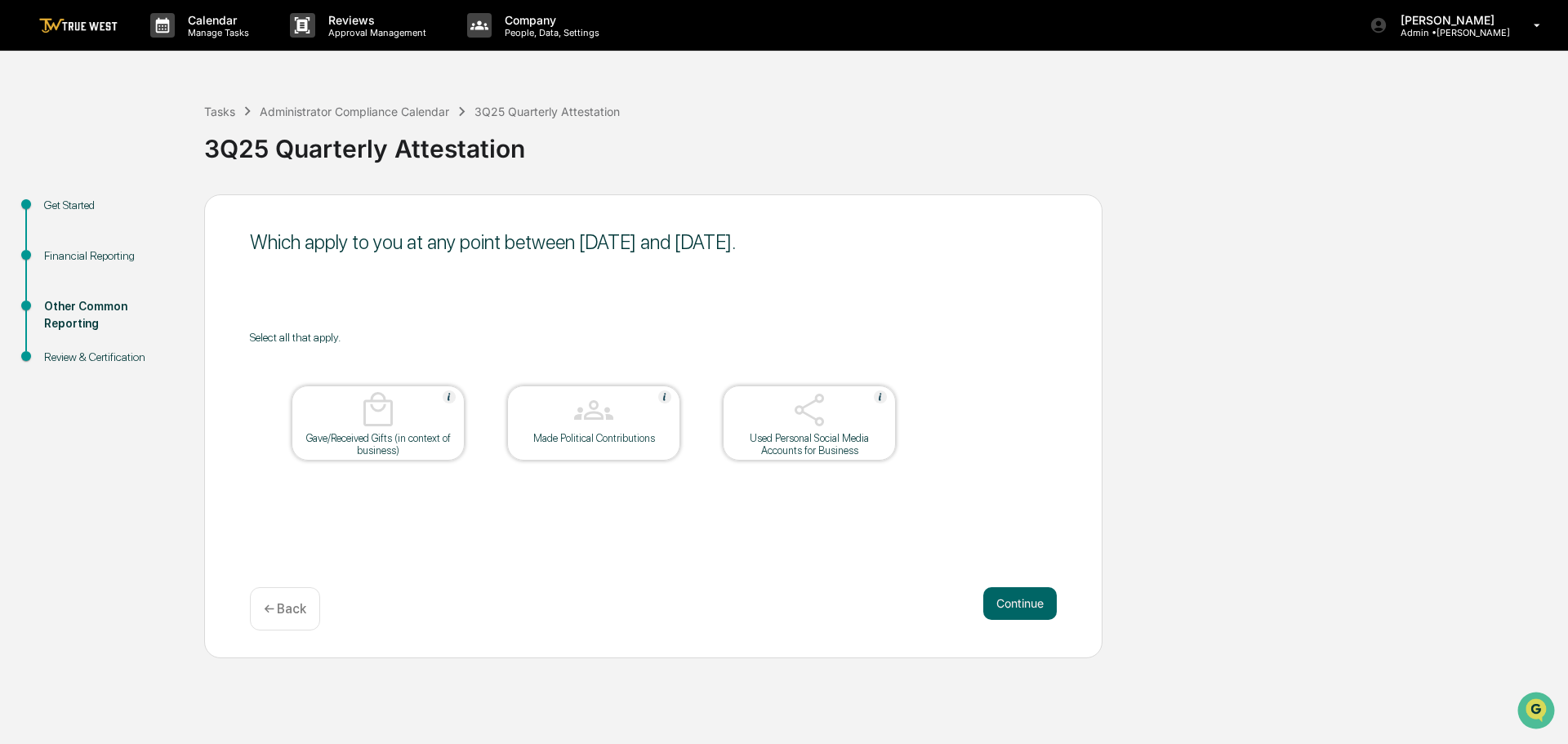
click at [1245, 477] on div "Get Started Financial Reporting Other Common Reporting Review & Certification W…" at bounding box center [784, 426] width 1551 height 464
drag, startPoint x: 1011, startPoint y: 485, endPoint x: 1024, endPoint y: 478, distance: 14.8
click at [1022, 479] on div "Select all that apply. Gave/Received Gifts (in context of business) Made Politi…" at bounding box center [653, 416] width 807 height 172
click at [1025, 603] on button "Continue" at bounding box center [1020, 604] width 73 height 33
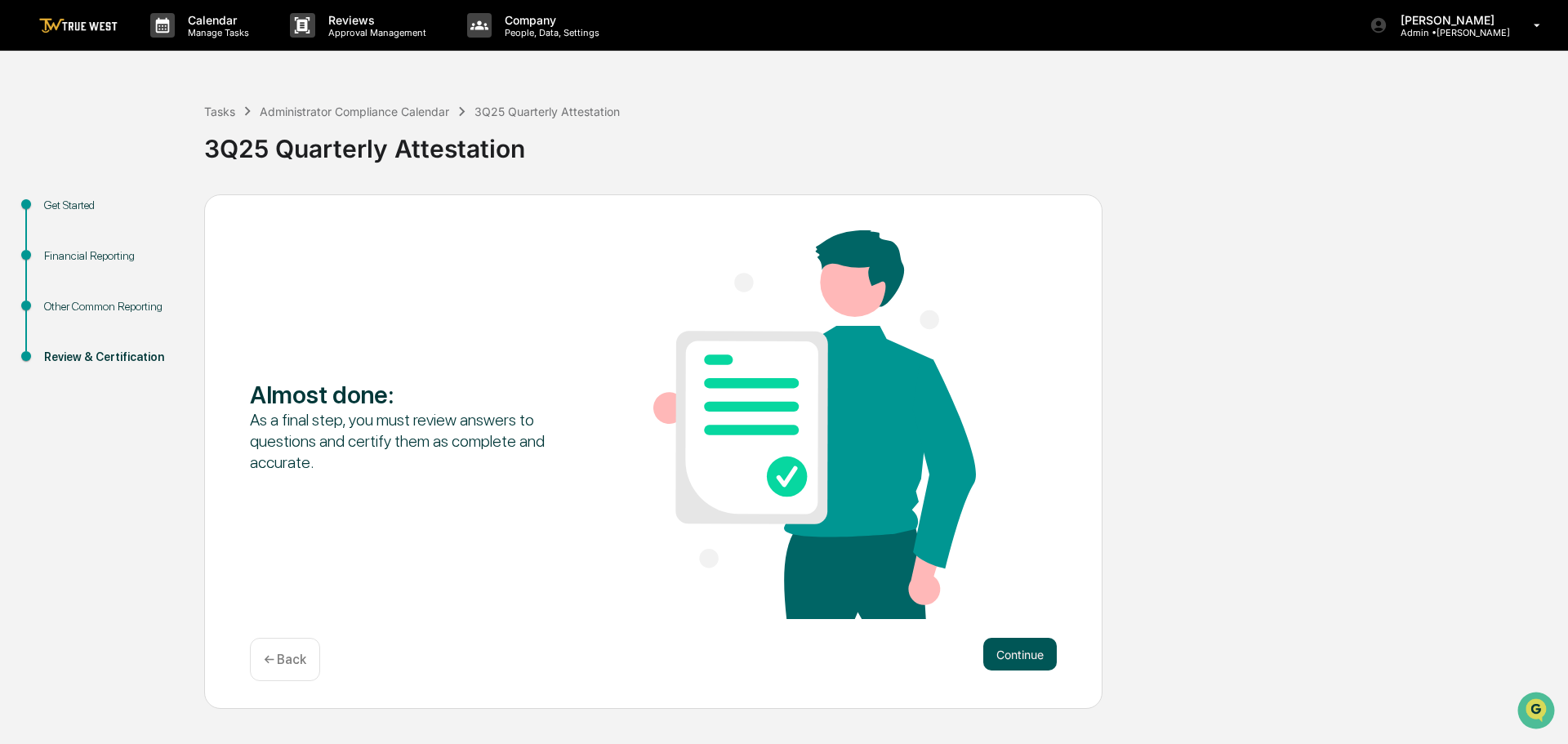
click at [1014, 654] on button "Continue" at bounding box center [1020, 655] width 73 height 33
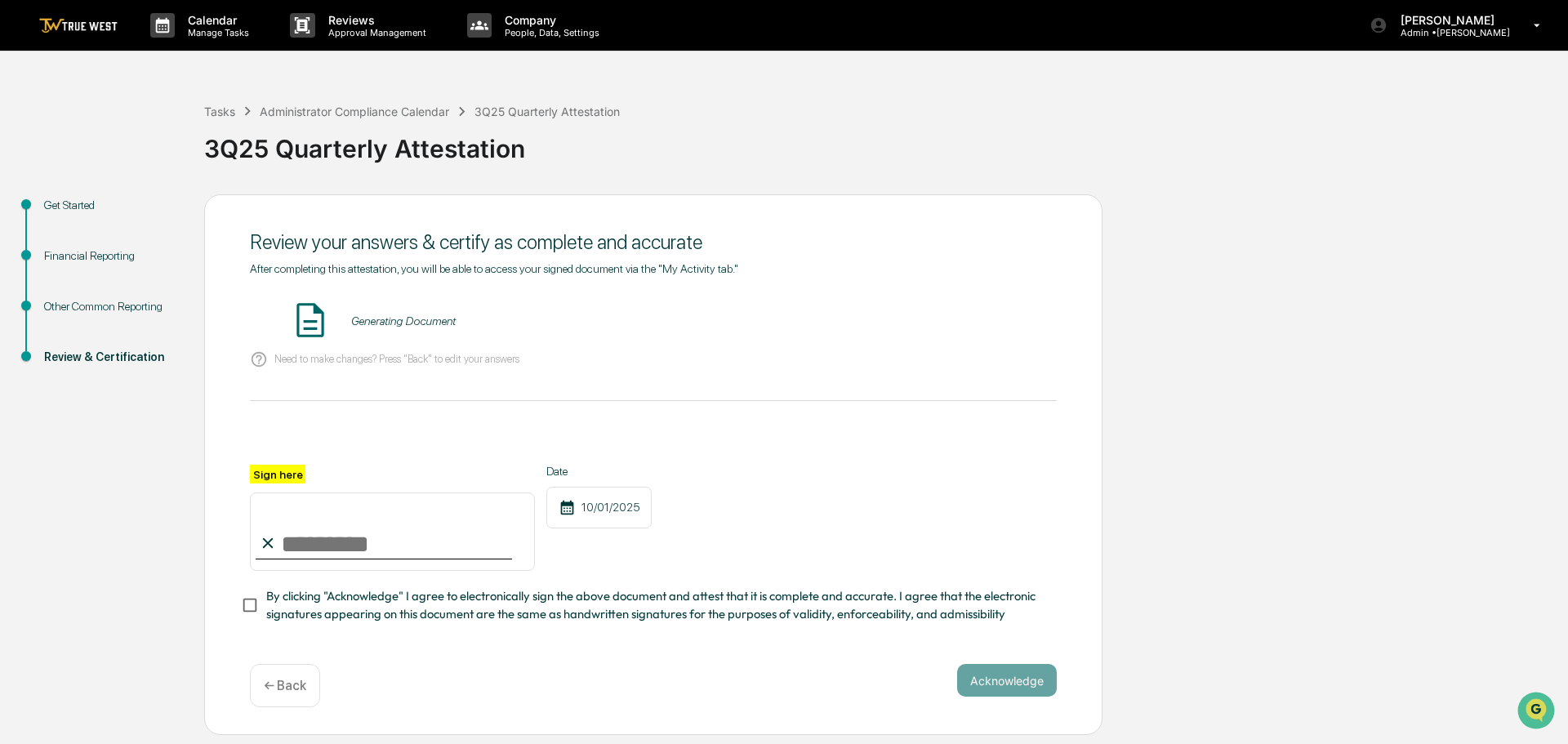
click at [291, 551] on input "Sign here" at bounding box center [392, 531] width 285 height 78
type input "**********"
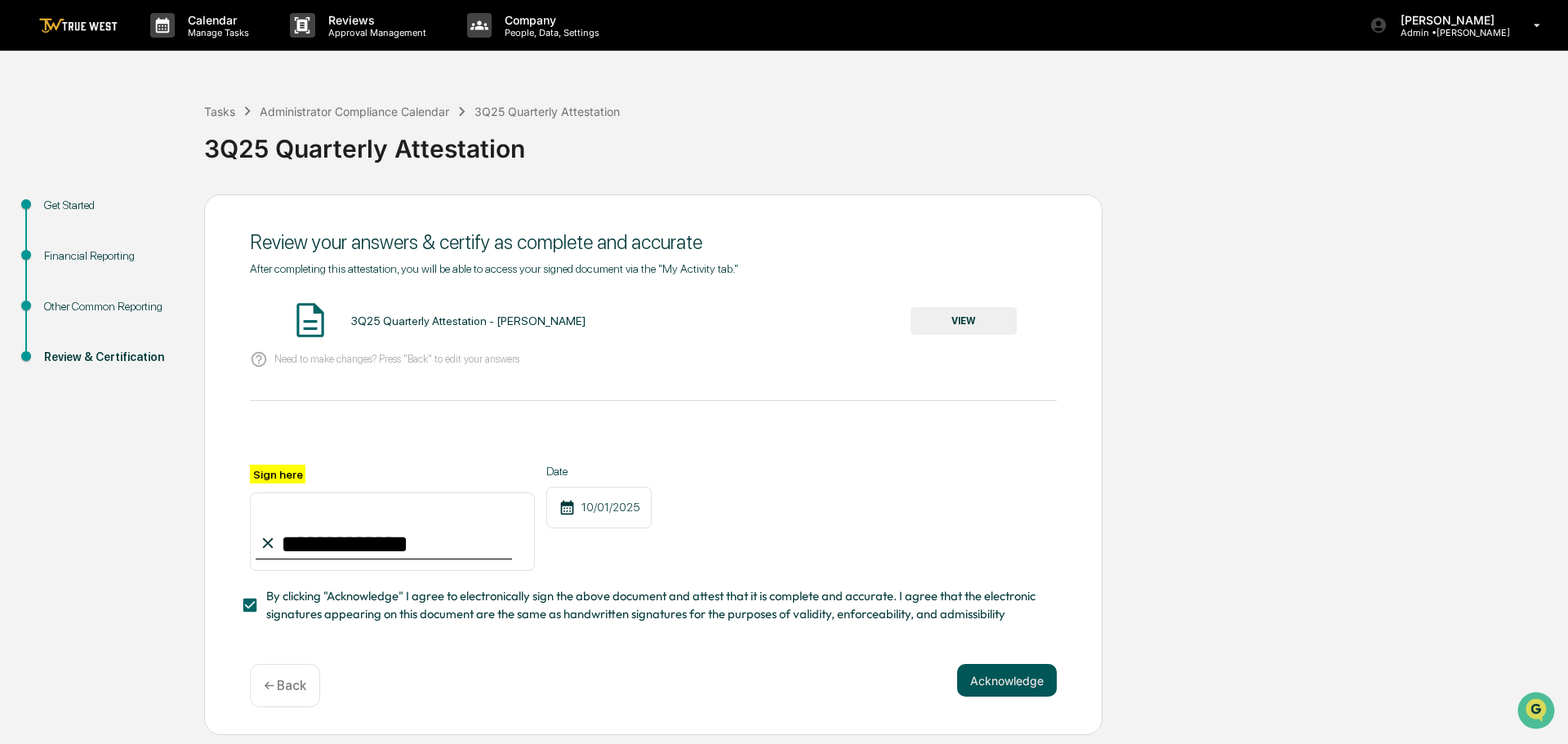
click at [972, 684] on button "Acknowledge" at bounding box center [1007, 681] width 100 height 33
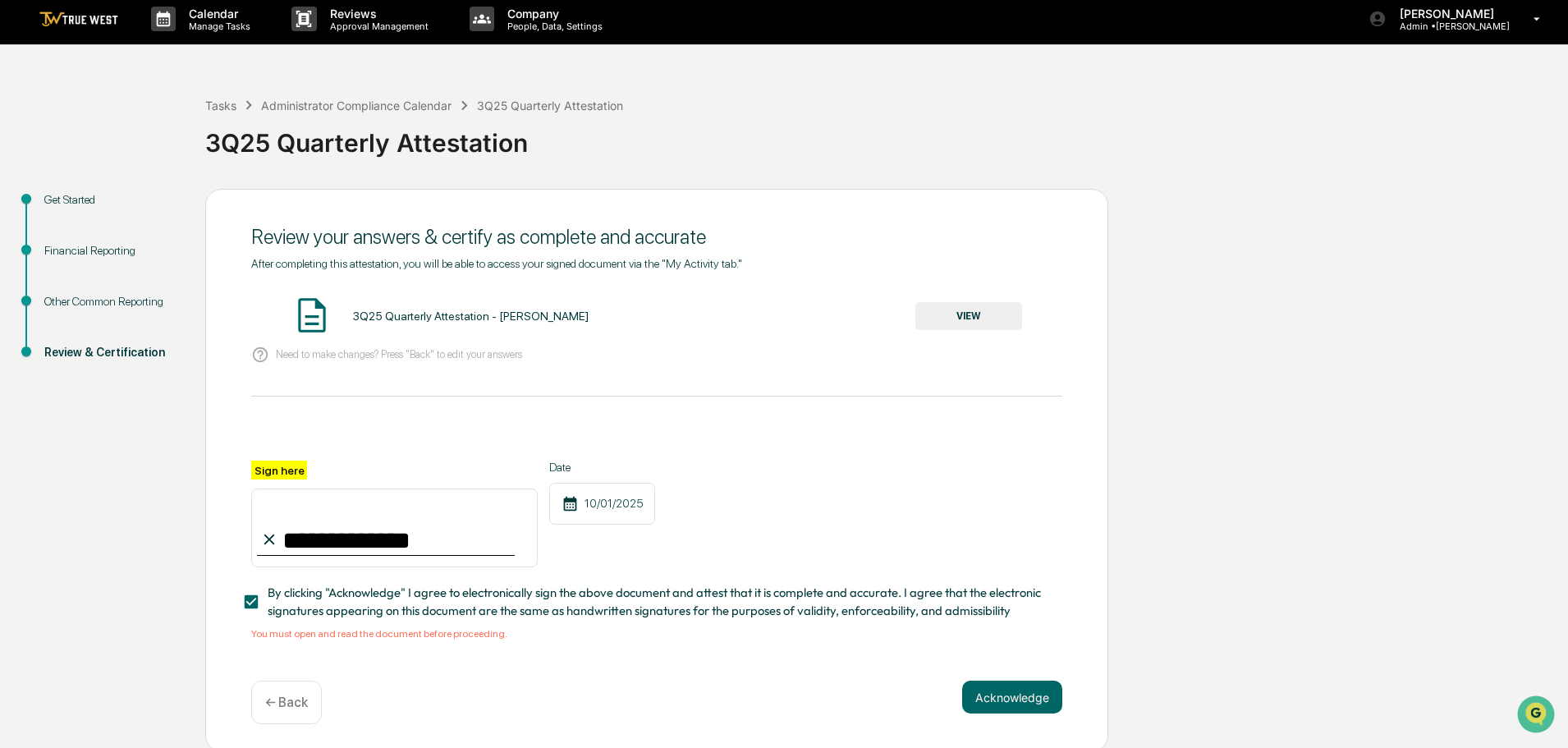
scroll to position [16, 0]
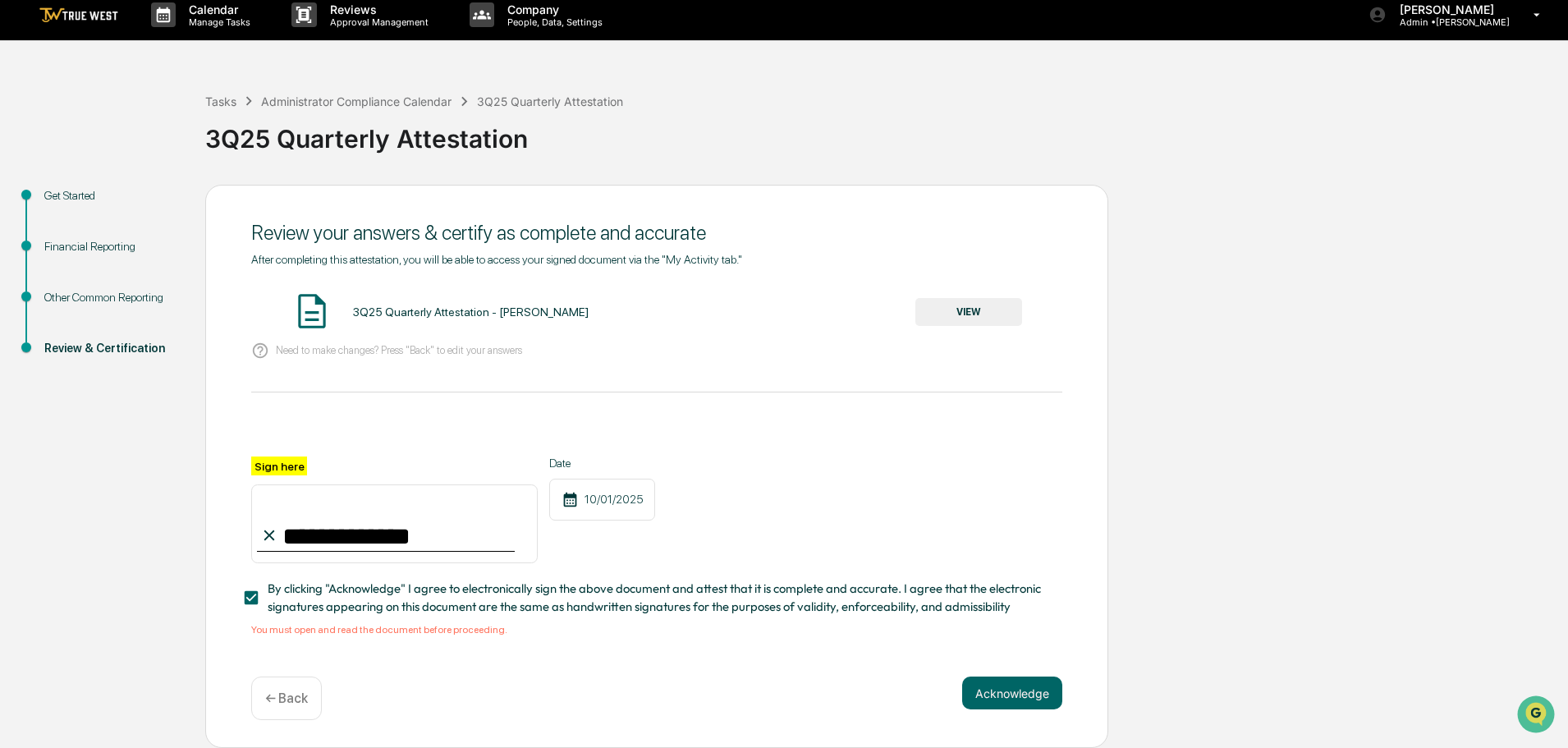
click at [962, 304] on button "VIEW" at bounding box center [969, 312] width 107 height 28
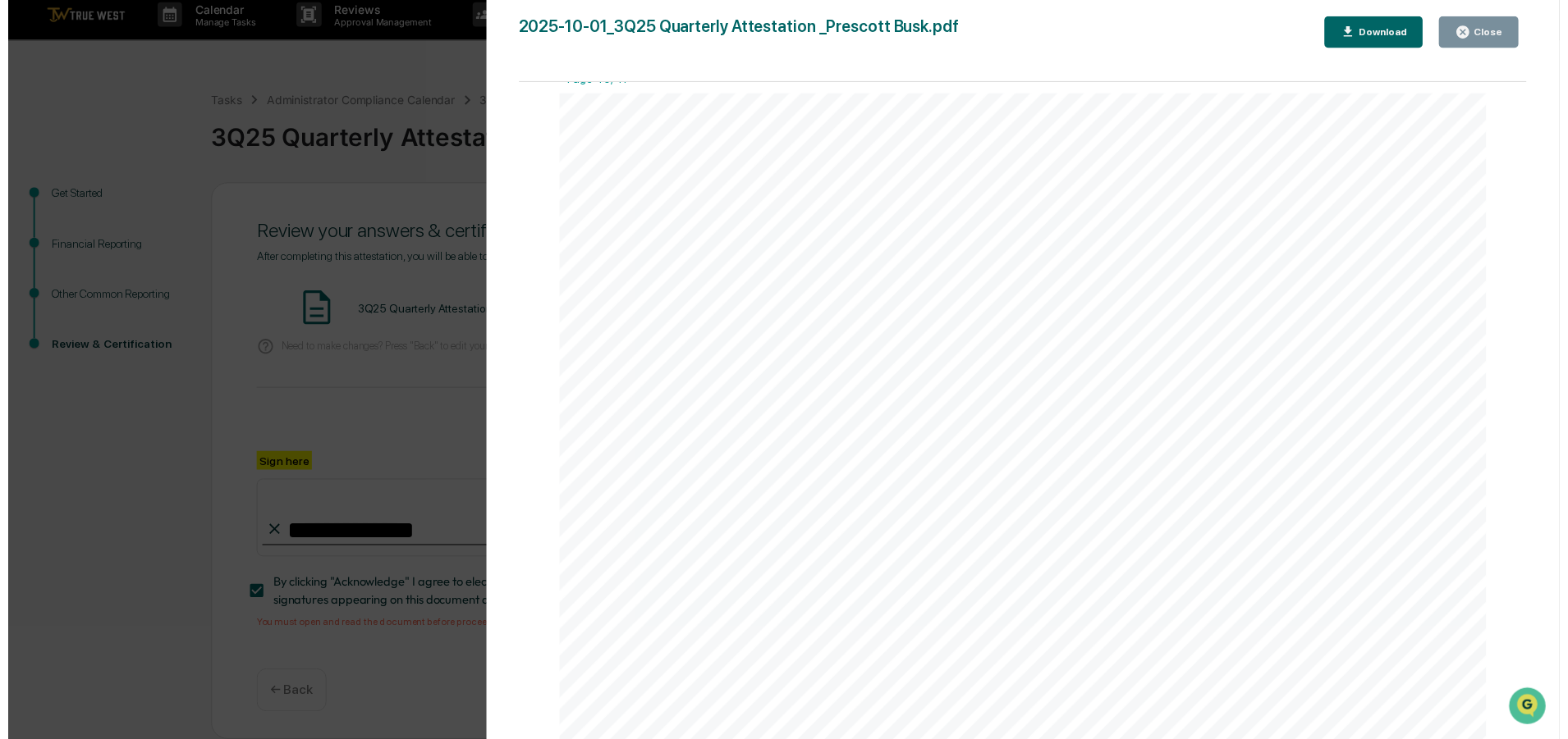
scroll to position [51801, 0]
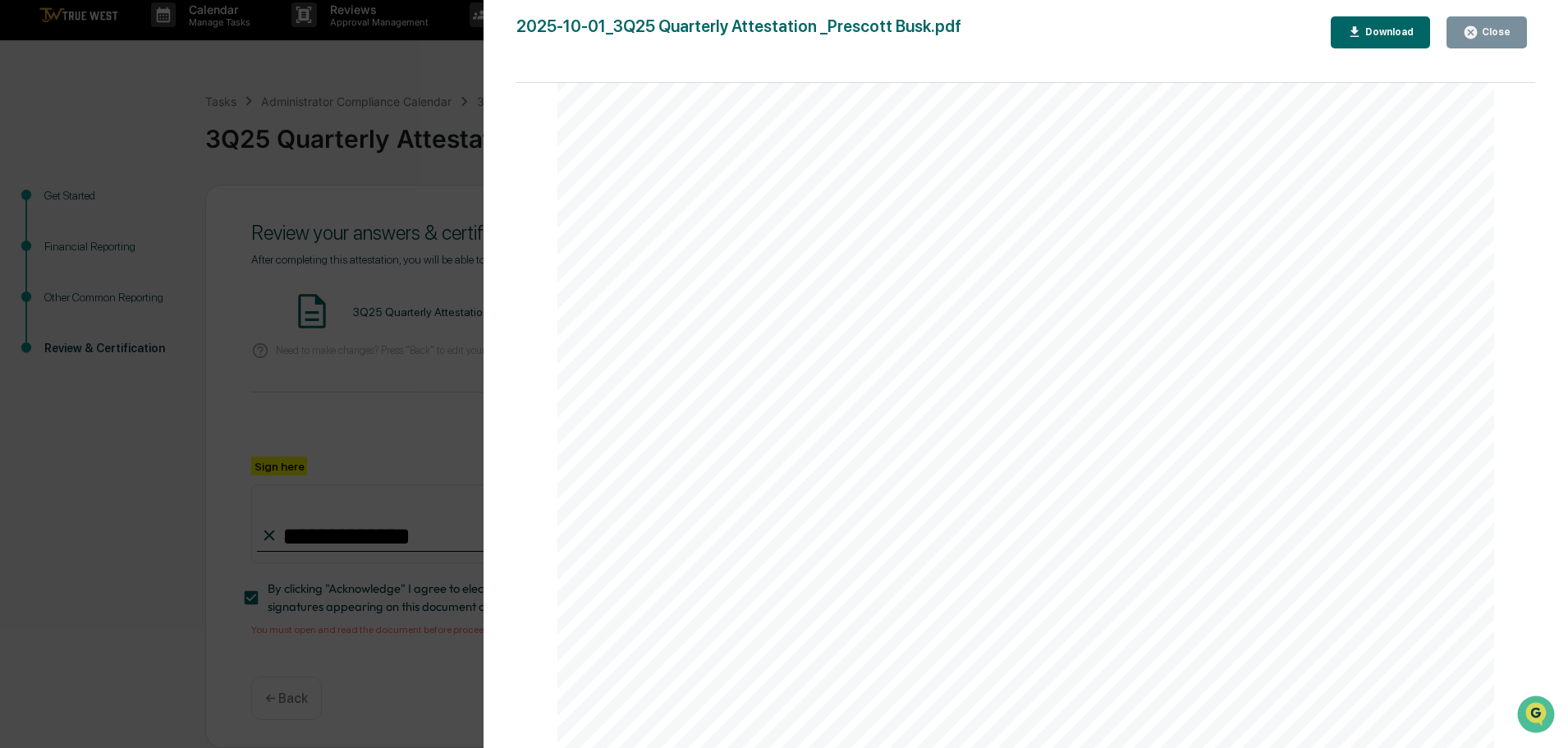
click at [1497, 33] on div "Close" at bounding box center [1494, 31] width 32 height 11
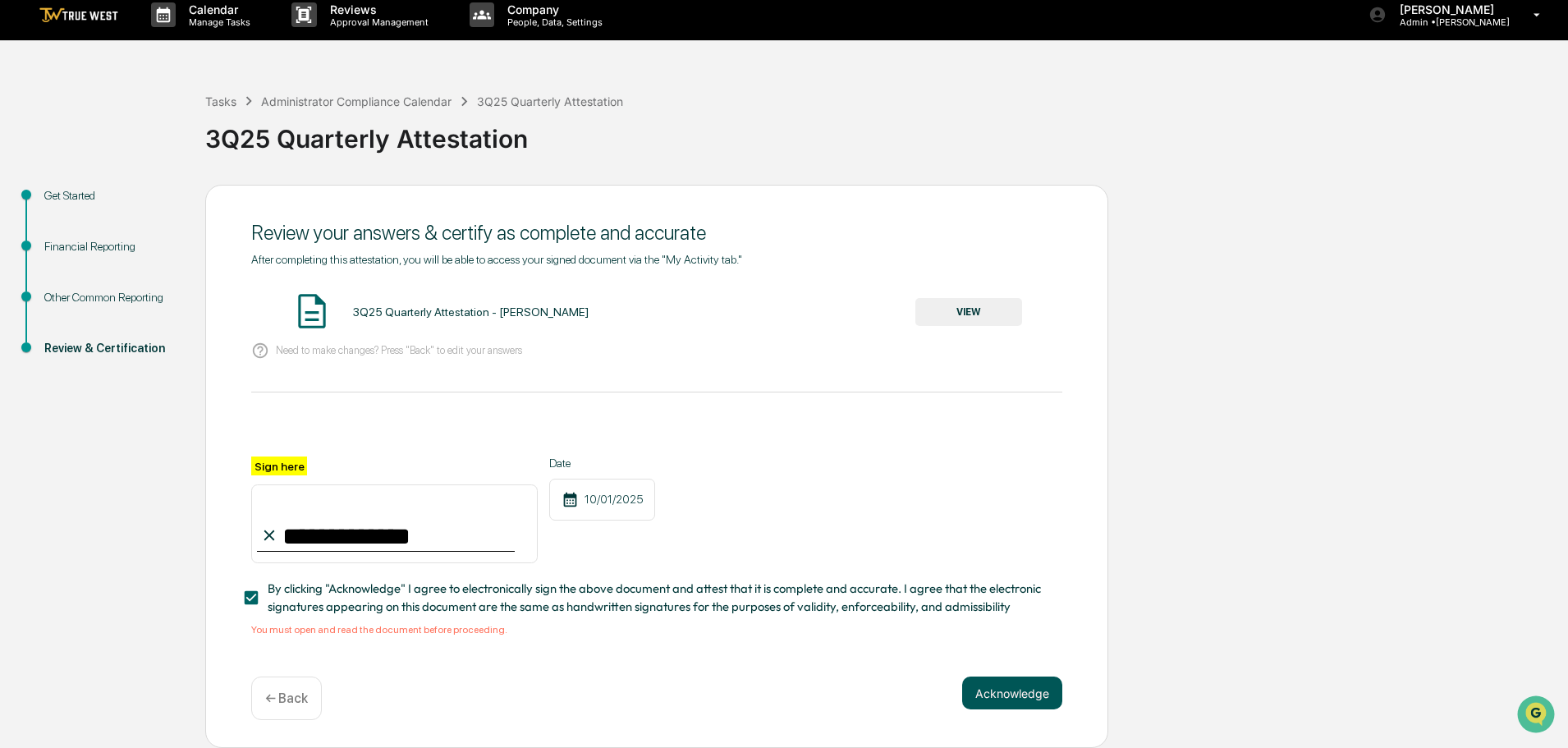
click at [1010, 692] on button "Acknowledge" at bounding box center [1012, 694] width 101 height 33
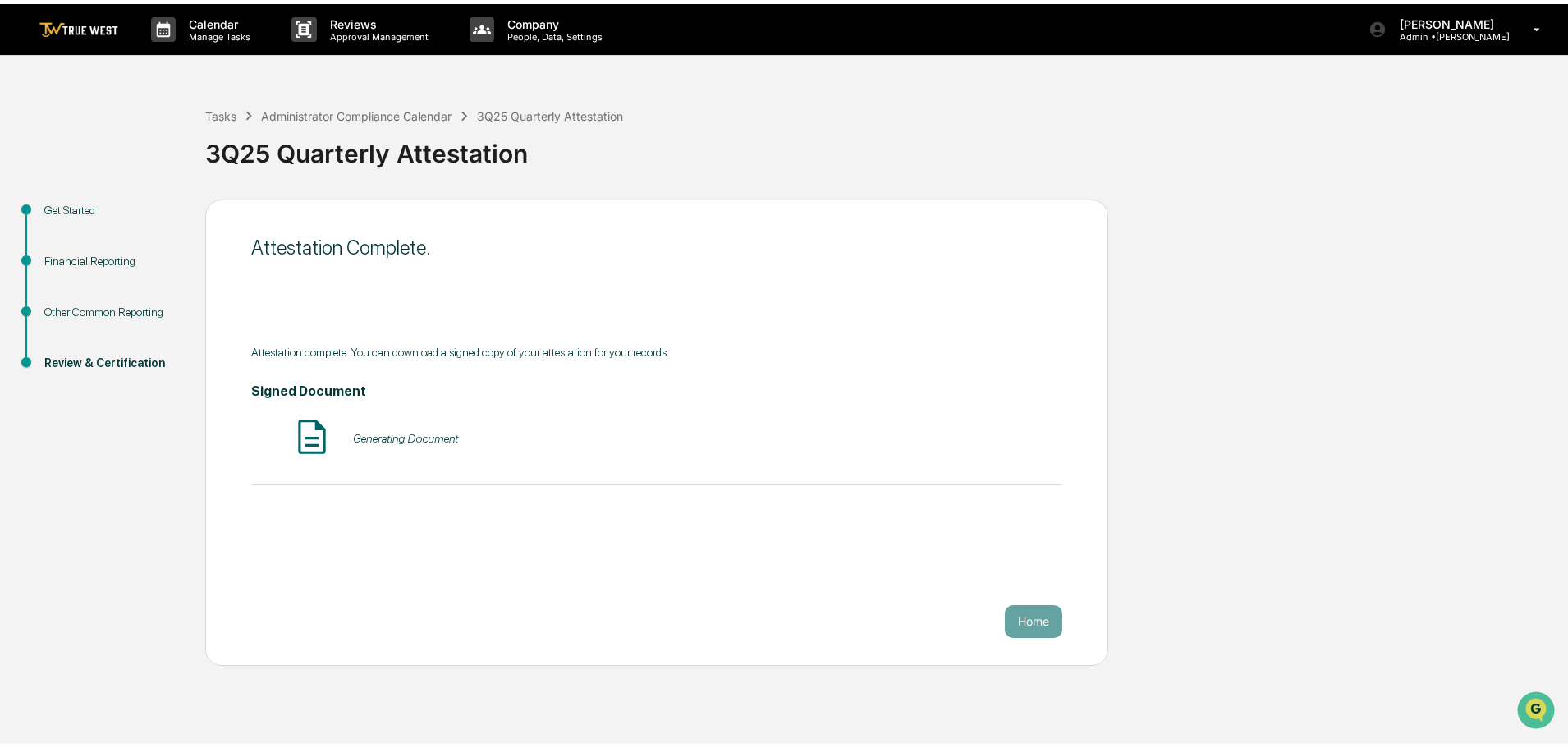
scroll to position [0, 0]
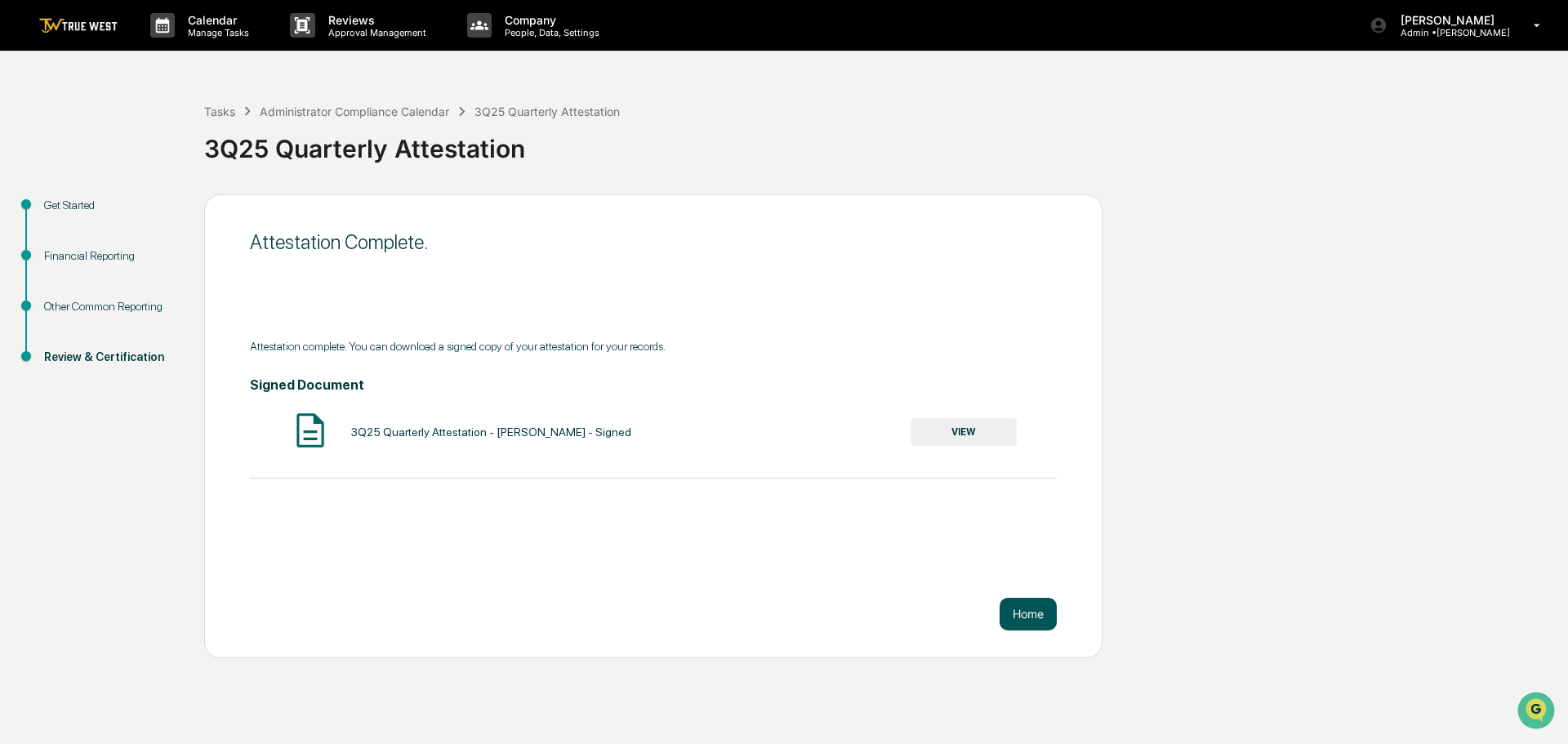
click at [1025, 615] on button "Home" at bounding box center [1028, 614] width 57 height 33
